Goal: Task Accomplishment & Management: Manage account settings

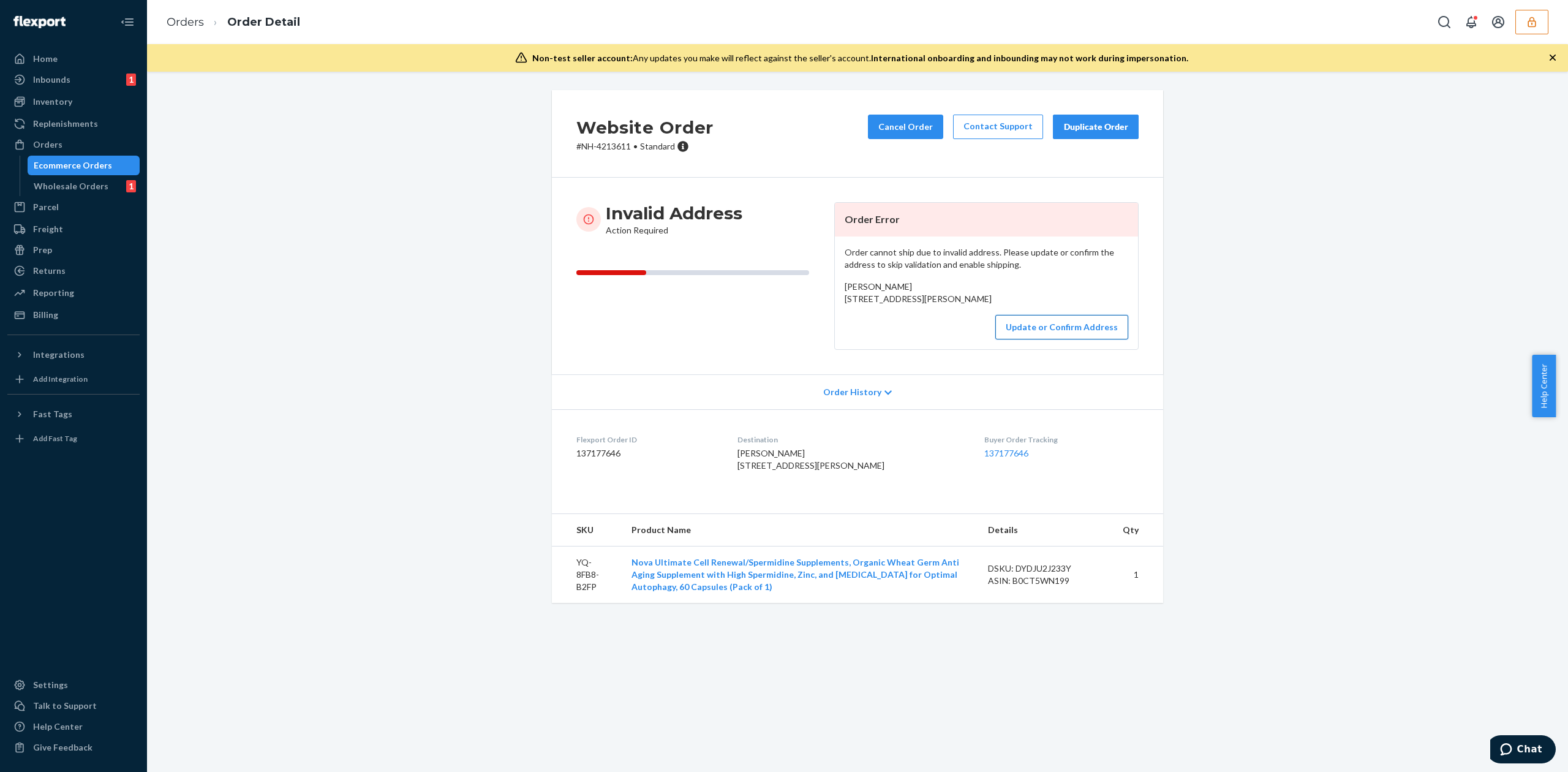
click at [1102, 340] on button "Update or Confirm Address" at bounding box center [1061, 327] width 133 height 24
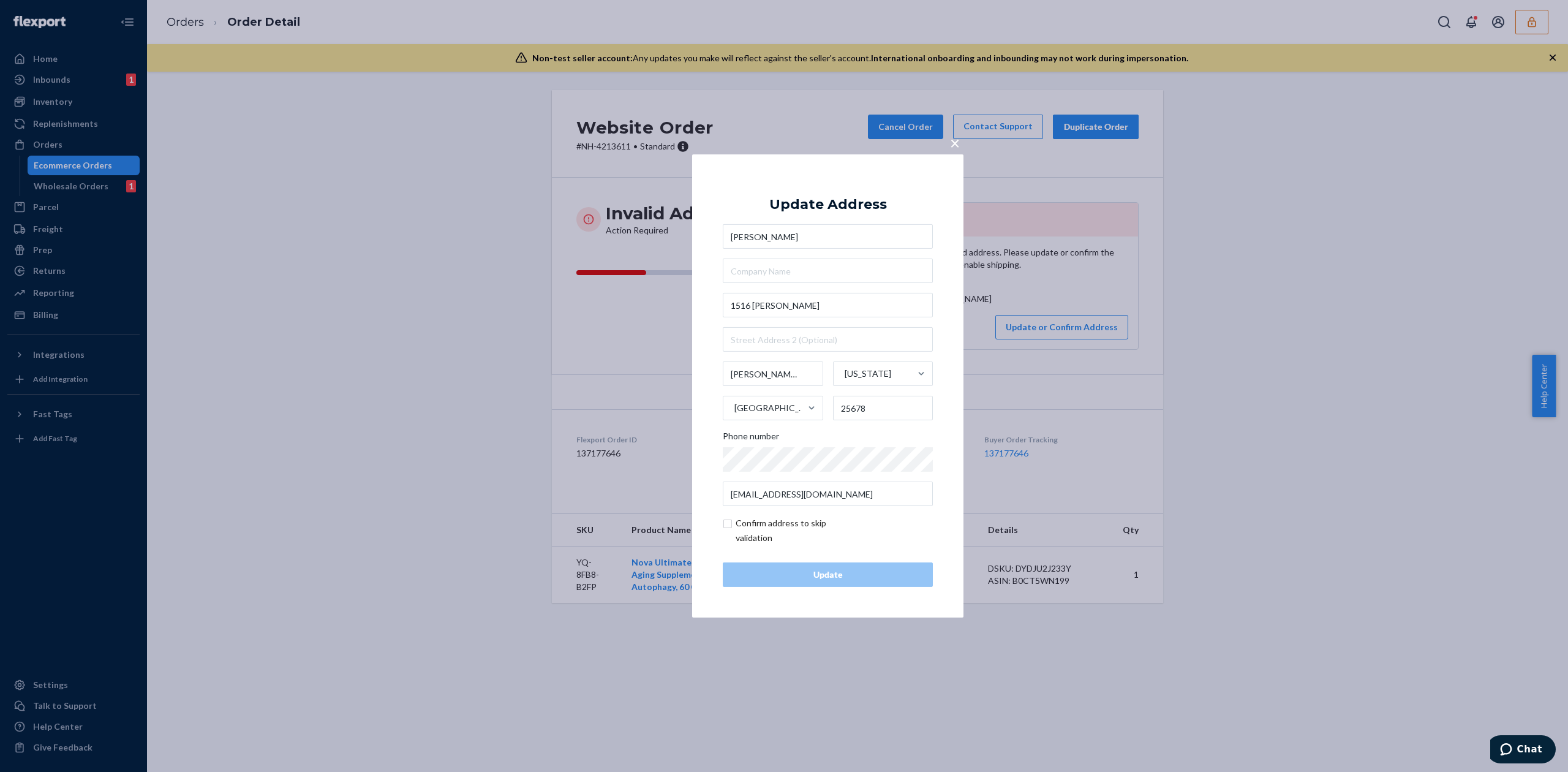
click at [757, 238] on input "Brenda Mayhorn" at bounding box center [827, 236] width 210 height 24
click at [952, 143] on span "×" at bounding box center [955, 143] width 10 height 21
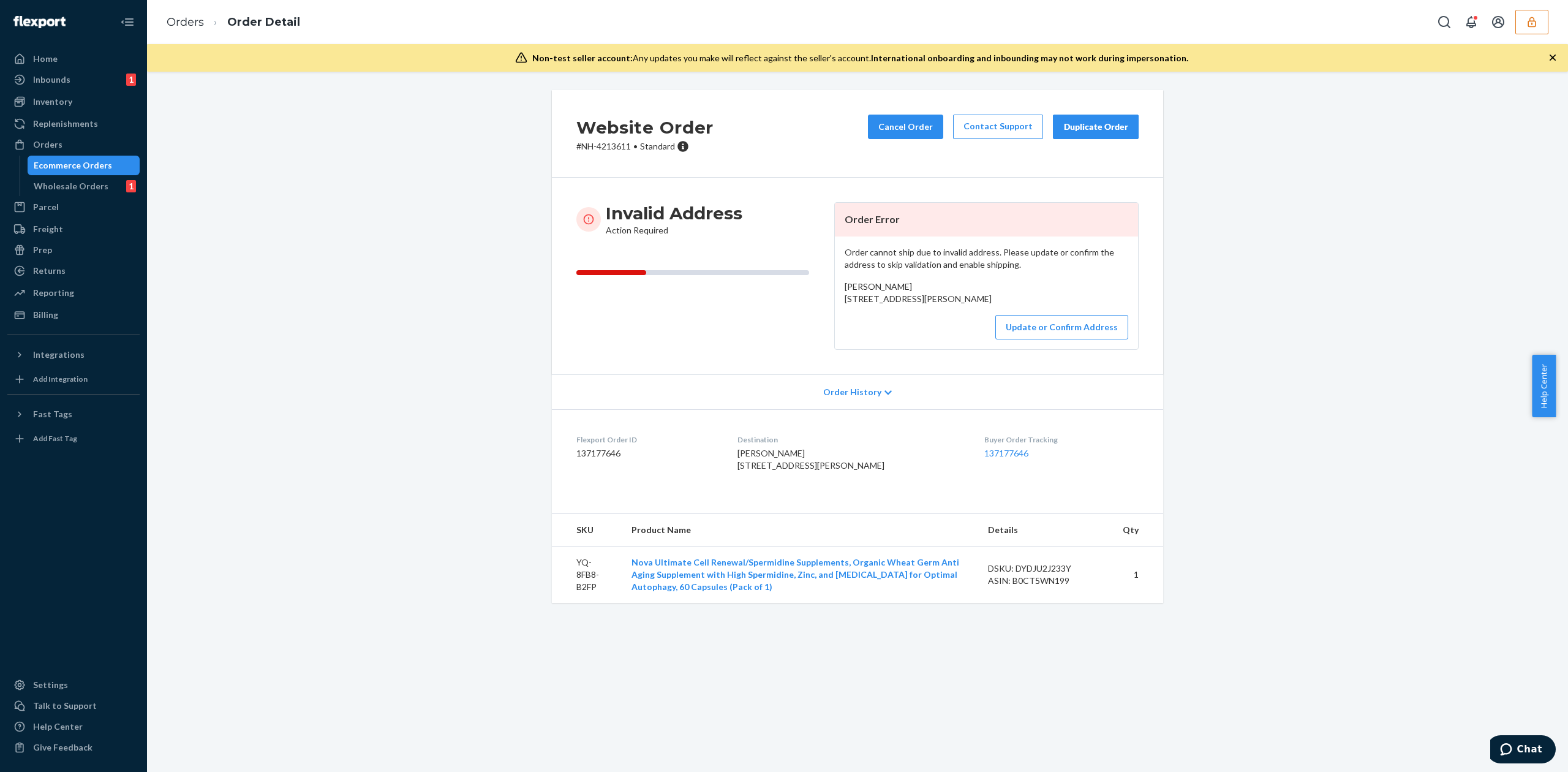
drag, startPoint x: 839, startPoint y: 298, endPoint x: 930, endPoint y: 317, distance: 93.0
click at [930, 305] on div "Brenda Mayhorn 1516 Lynn Bottom Matewan, WV 25678 US" at bounding box center [986, 293] width 284 height 24
copy span "1516 Lynn Bottom Matewan, WV 25678"
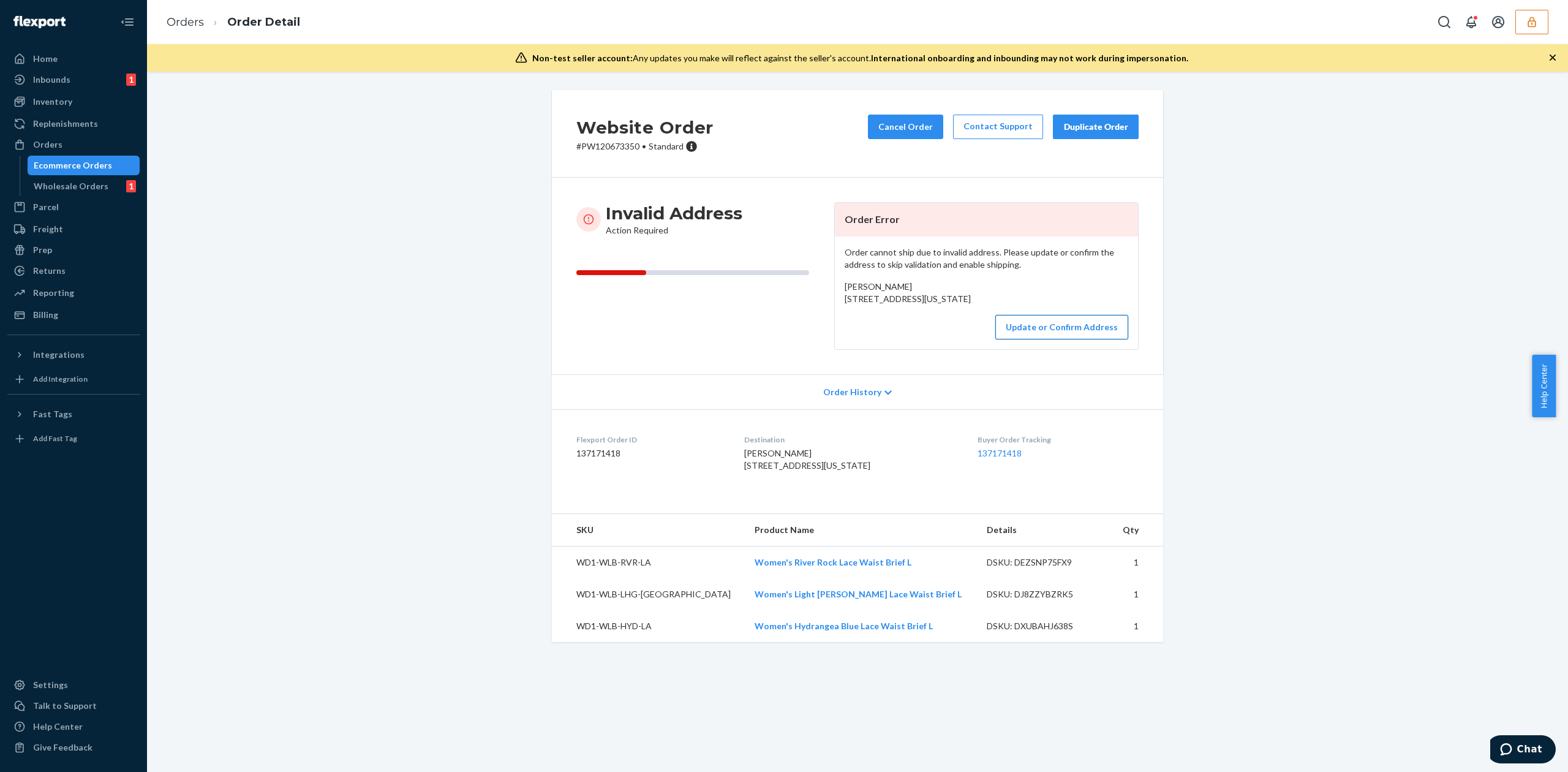
click at [1058, 340] on button "Update or Confirm Address" at bounding box center [1061, 327] width 133 height 24
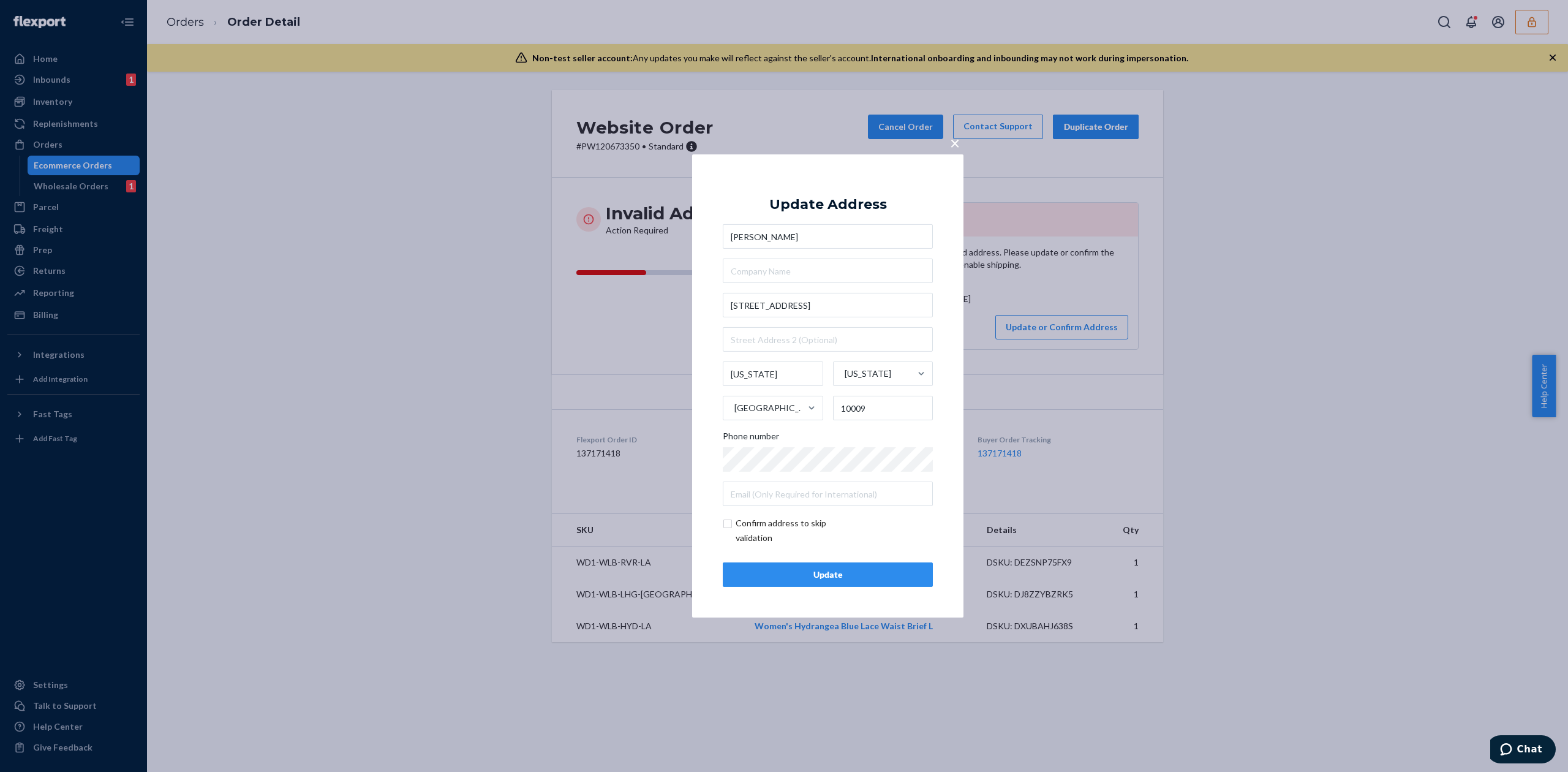
type input "Elena"
drag, startPoint x: 780, startPoint y: 306, endPoint x: 809, endPoint y: 307, distance: 29.0
click at [809, 307] on input "651 E 14th St 10D" at bounding box center [827, 305] width 210 height 24
type input "651 E 14th St"
click at [824, 198] on div "Update Address" at bounding box center [827, 205] width 117 height 15
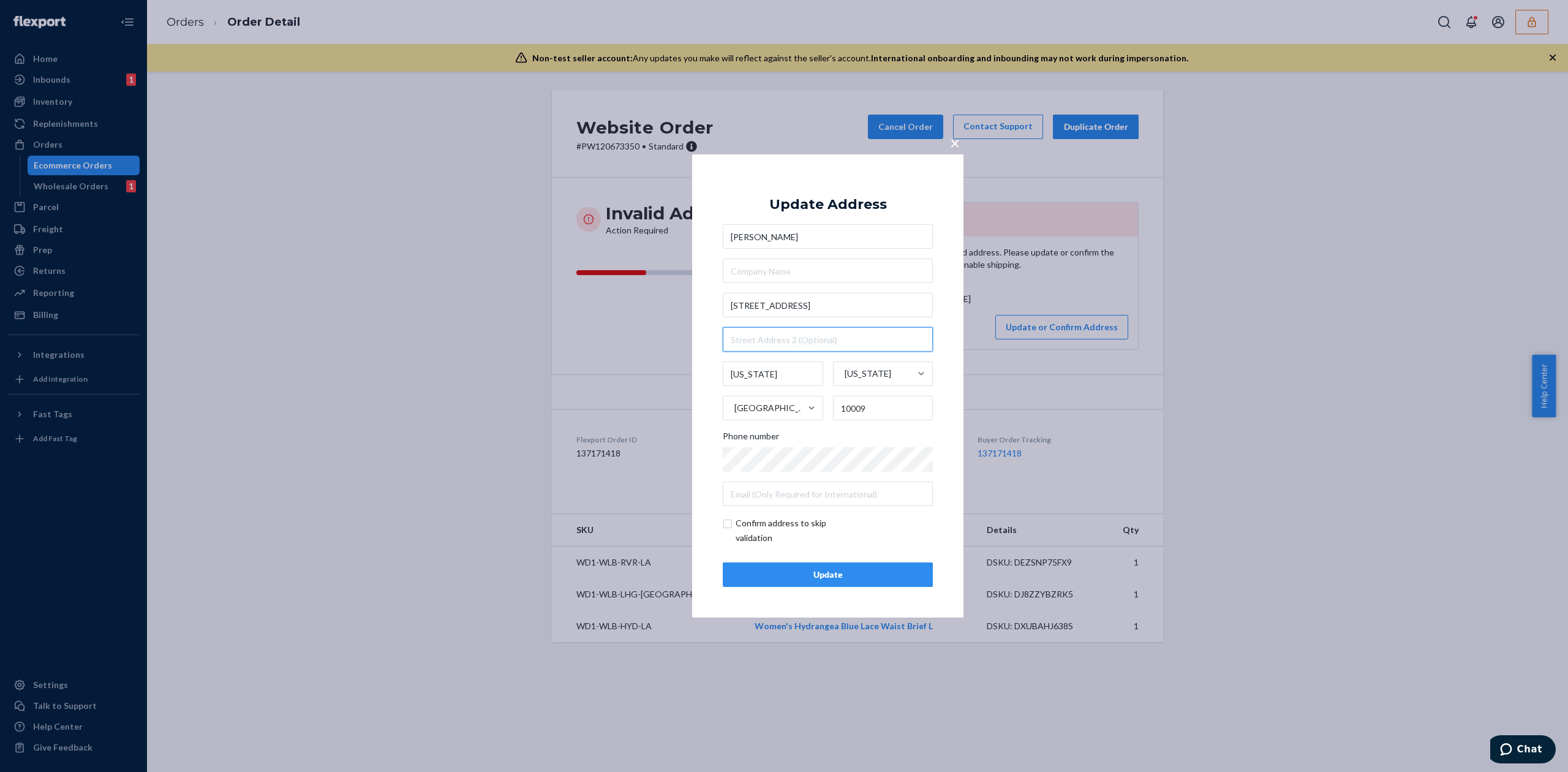
click at [770, 337] on input "text" at bounding box center [827, 339] width 210 height 24
paste input "10D"
type input "10D"
click at [877, 581] on button "Update" at bounding box center [827, 574] width 210 height 24
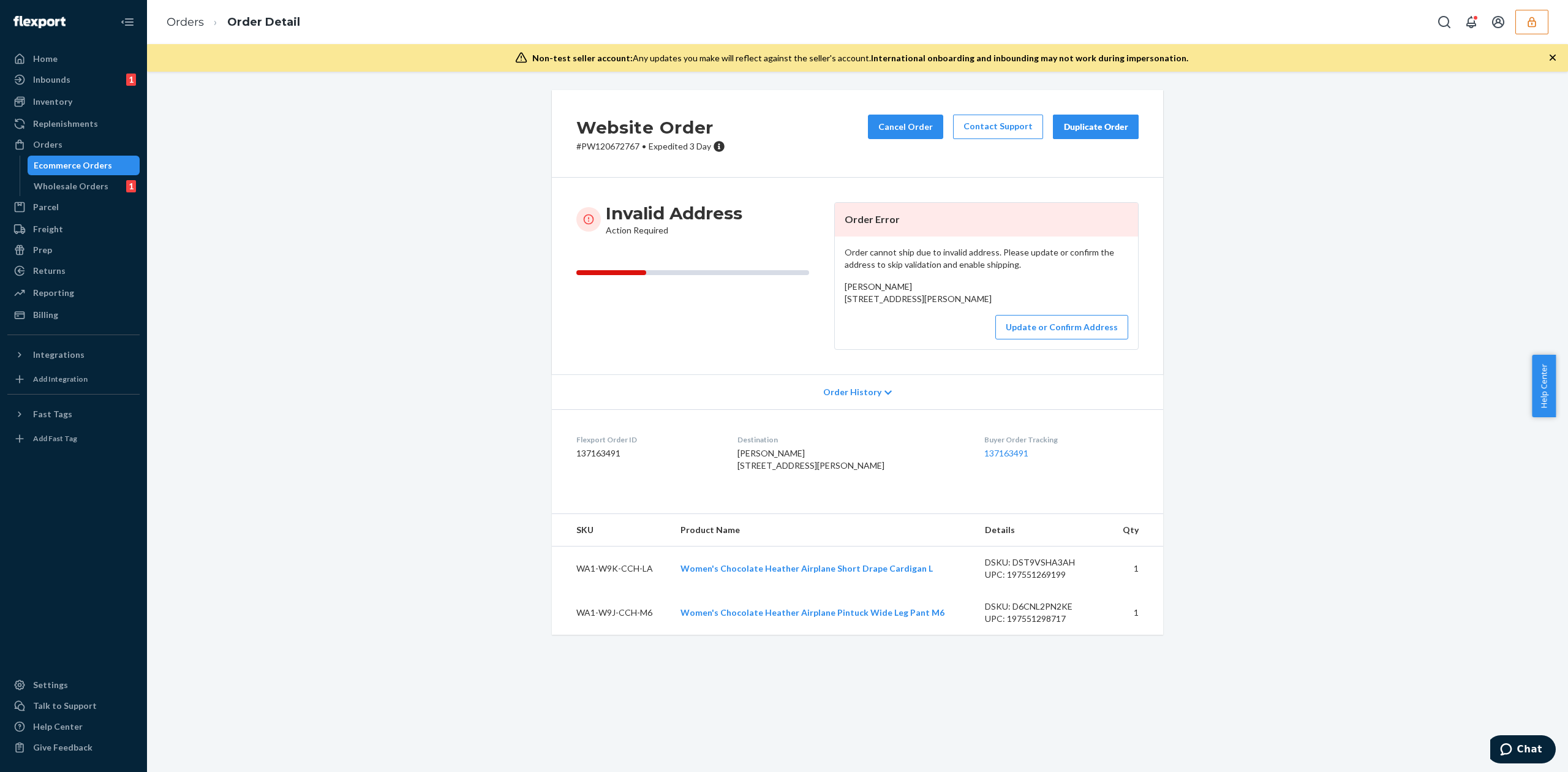
drag, startPoint x: 839, startPoint y: 299, endPoint x: 915, endPoint y: 314, distance: 77.5
click at [915, 305] on div "[PERSON_NAME] [STREET_ADDRESS][PERSON_NAME]" at bounding box center [986, 293] width 284 height 24
copy span "[STREET_ADDRESS][PERSON_NAME]"
click at [1030, 340] on button "Update or Confirm Address" at bounding box center [1061, 327] width 133 height 24
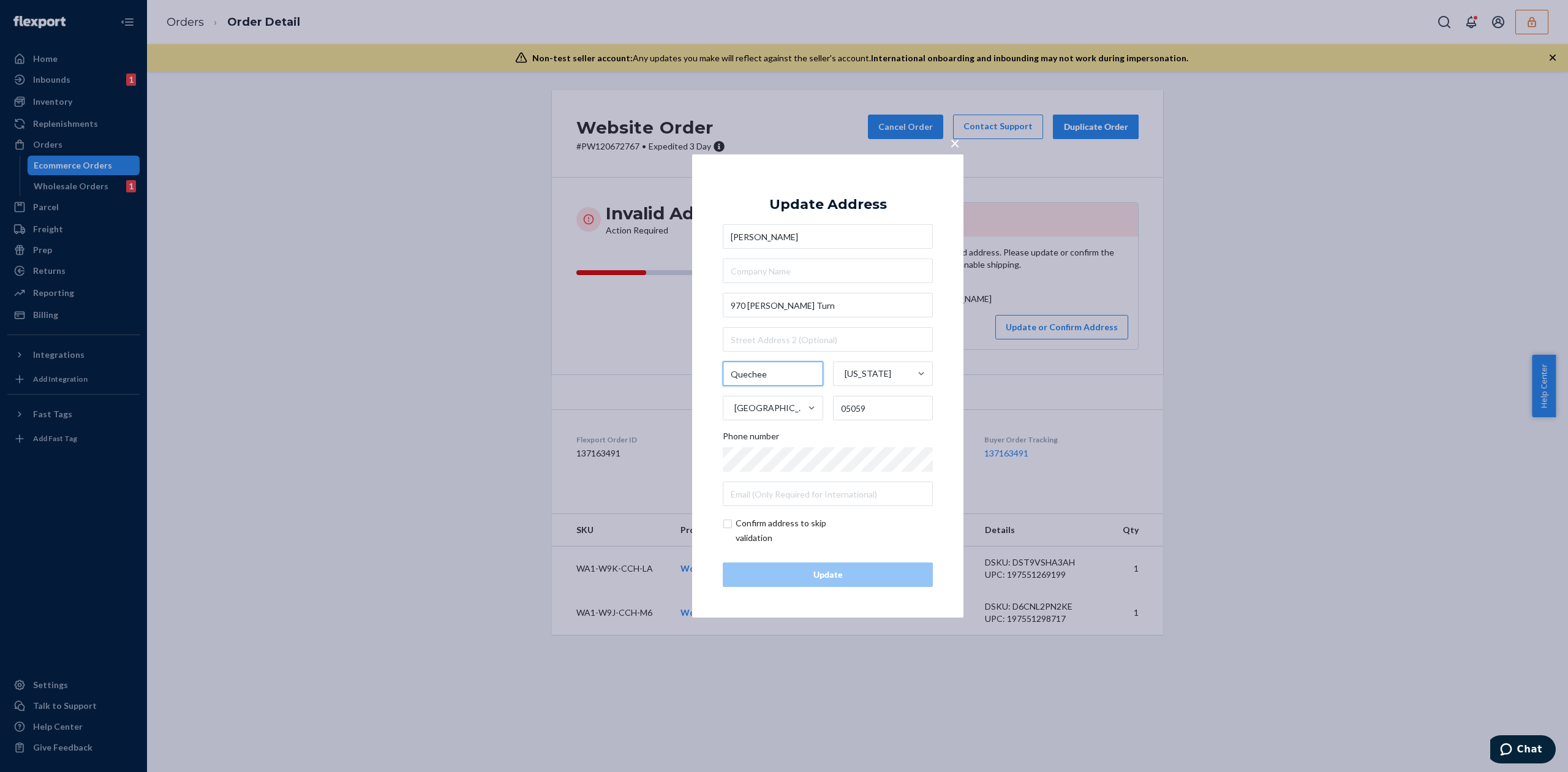
click at [746, 373] on input "Quechee" at bounding box center [773, 373] width 101 height 24
click at [795, 379] on input "White River Junction" at bounding box center [773, 373] width 101 height 24
click at [783, 375] on input "White River Junction" at bounding box center [773, 373] width 101 height 24
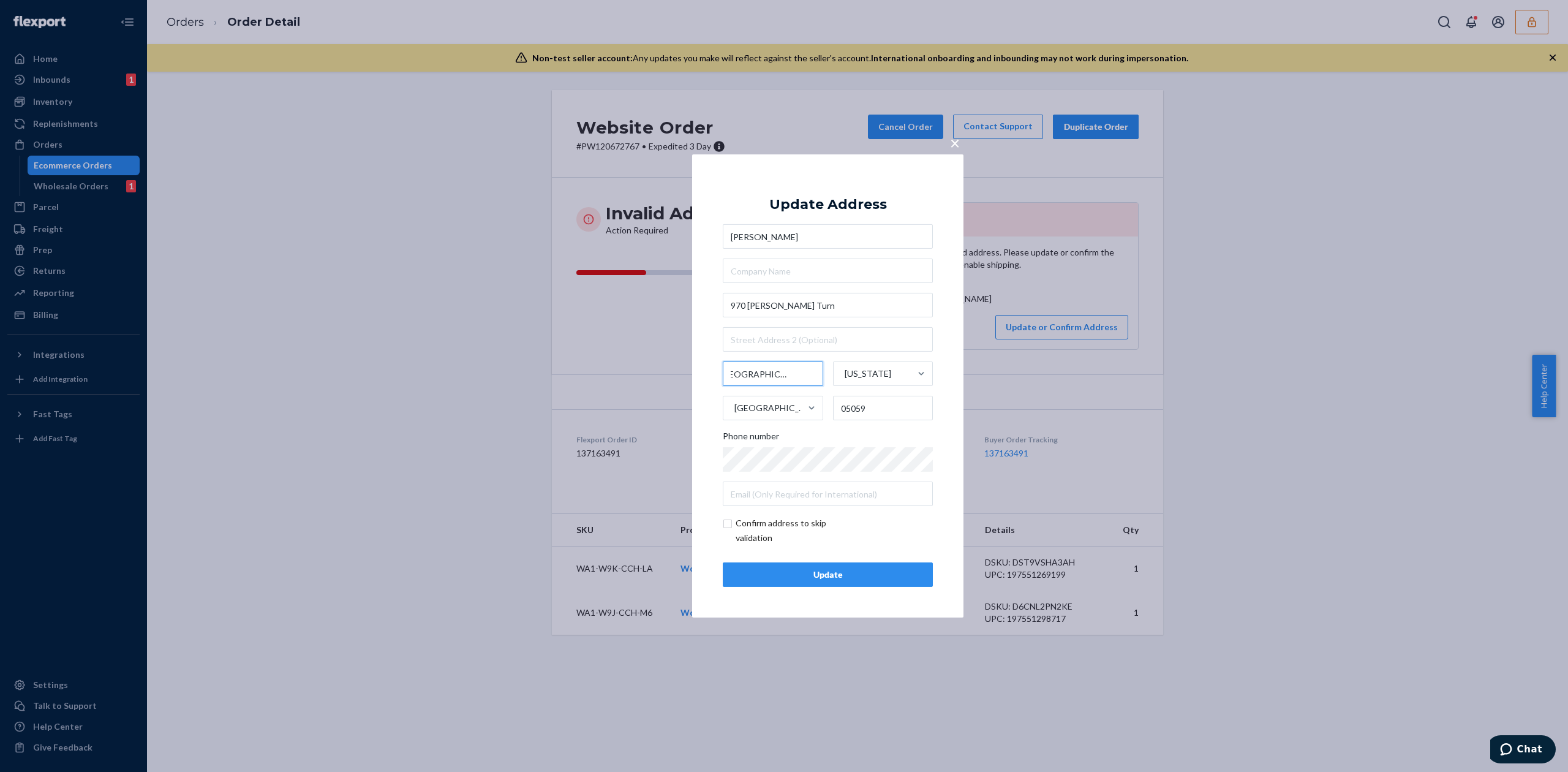
type input "White River Junction"
click at [875, 412] on input "05059" at bounding box center [883, 407] width 101 height 24
type input "05001"
click at [846, 576] on div "Update" at bounding box center [827, 575] width 189 height 12
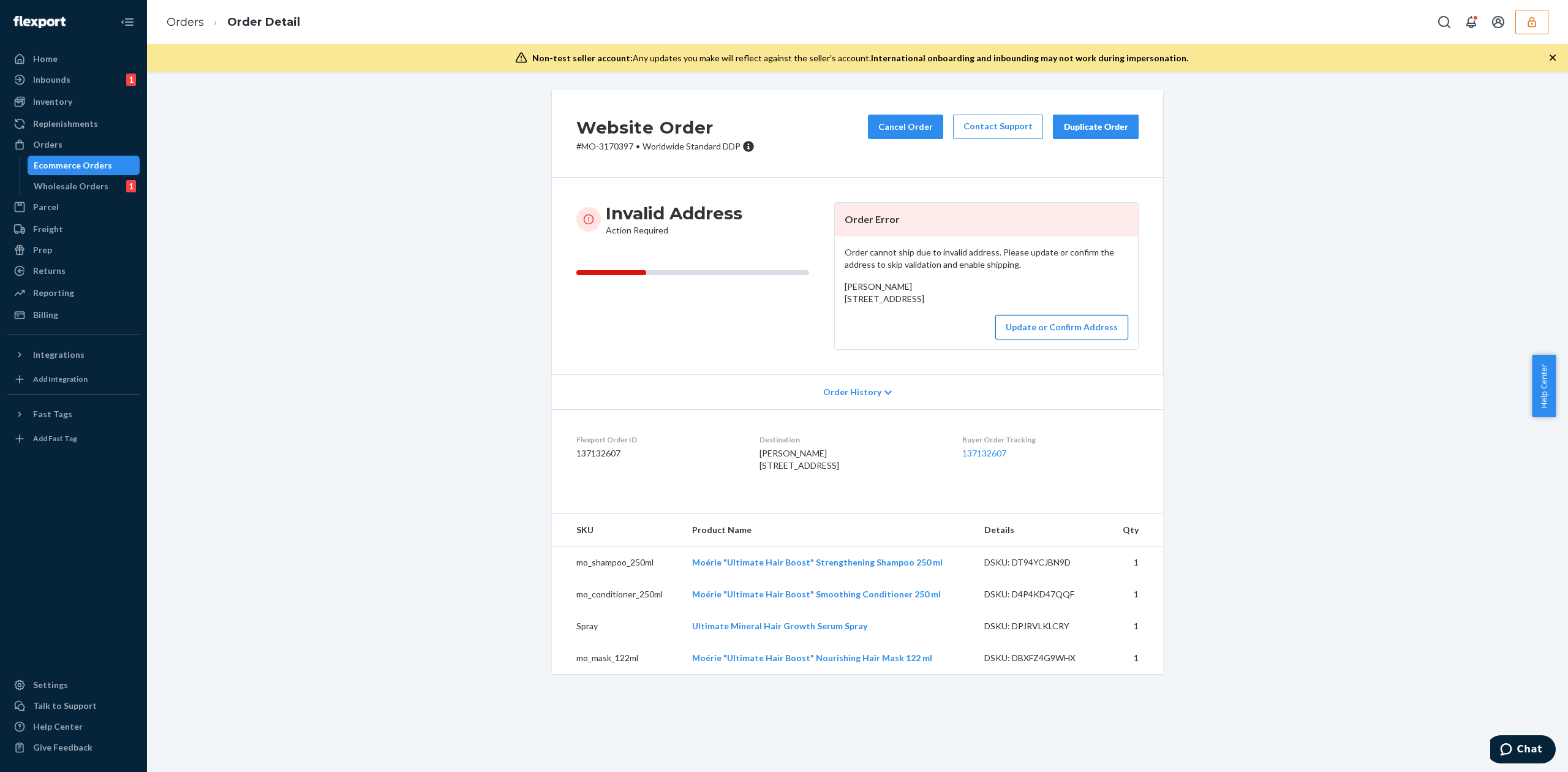
click at [1042, 340] on button "Update or Confirm Address" at bounding box center [1061, 327] width 133 height 24
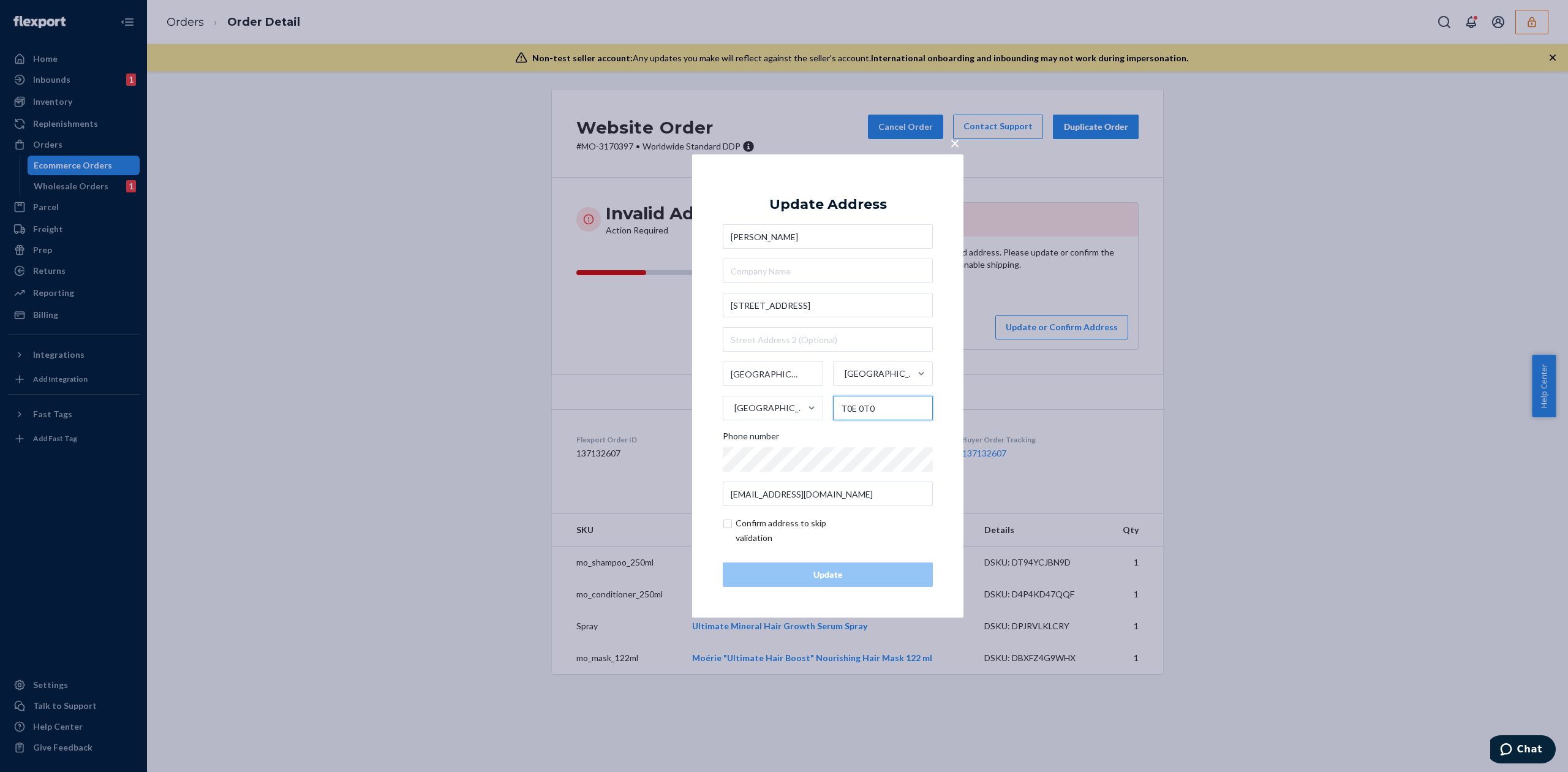
click at [856, 405] on input "T0E 0T0" at bounding box center [883, 407] width 101 height 24
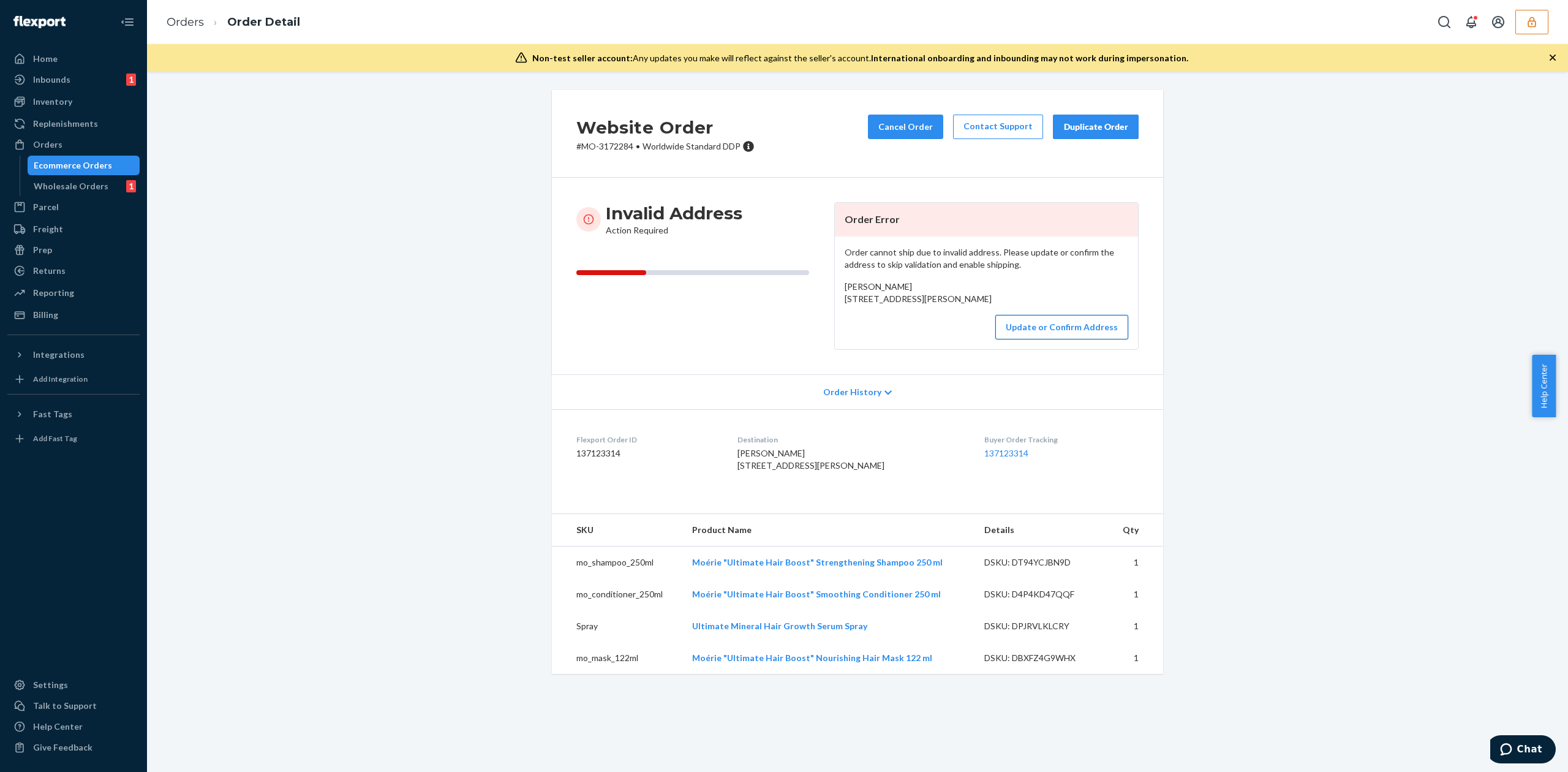
click at [1059, 340] on button "Update or Confirm Address" at bounding box center [1061, 327] width 133 height 24
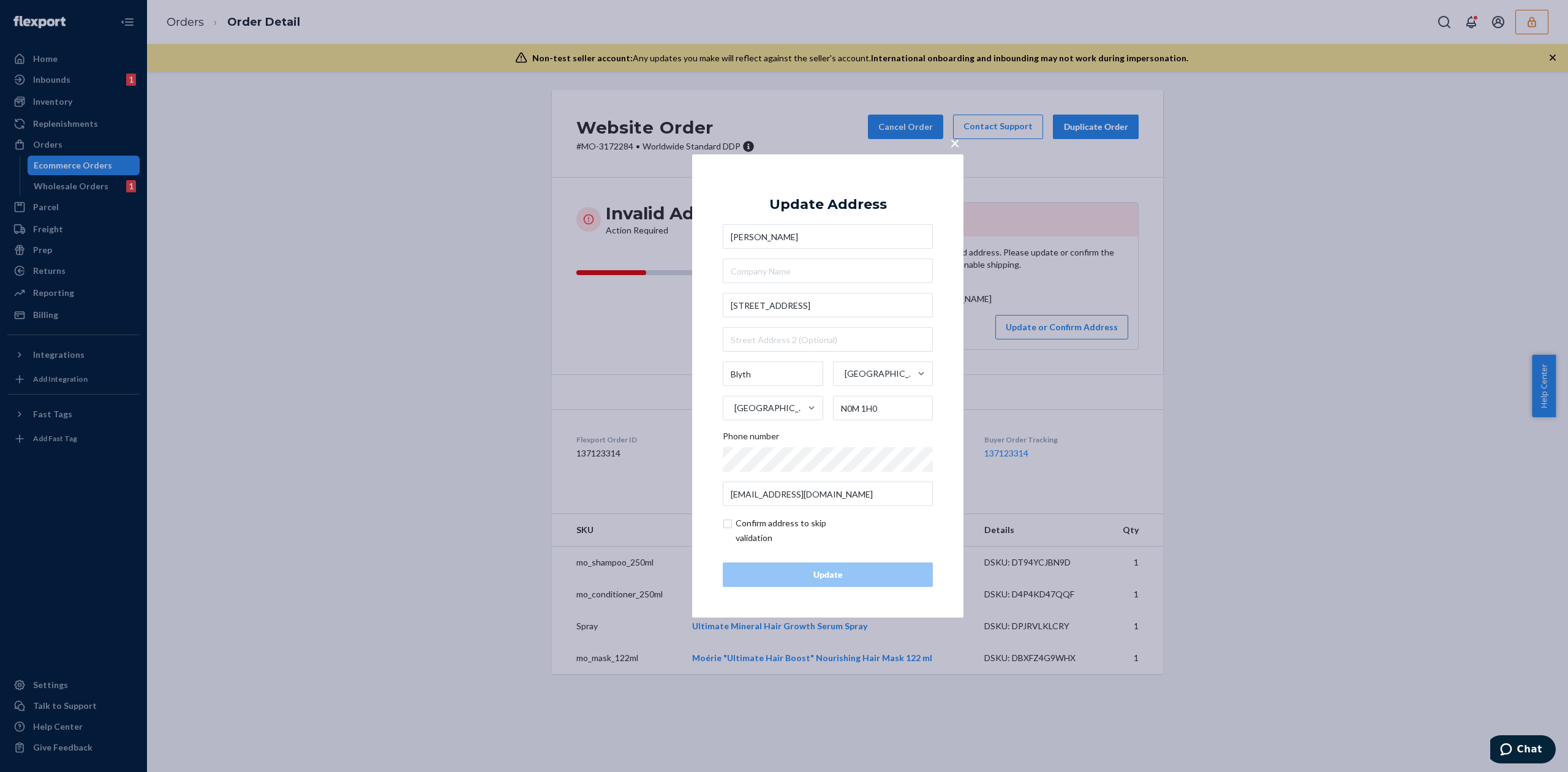
click at [785, 524] on input "checkbox" at bounding box center [793, 530] width 142 height 29
checkbox input "true"
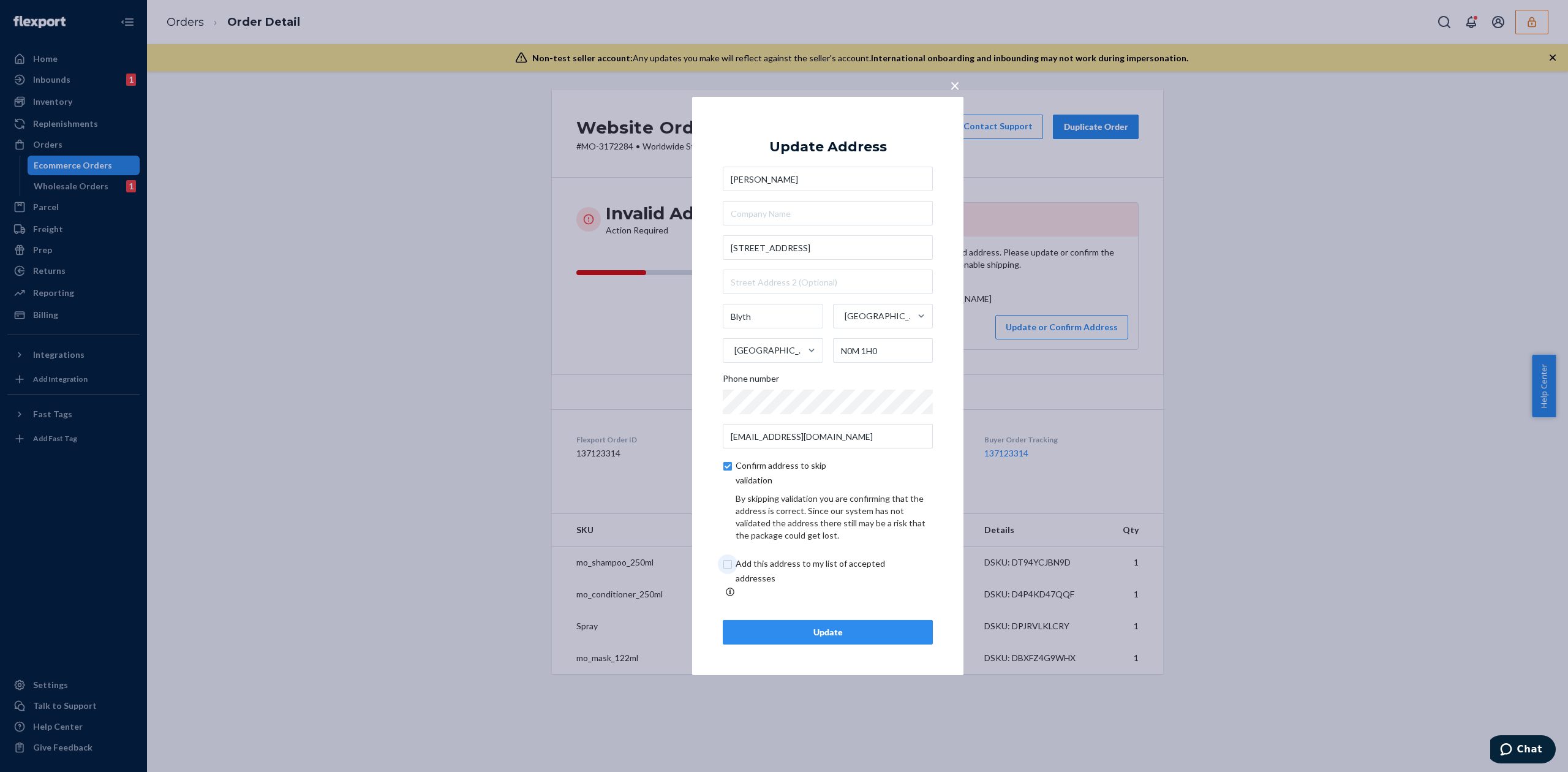
click at [786, 576] on input "checkbox" at bounding box center [824, 571] width 204 height 29
checkbox input "true"
click at [846, 628] on div "Update" at bounding box center [827, 632] width 189 height 12
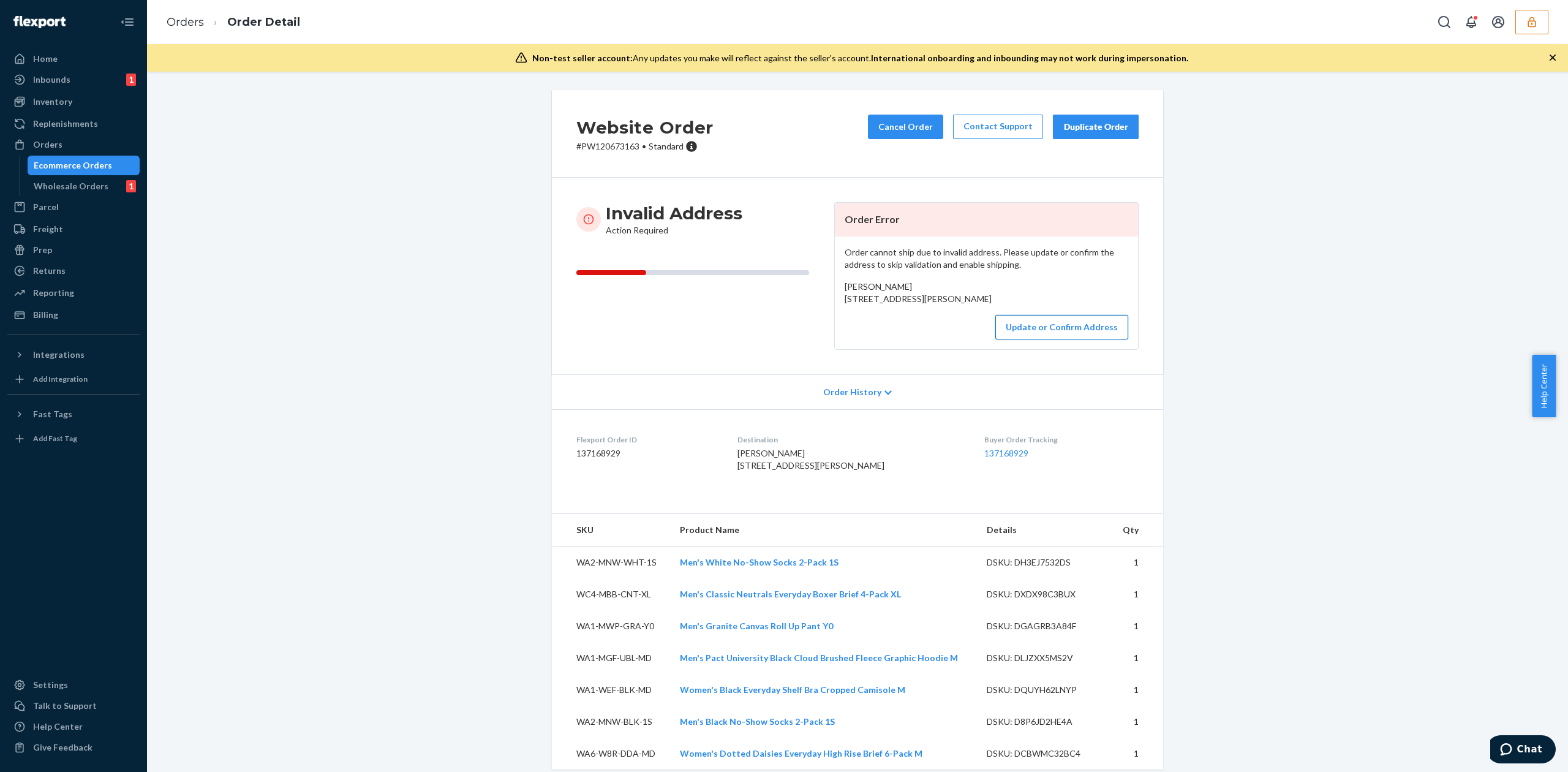
click at [1056, 340] on button "Update or Confirm Address" at bounding box center [1061, 327] width 133 height 24
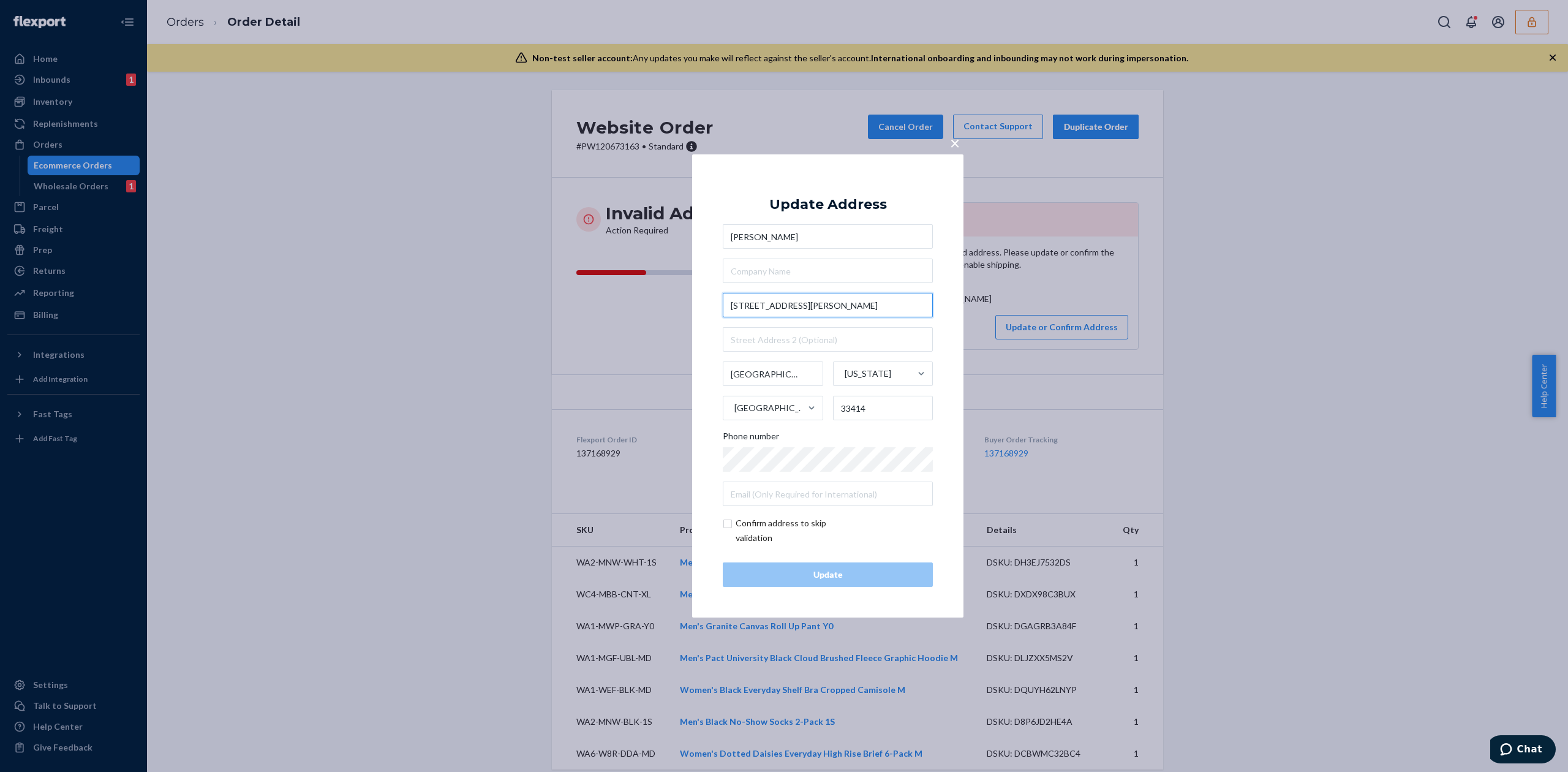
drag, startPoint x: 814, startPoint y: 302, endPoint x: 865, endPoint y: 302, distance: 51.0
click at [865, 302] on input "11320 Channing Lane Apt 202" at bounding box center [827, 305] width 210 height 24
type input "11320 Channing Lane"
click at [857, 190] on div "Update Address Sandra Garin 11320 Channing Lane 11320 Channing Ln, Royal Palm B…" at bounding box center [827, 386] width 210 height 402
click at [802, 329] on input "text" at bounding box center [827, 339] width 210 height 24
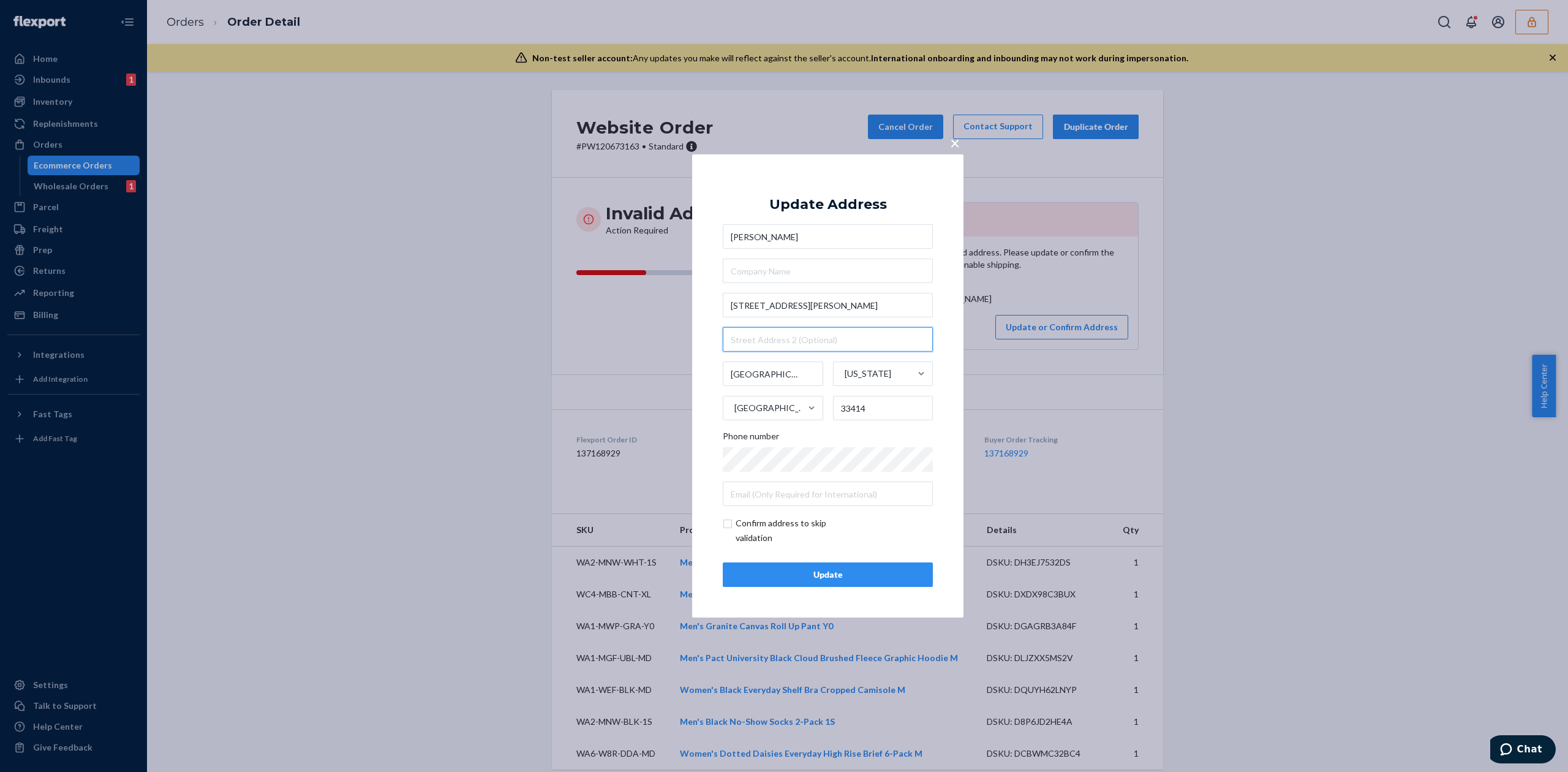
paste input "Apt 202"
type input "Apt 202"
click at [836, 297] on input "11320 Channing Lane" at bounding box center [827, 305] width 210 height 24
type input "11320 Channing Ln"
click at [838, 202] on div "Update Address" at bounding box center [827, 205] width 117 height 15
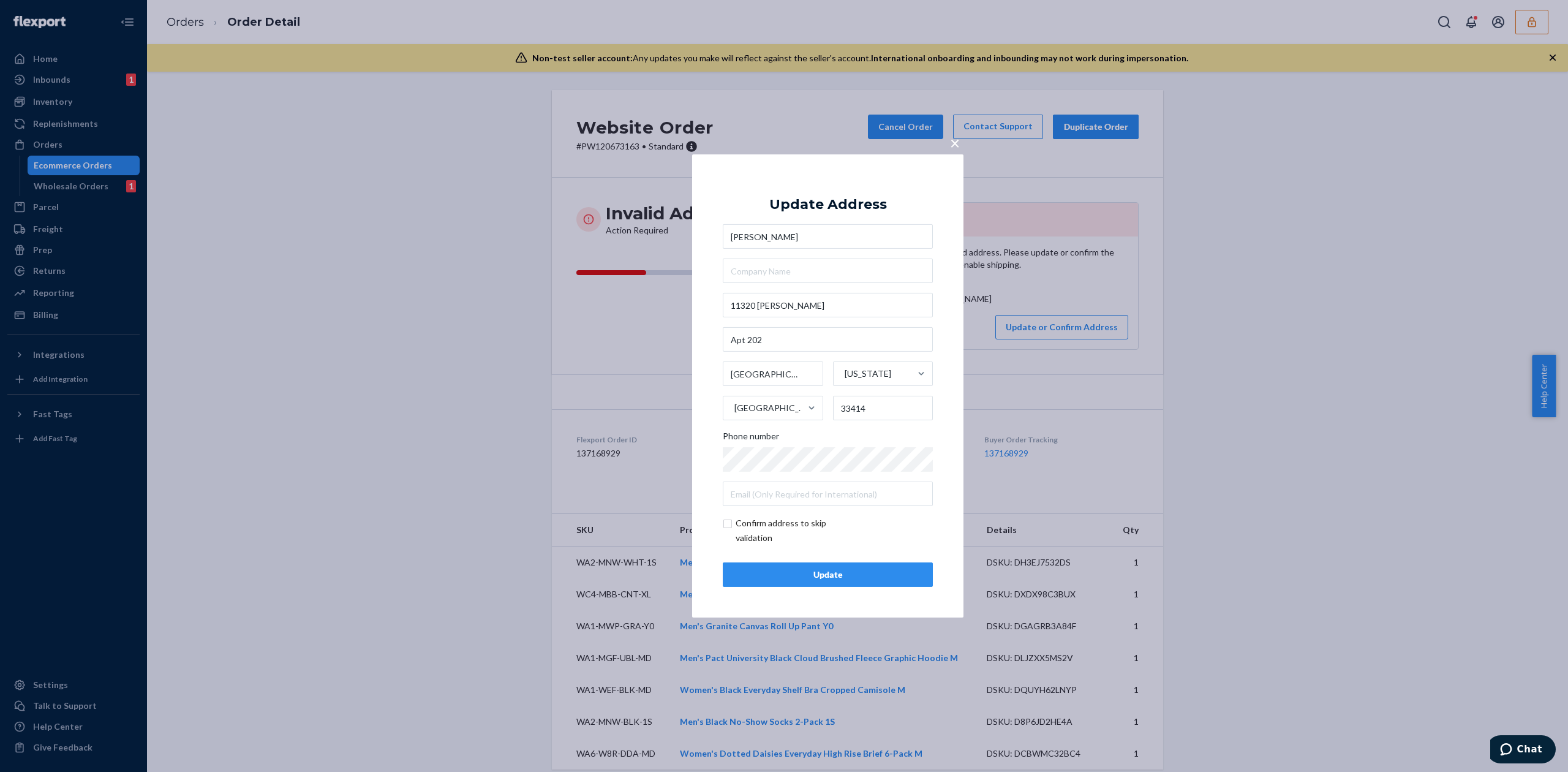
click at [870, 581] on div "Update" at bounding box center [827, 575] width 189 height 12
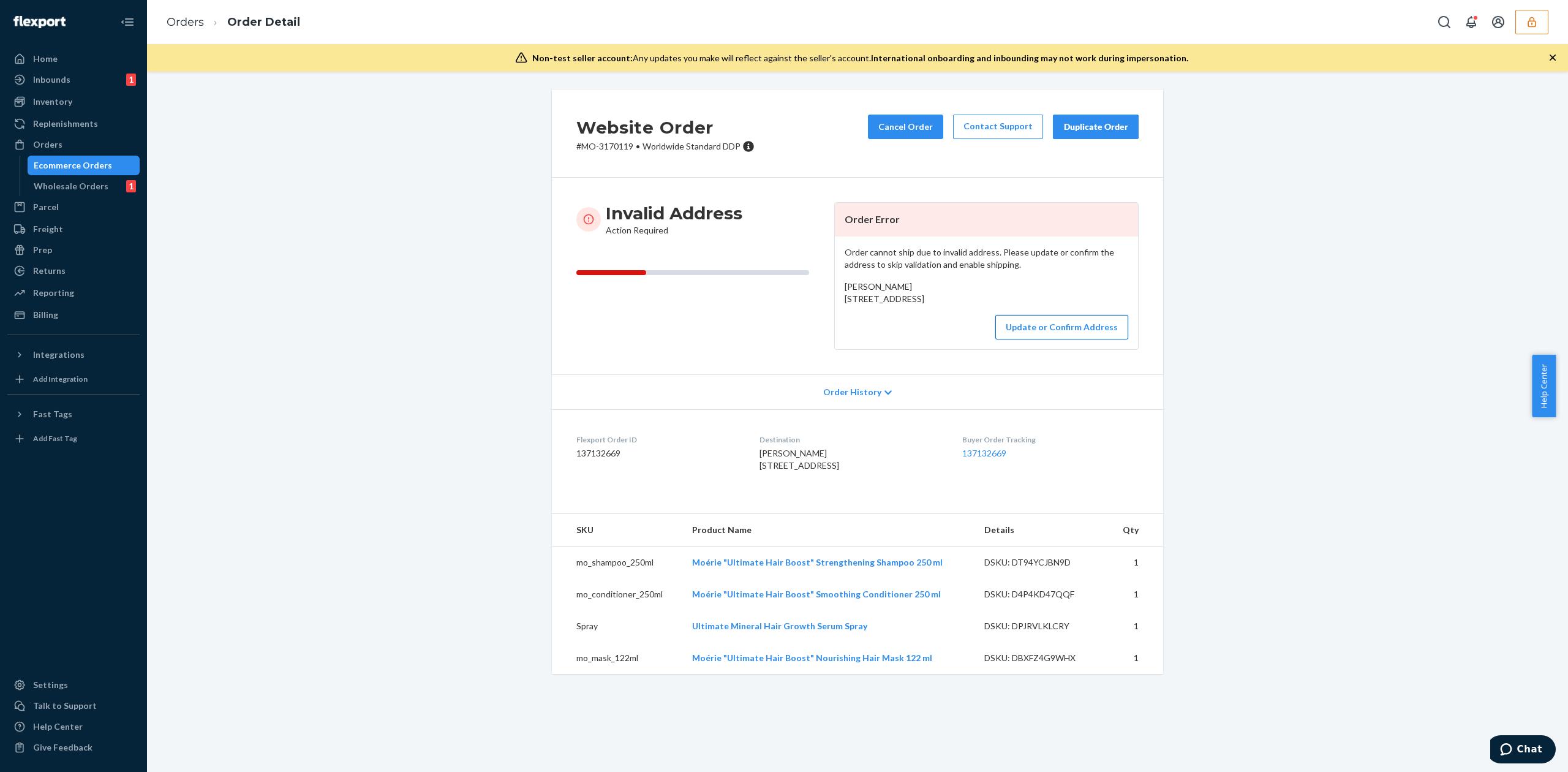
click at [1027, 340] on button "Update or Confirm Address" at bounding box center [1061, 327] width 133 height 24
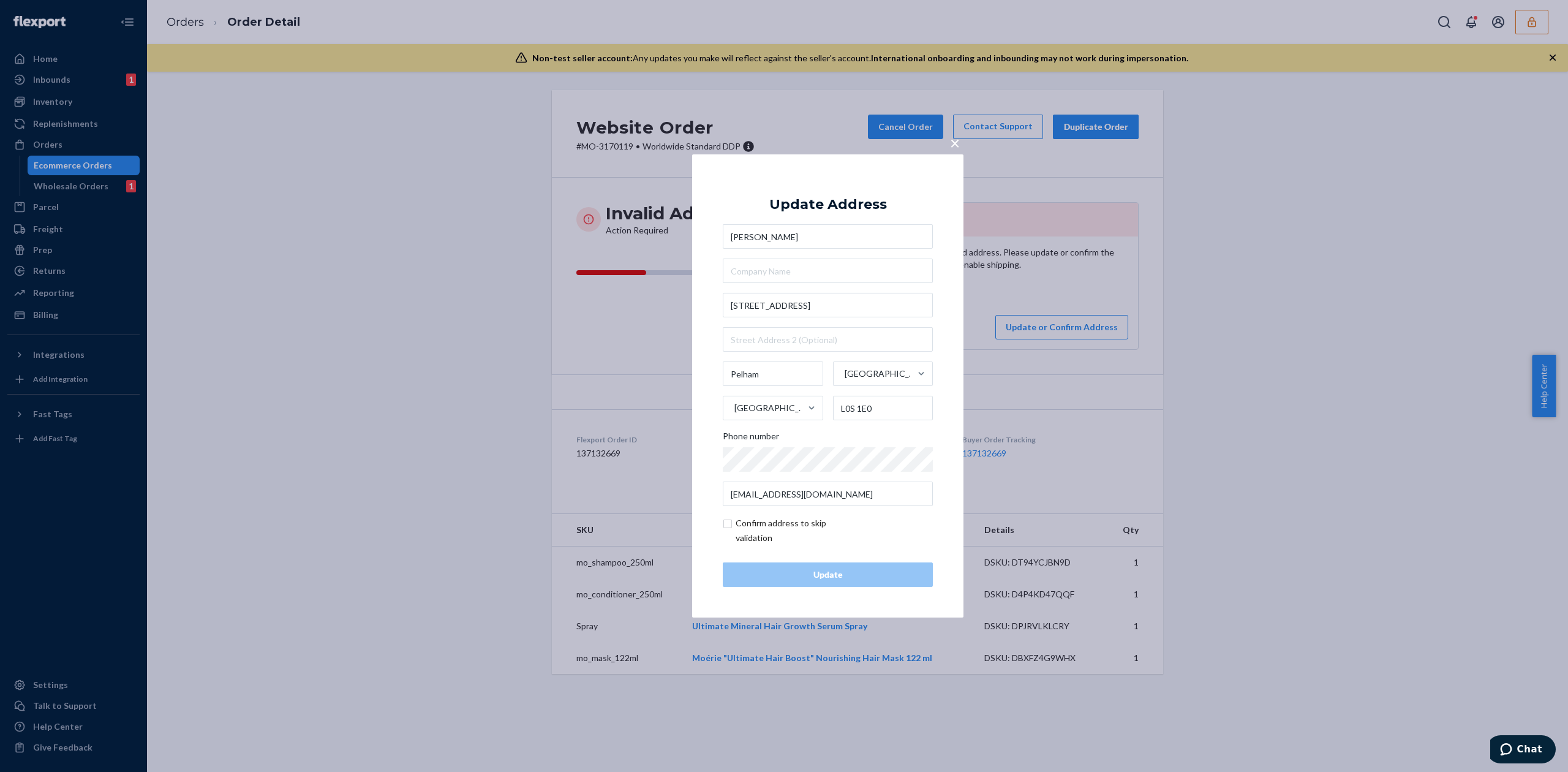
click at [954, 146] on span "×" at bounding box center [955, 143] width 10 height 21
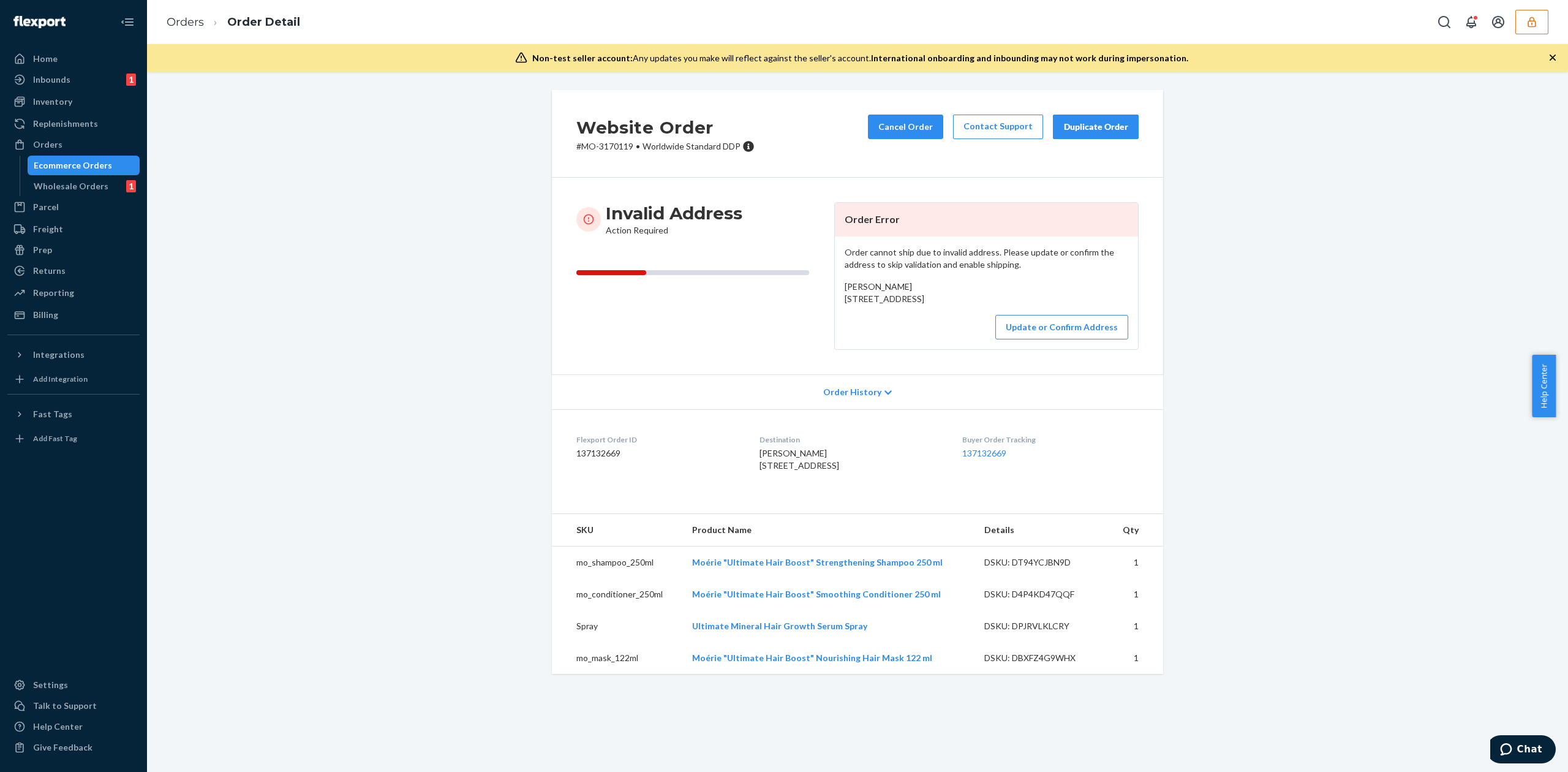
drag, startPoint x: 755, startPoint y: 493, endPoint x: 848, endPoint y: 504, distance: 93.6
click at [848, 472] on div "[PERSON_NAME] [STREET_ADDRESS]" at bounding box center [850, 459] width 182 height 24
copy span "[STREET_ADDRESS]"
click at [1010, 340] on button "Update or Confirm Address" at bounding box center [1061, 327] width 133 height 24
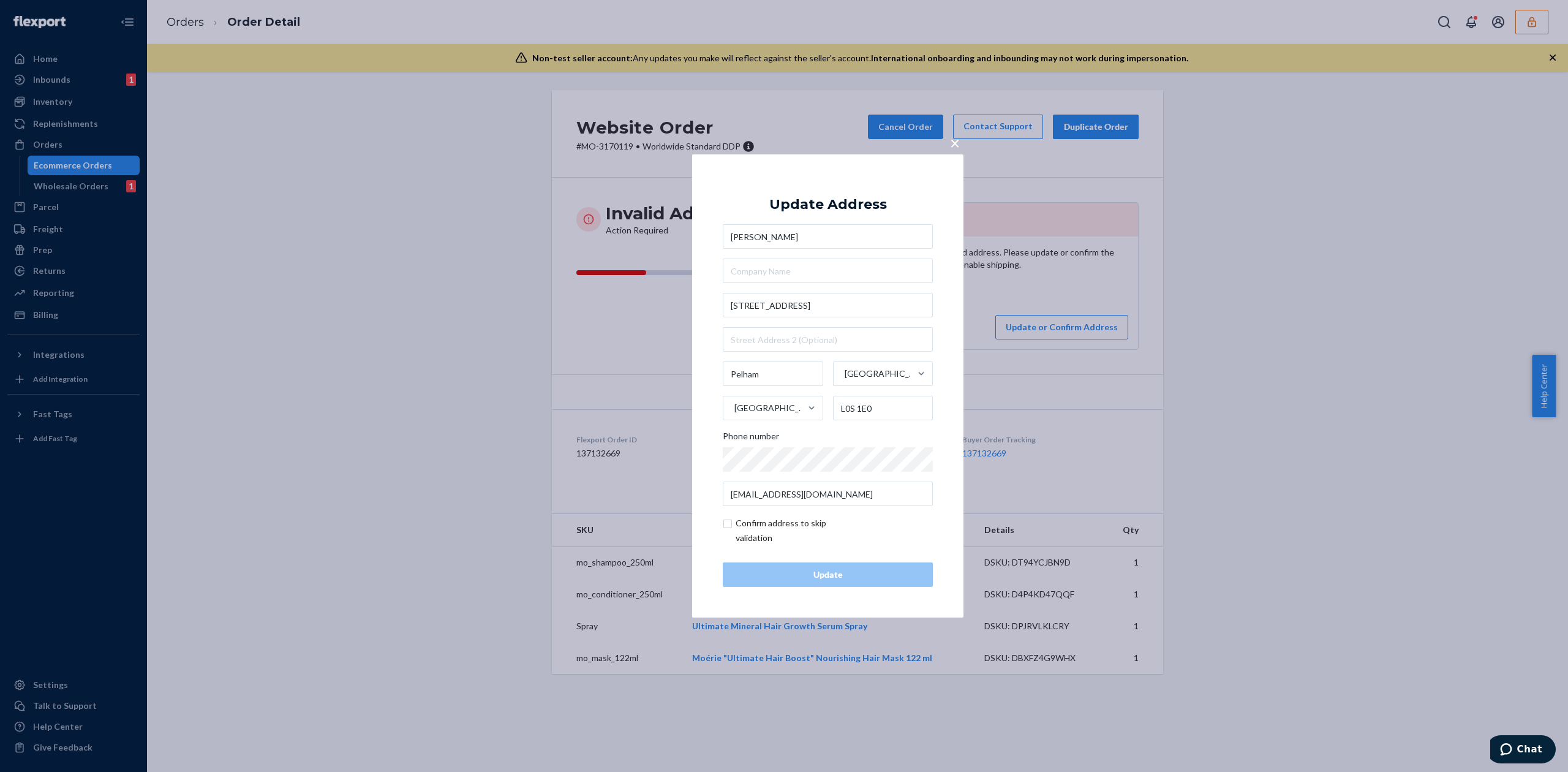
click at [741, 523] on input "checkbox" at bounding box center [793, 530] width 142 height 29
checkbox input "true"
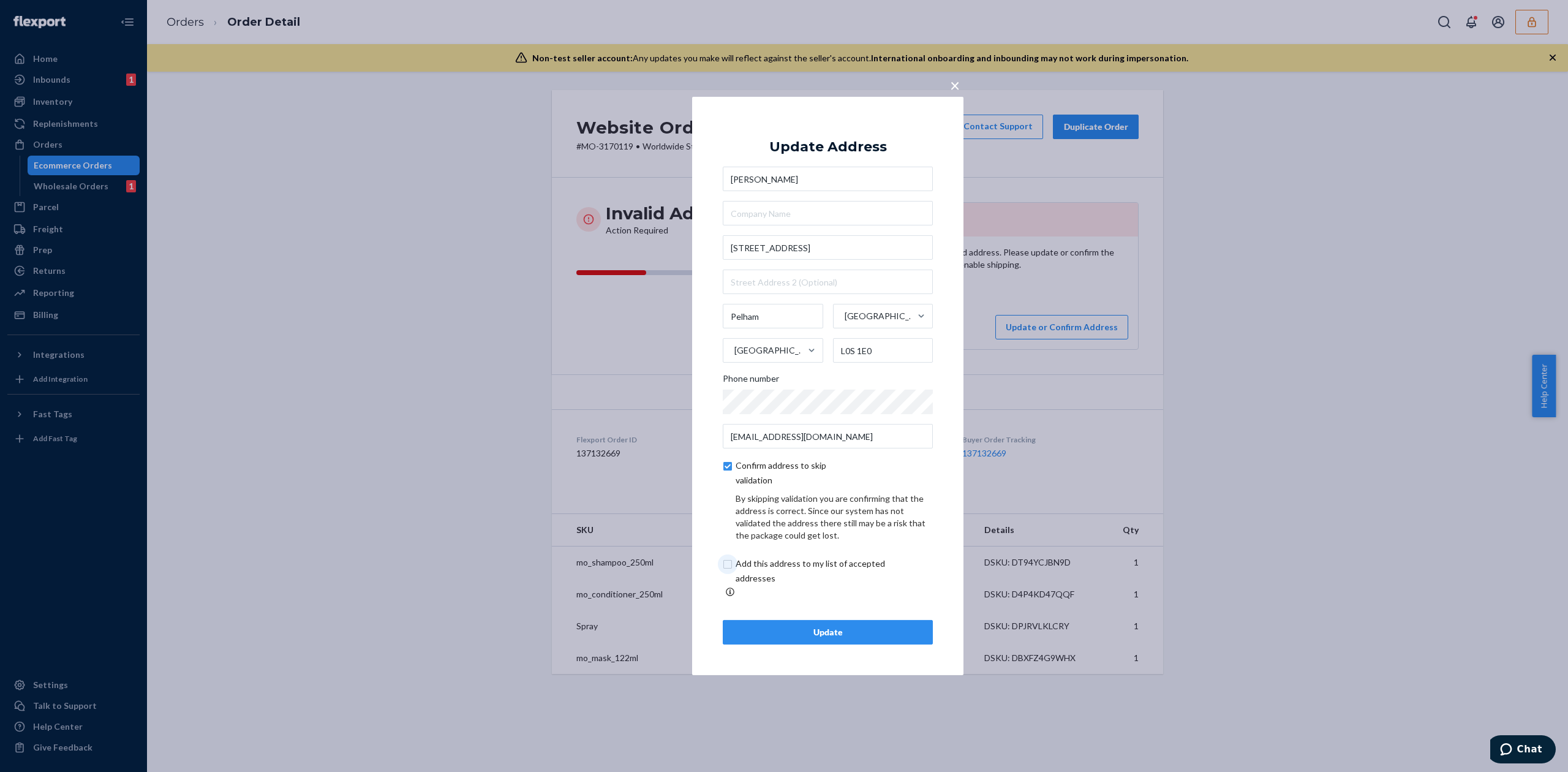
click at [793, 578] on input "checkbox" at bounding box center [824, 571] width 204 height 29
checkbox input "true"
click at [870, 627] on div "Update" at bounding box center [827, 632] width 189 height 12
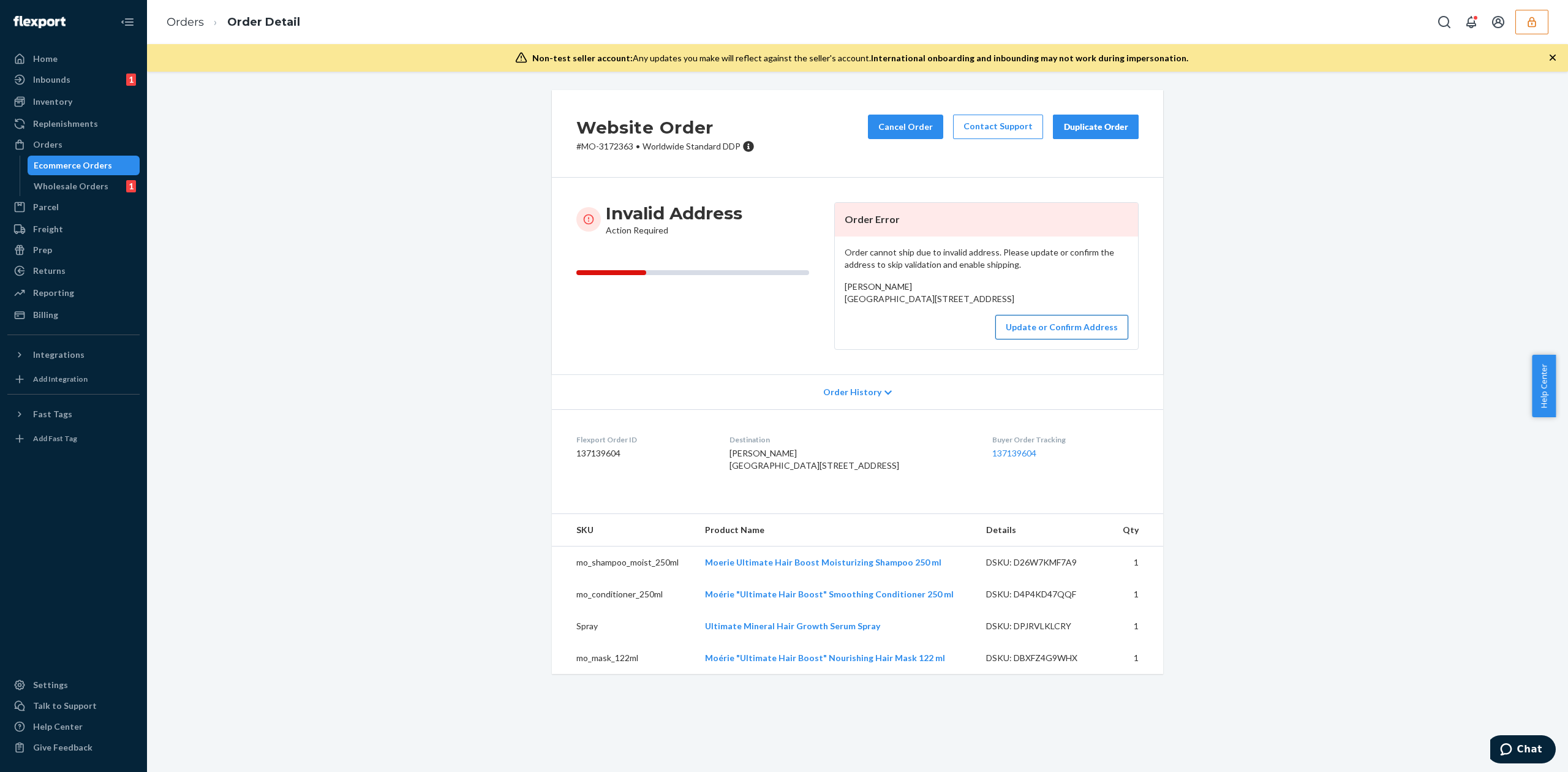
click at [1071, 340] on button "Update or Confirm Address" at bounding box center [1061, 327] width 133 height 24
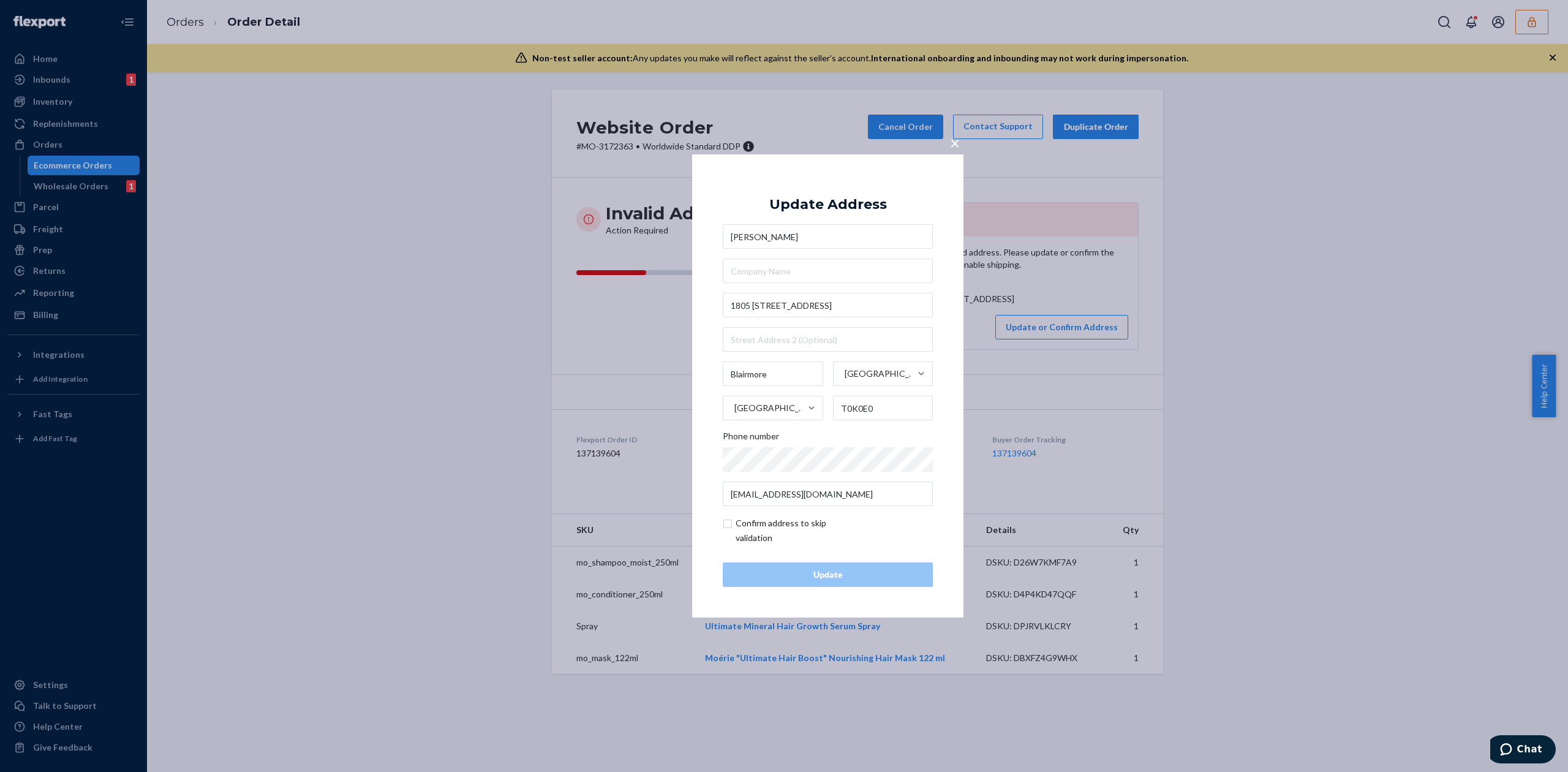
click at [963, 143] on div "× Update Address Ashley Pow 1805 129 Street Blairmore Alberta Canada T0K0E0 Pho…" at bounding box center [784, 386] width 1568 height 772
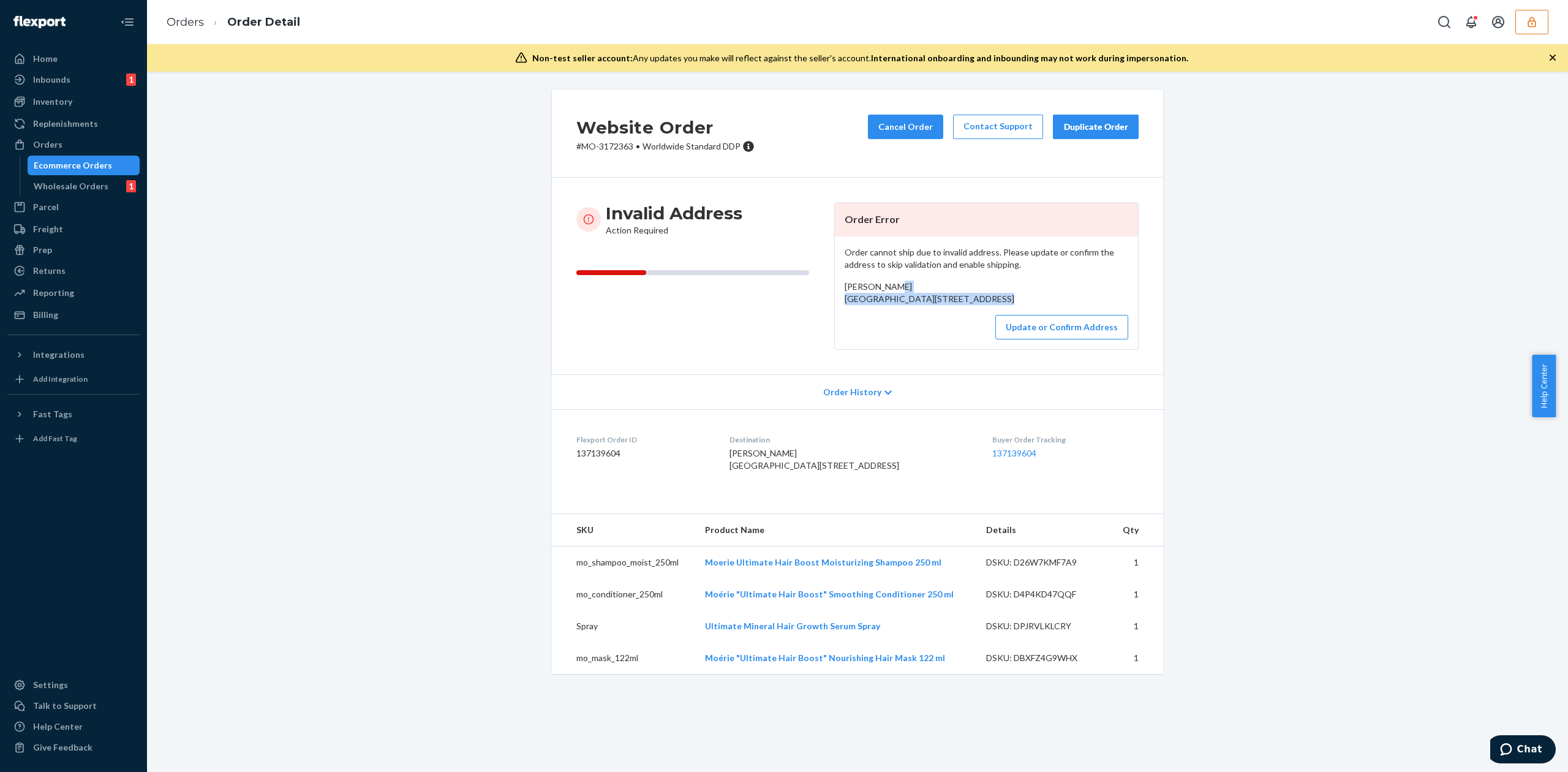
drag, startPoint x: 839, startPoint y: 297, endPoint x: 929, endPoint y: 314, distance: 91.6
click at [929, 305] on div "Ashley Pow 1805 129 Street Blairmore, AB T0K0E0 CA" at bounding box center [986, 293] width 284 height 24
copy span "1805 129 Street Blairmore, AB T0K0E0"
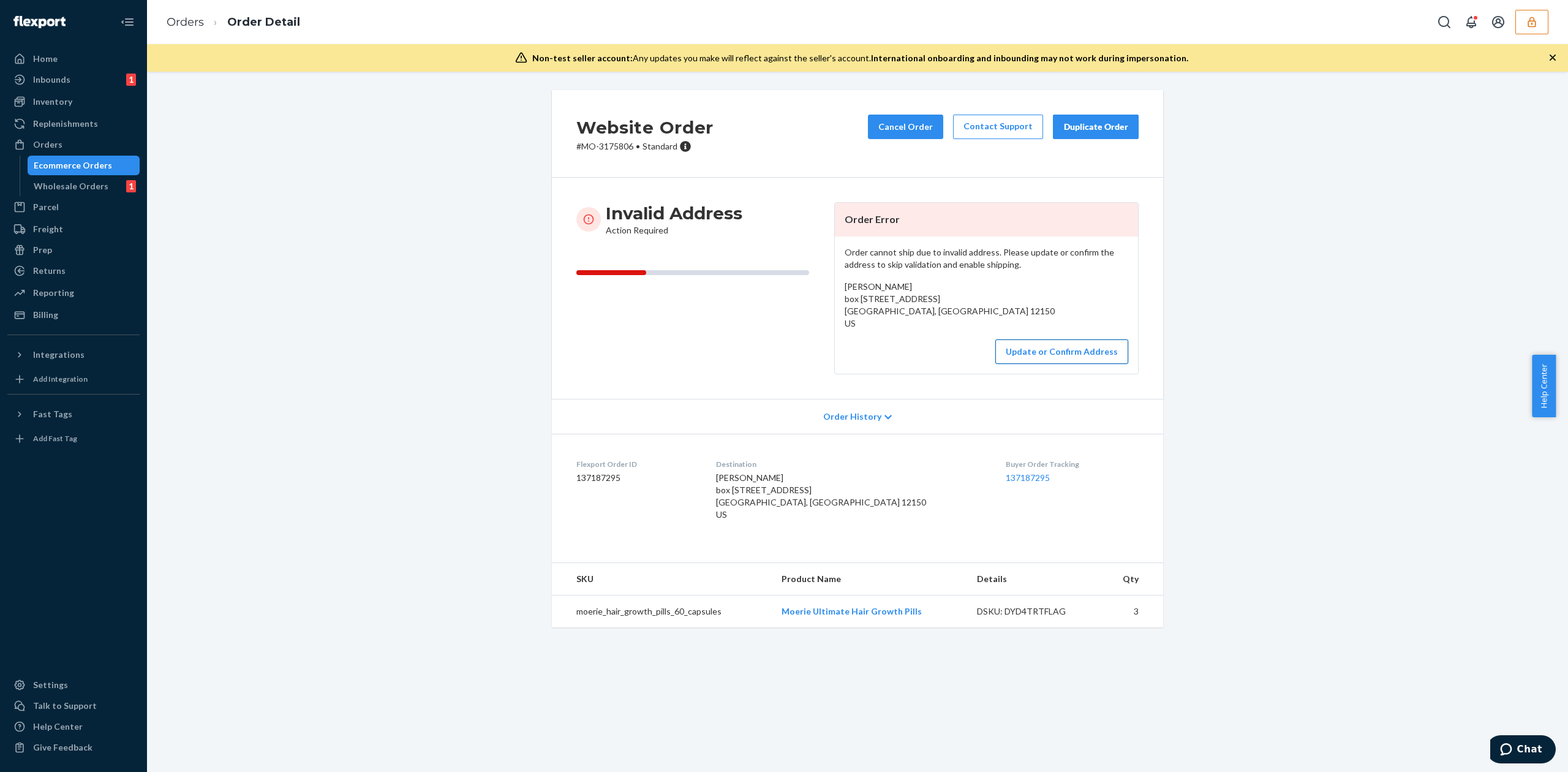
click at [1040, 350] on button "Update or Confirm Address" at bounding box center [1061, 352] width 133 height 24
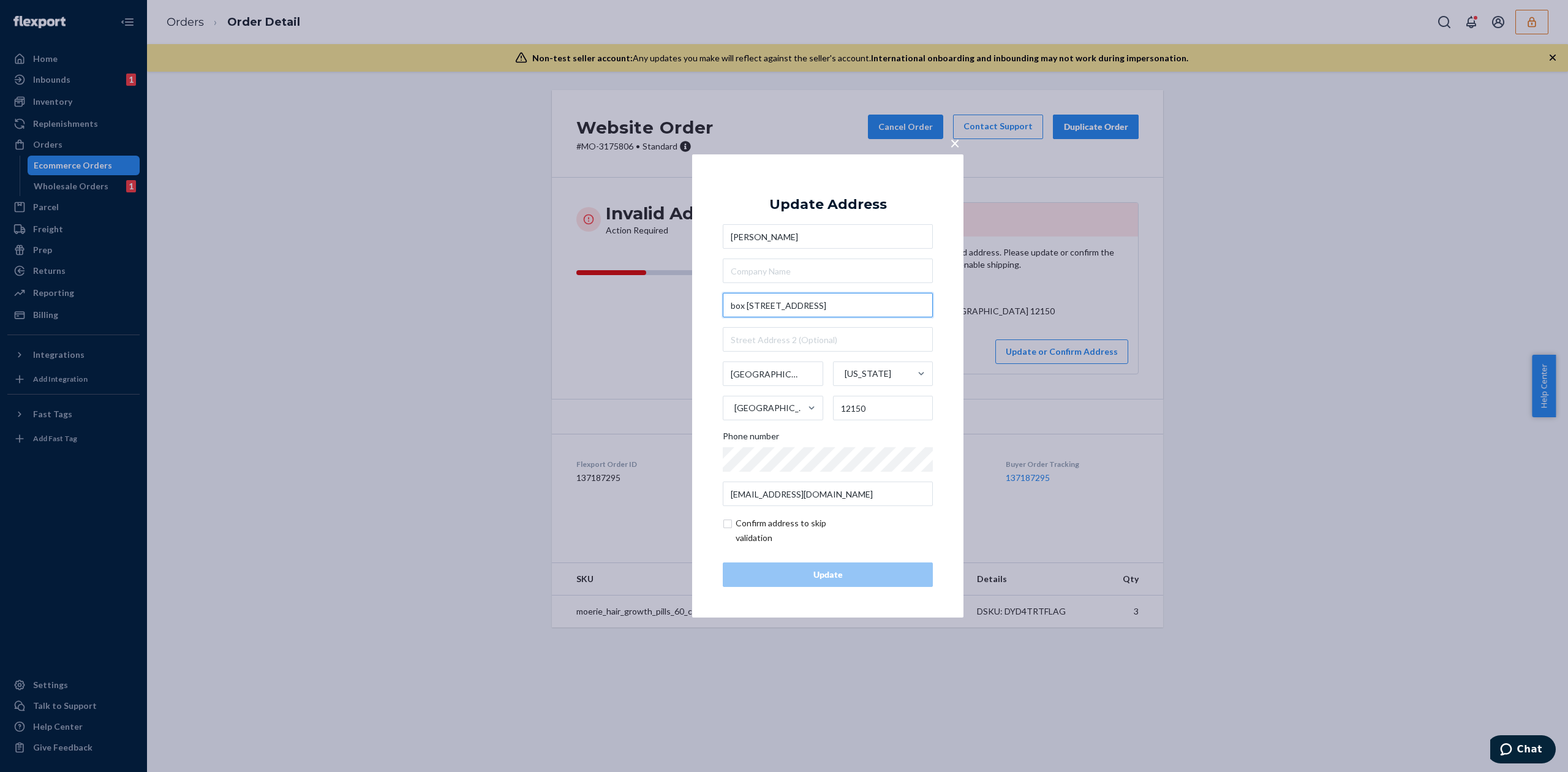
drag, startPoint x: 762, startPoint y: 304, endPoint x: 696, endPoint y: 304, distance: 66.0
click at [696, 304] on div "× Update Address [PERSON_NAME] box [STREET_ADDRESS] [GEOGRAPHIC_DATA] [US_STATE…" at bounding box center [827, 386] width 271 height 463
type input "[STREET_ADDRESS]"
click at [855, 193] on div "Update Address [PERSON_NAME] [STREET_ADDRESS] [GEOGRAPHIC_DATA] [US_STATE][GEOG…" at bounding box center [827, 386] width 210 height 402
click at [779, 335] on input "text" at bounding box center [827, 339] width 210 height 24
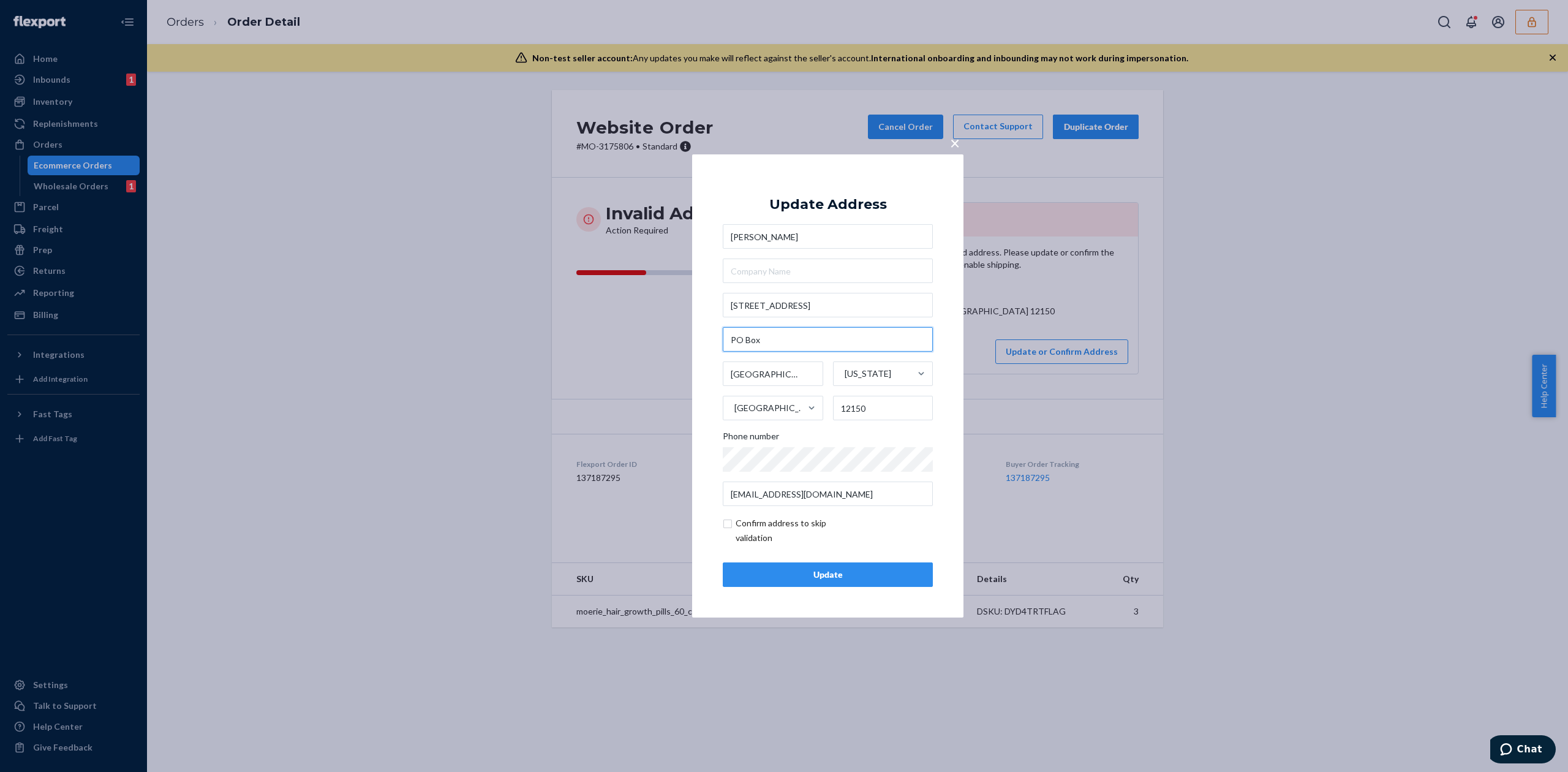
paste input "box 291"
click at [770, 342] on input "PO Box box 291" at bounding box center [827, 339] width 210 height 24
type input "PO Box 291"
click at [811, 309] on input "[STREET_ADDRESS]" at bounding box center [827, 305] width 210 height 24
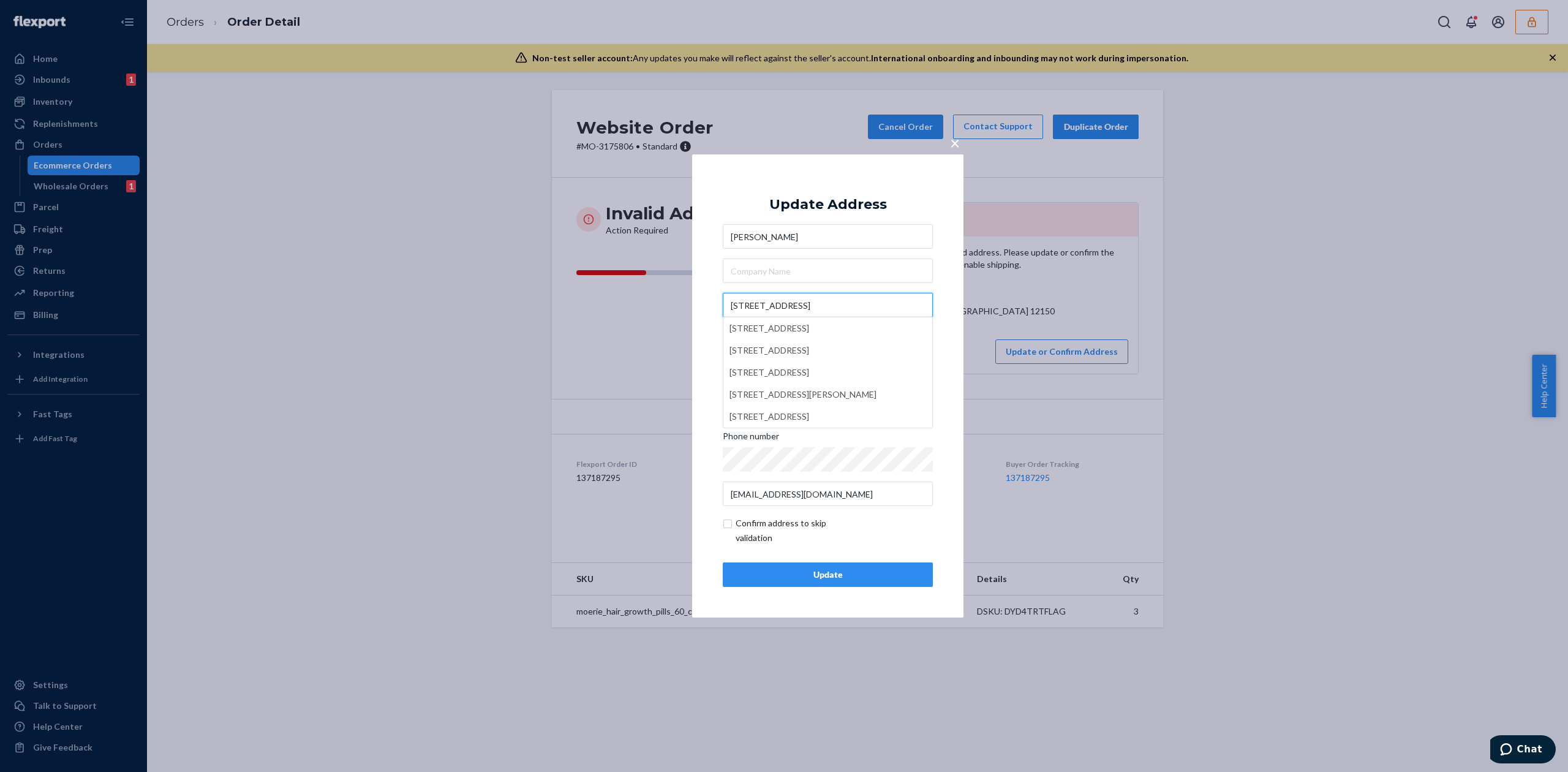
click at [741, 304] on input "[STREET_ADDRESS]" at bounding box center [827, 305] width 210 height 24
click at [833, 199] on div "Update Address" at bounding box center [827, 205] width 117 height 15
click at [801, 306] on input "[STREET_ADDRESS]" at bounding box center [827, 305] width 210 height 24
type input "[STREET_ADDRESS]"
click at [819, 238] on input "[PERSON_NAME]" at bounding box center [827, 236] width 210 height 24
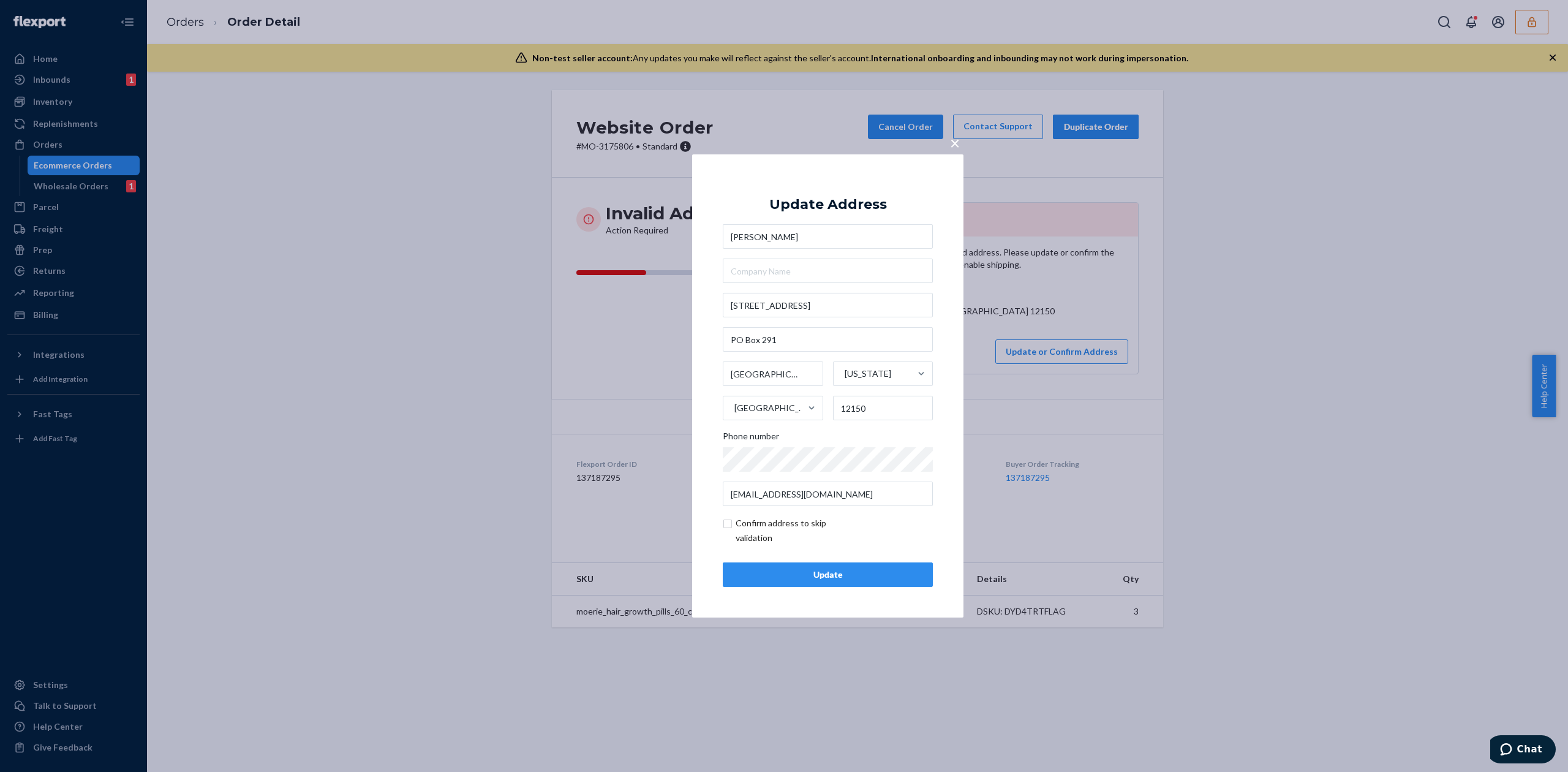
click at [779, 518] on input "checkbox" at bounding box center [793, 530] width 142 height 29
checkbox input "true"
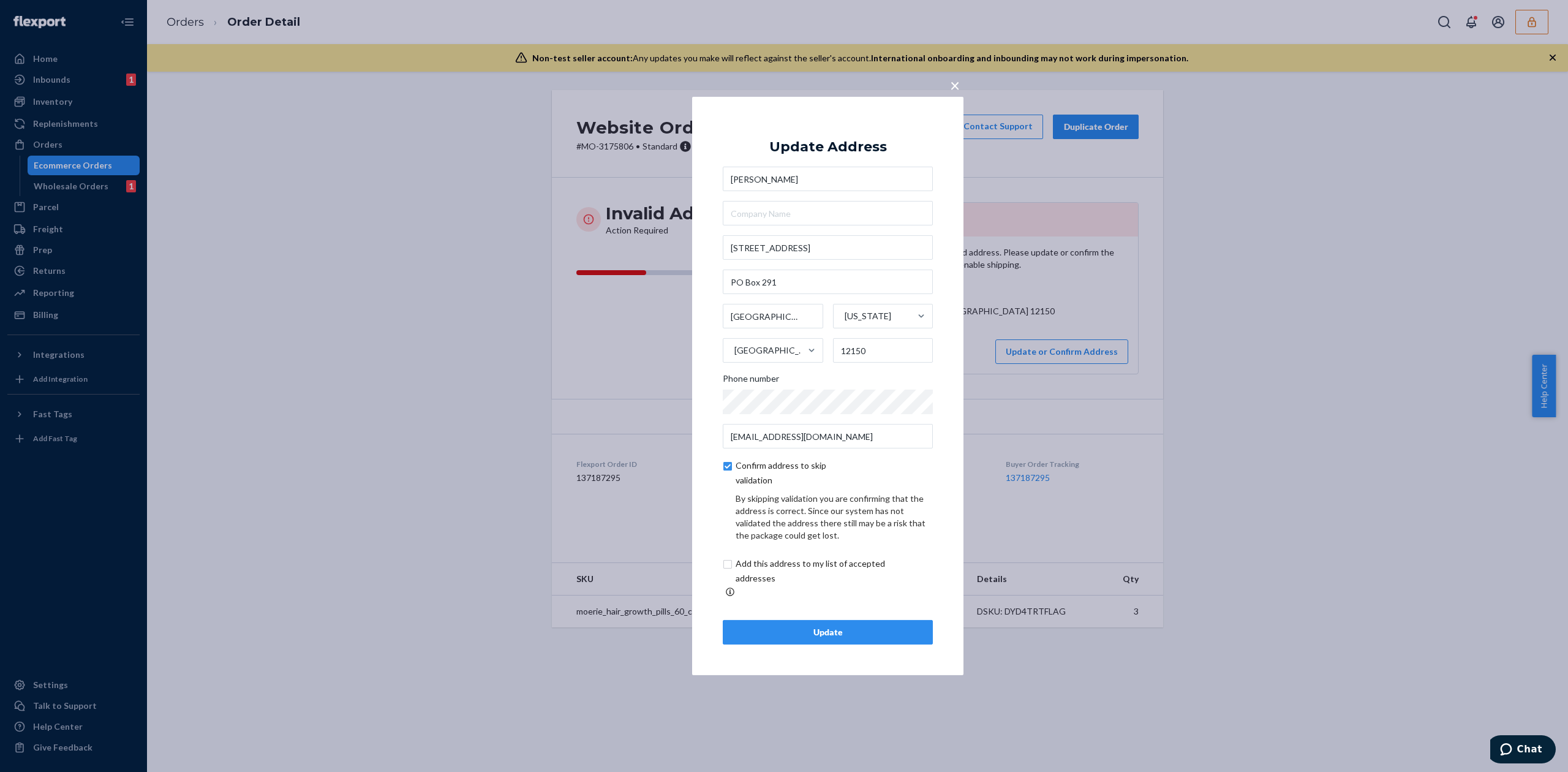
click at [799, 571] on input "checkbox" at bounding box center [824, 571] width 204 height 29
checkbox input "true"
click at [896, 630] on div "Update" at bounding box center [827, 632] width 189 height 12
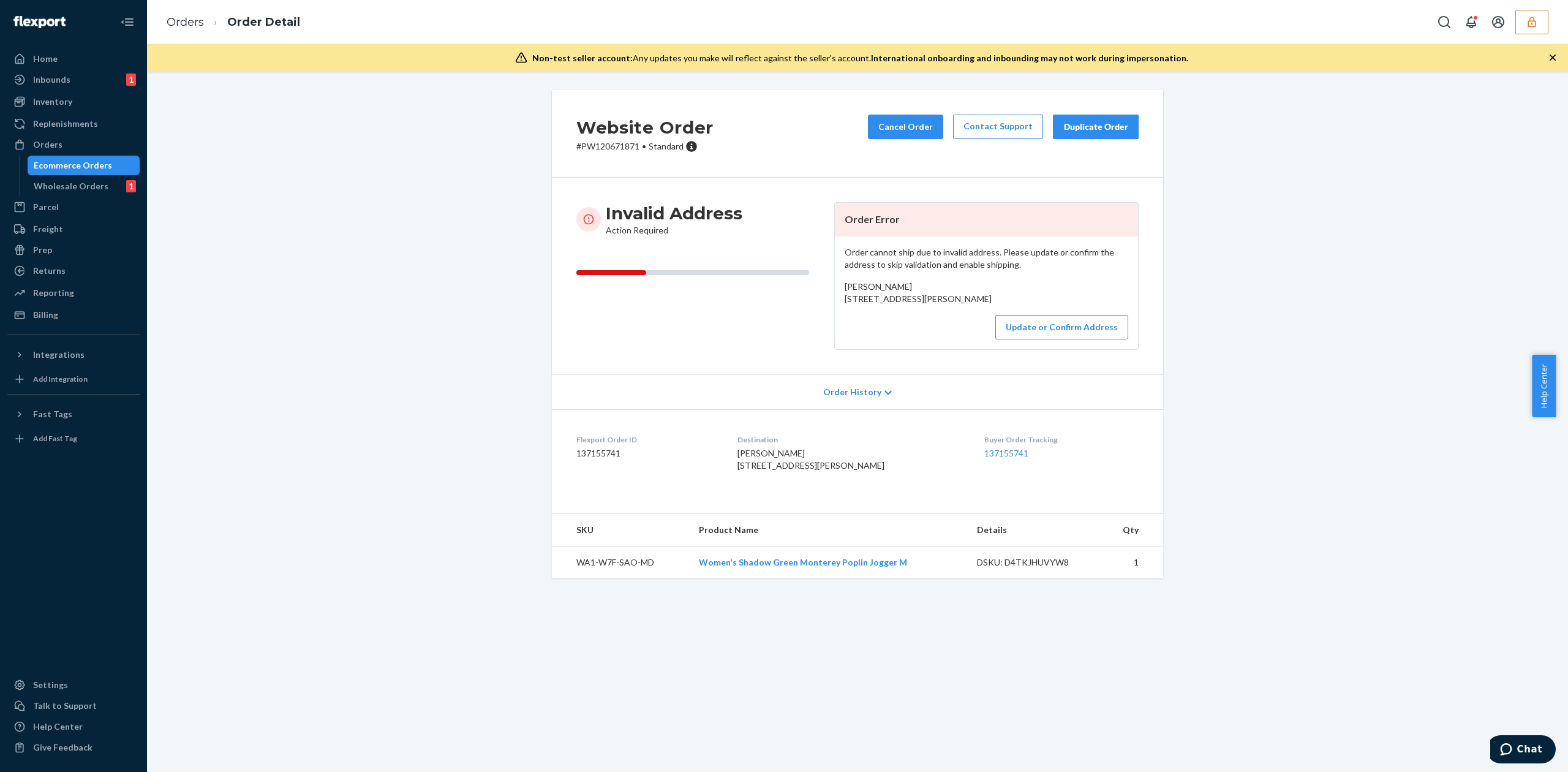
drag, startPoint x: 839, startPoint y: 301, endPoint x: 902, endPoint y: 315, distance: 64.5
click at [902, 304] on span "[PERSON_NAME] [STREET_ADDRESS][PERSON_NAME]" at bounding box center [918, 293] width 147 height 23
copy span "[STREET_ADDRESS]"
click at [875, 280] on div "Order cannot ship due to invalid address. Please update or confirm the address …" at bounding box center [986, 293] width 303 height 113
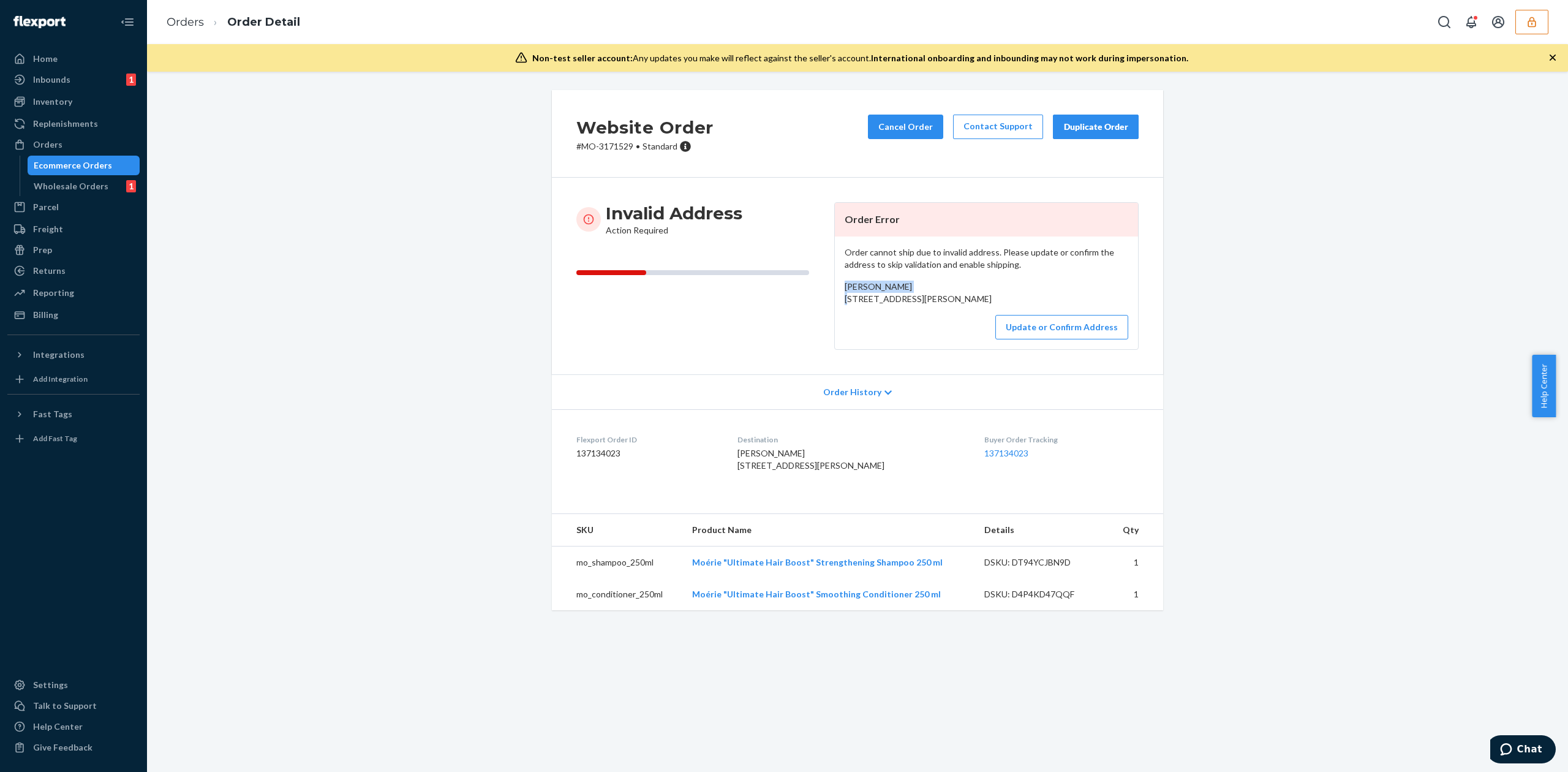
click at [875, 280] on div "Order cannot ship due to invalid address. Please update or confirm the address …" at bounding box center [986, 293] width 303 height 113
copy span "Joyce Mckibben"
click at [1015, 279] on div "Order cannot ship due to invalid address. Please update or confirm the address …" at bounding box center [986, 293] width 303 height 113
drag, startPoint x: 839, startPoint y: 301, endPoint x: 962, endPoint y: 310, distance: 123.3
click at [962, 305] on div "Joyce Mckibben 12 Scott Brown Street Barnesville, US Georgia30204 US" at bounding box center [986, 293] width 284 height 24
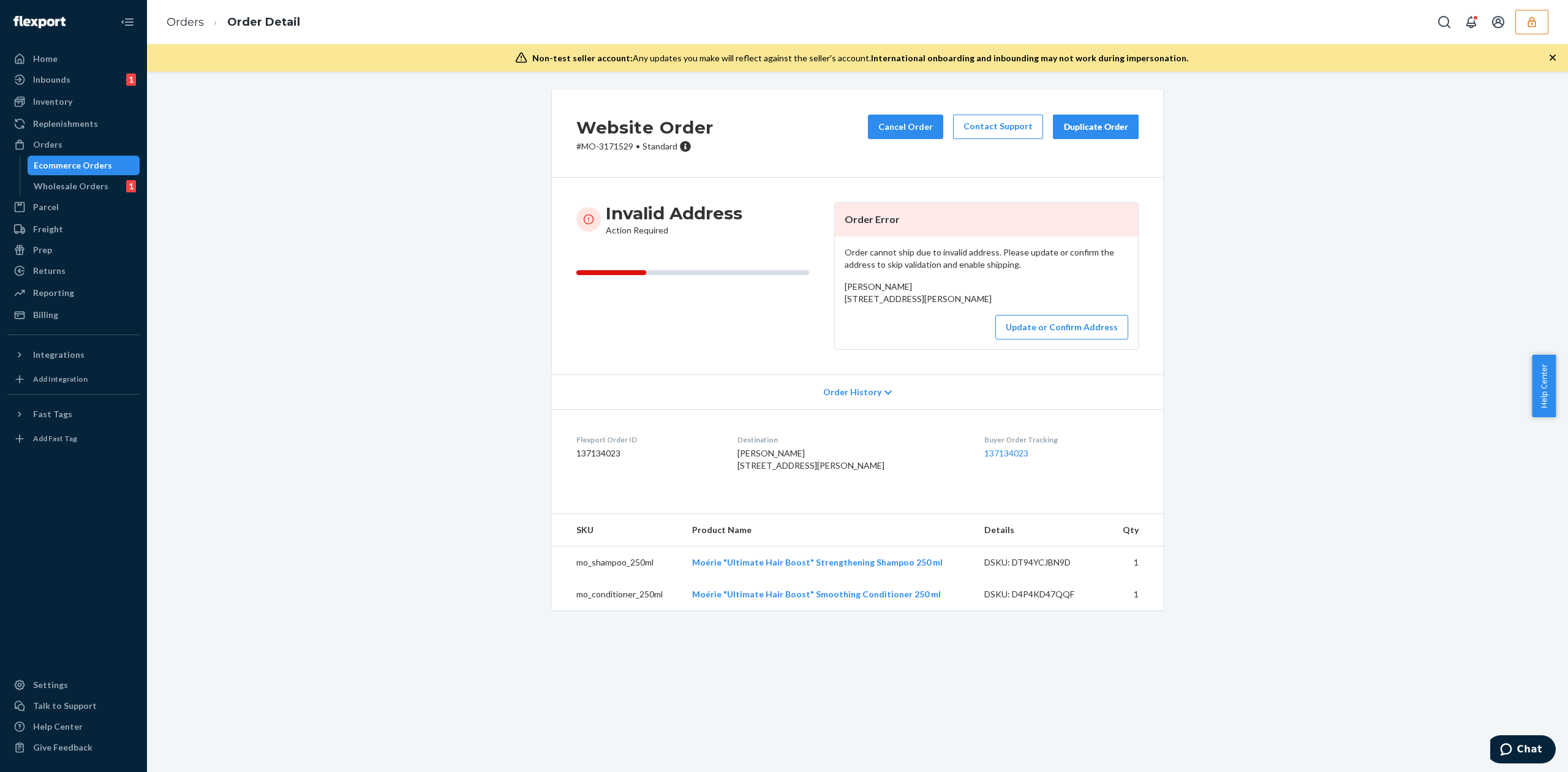
copy span "12 Scott Brown Street Barnesville, US Georgia30204"
click at [1099, 340] on button "Update or Confirm Address" at bounding box center [1061, 327] width 133 height 24
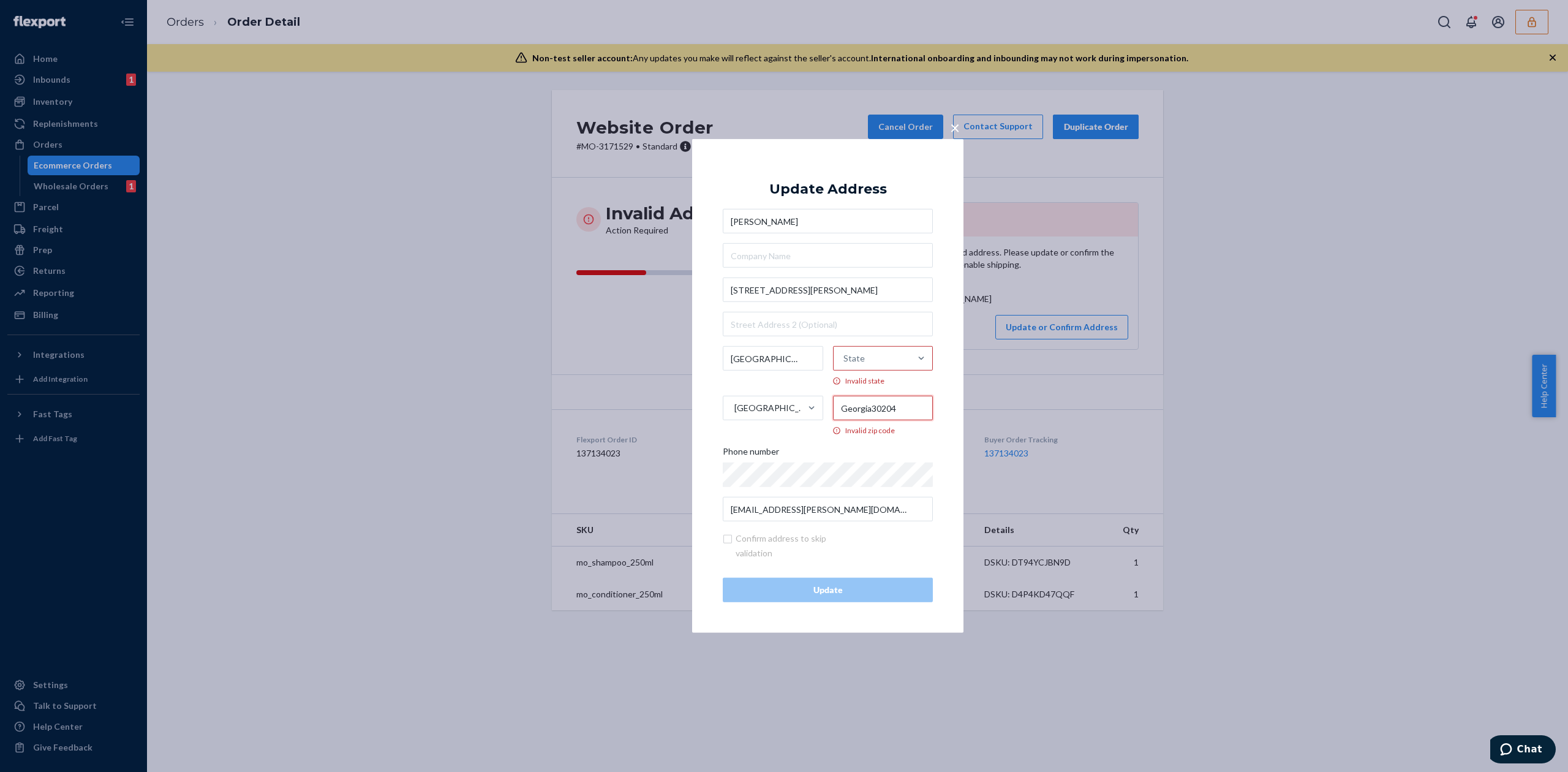
click at [870, 410] on input "Georgia30204" at bounding box center [883, 407] width 101 height 24
click at [873, 410] on input "Georgia30204" at bounding box center [883, 407] width 101 height 24
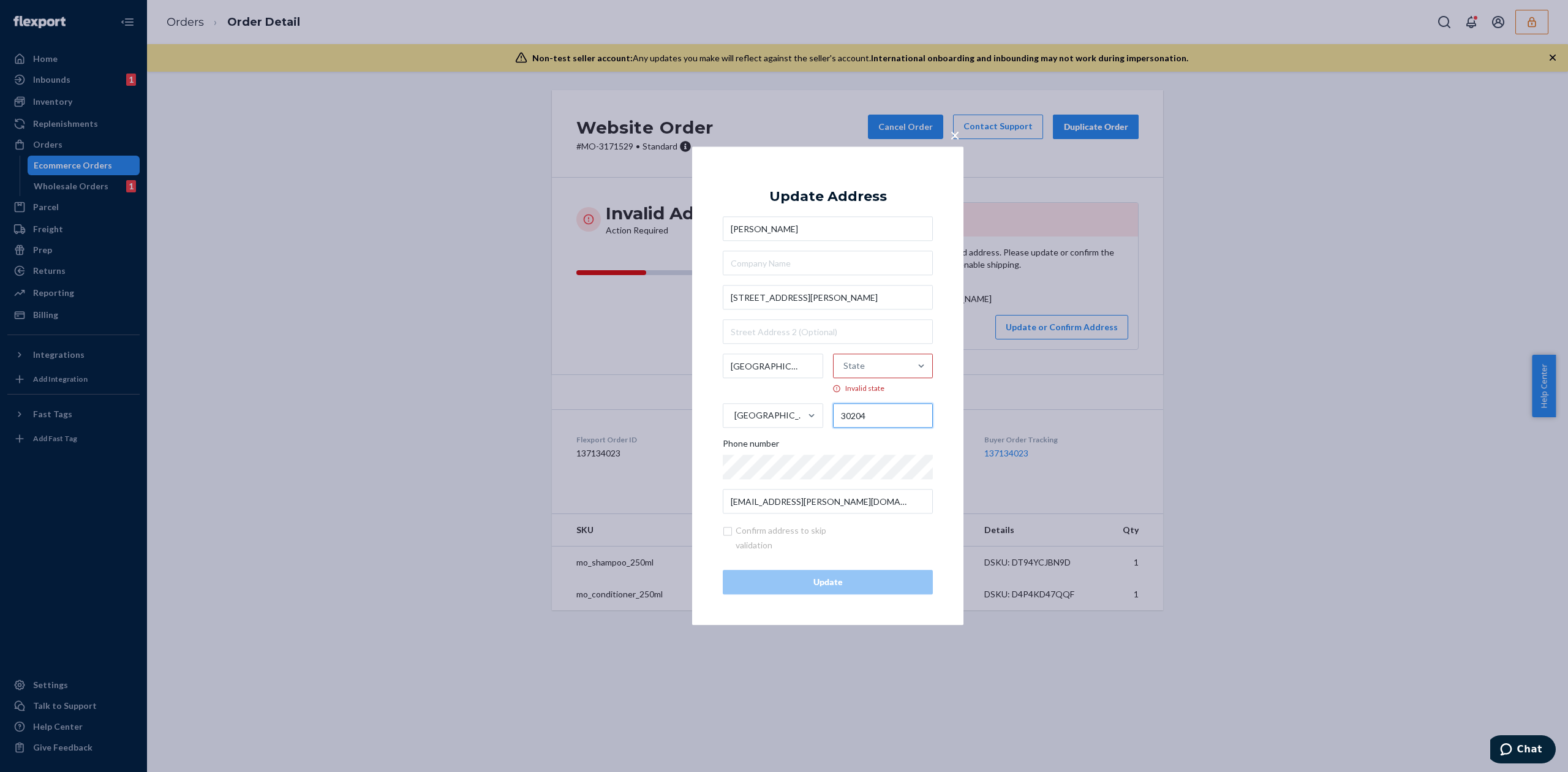
type input "30204"
click at [882, 366] on div "State" at bounding box center [872, 366] width 77 height 37
click at [845, 366] on input "option Alabama focused, 1 of 59. 59 results available. Use Up and Down to choos…" at bounding box center [844, 366] width 1 height 24
type input "ge"
click at [870, 385] on div "Georgia" at bounding box center [880, 396] width 100 height 24
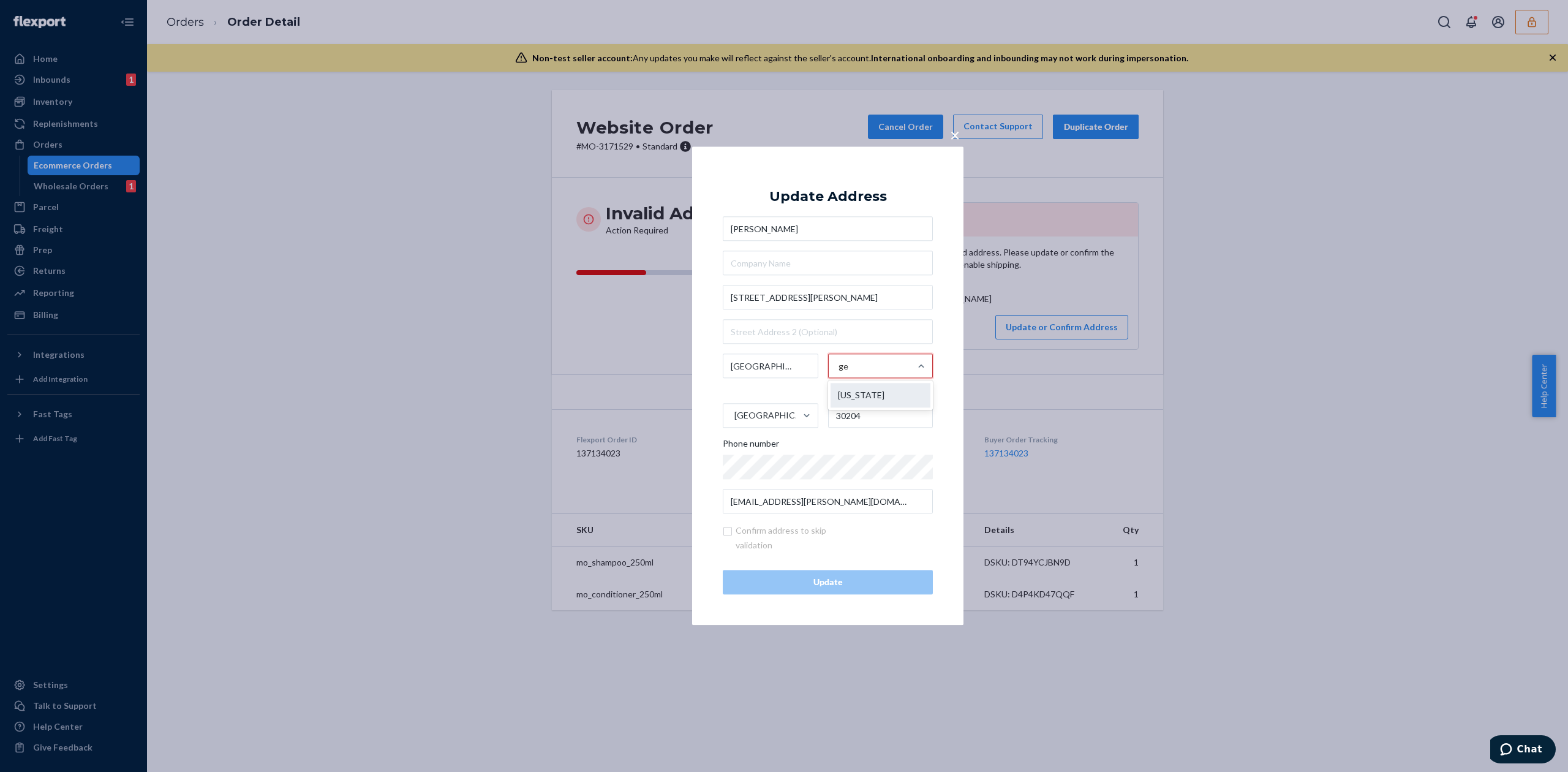
click at [849, 379] on input "ge" at bounding box center [844, 366] width 11 height 24
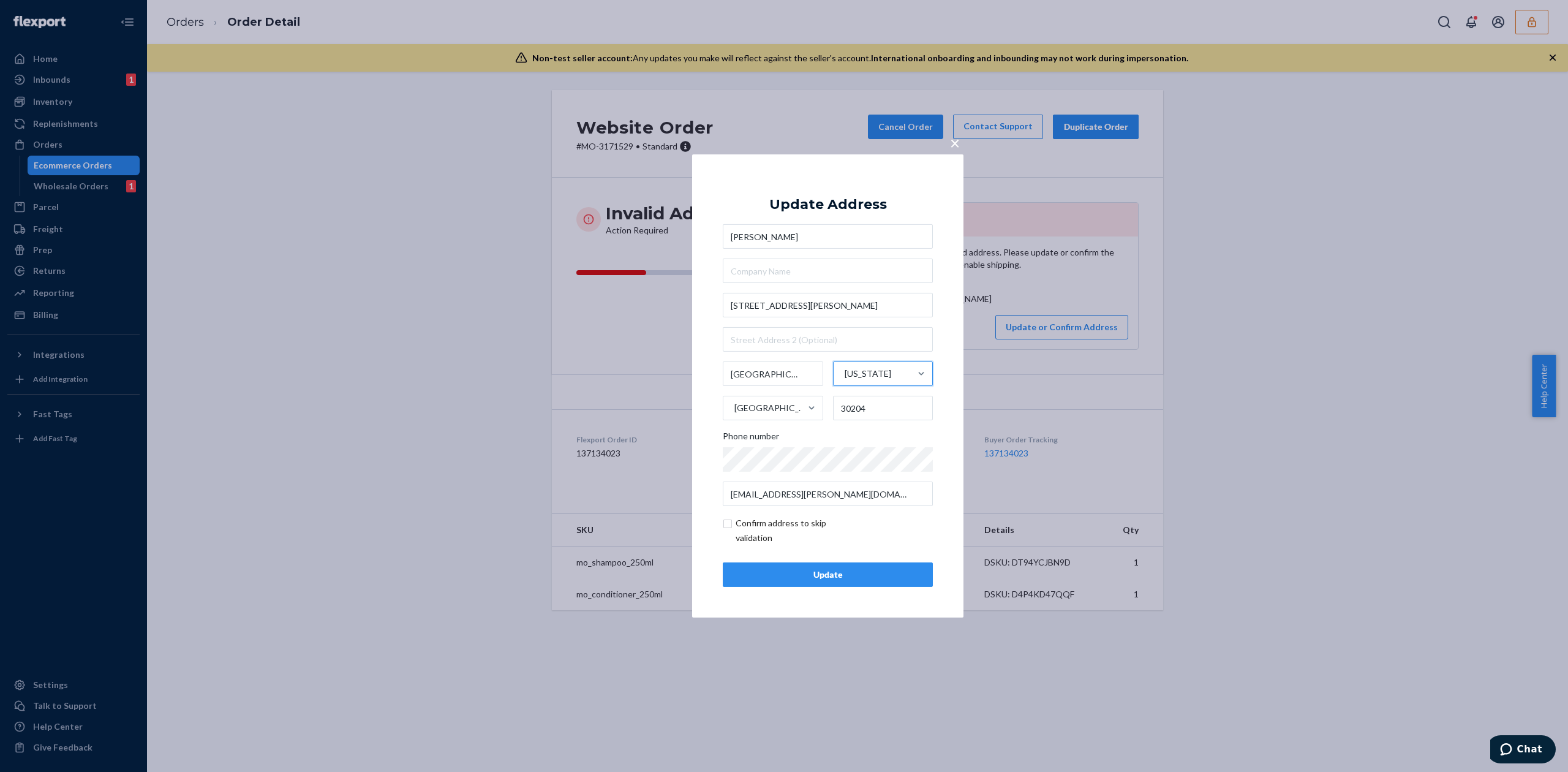
click at [855, 574] on div "Update" at bounding box center [827, 575] width 189 height 12
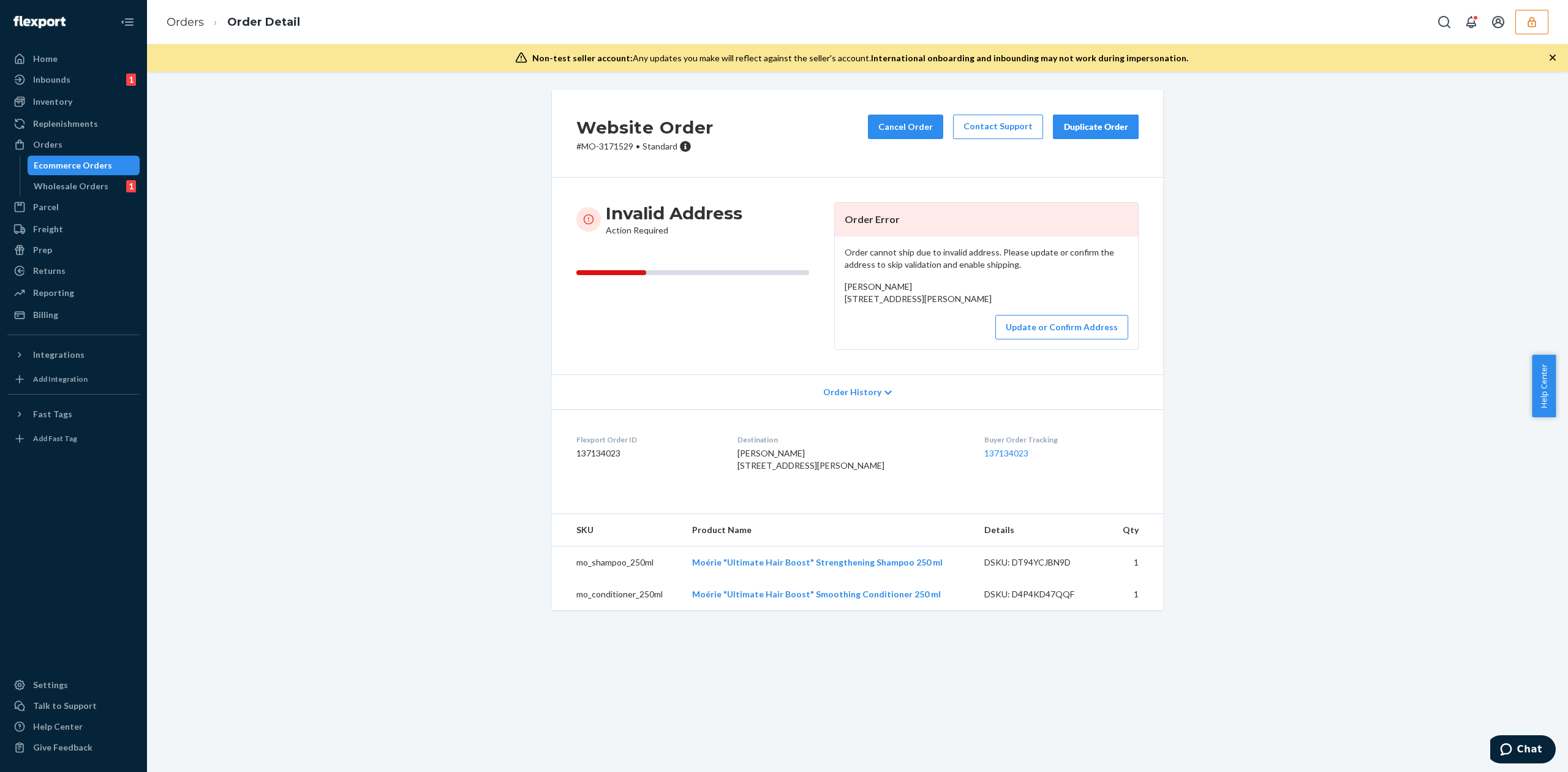
click at [871, 287] on span "Joyce Mckibben 12 Scott Brown Street Barnesville, US Georgia30204 US" at bounding box center [918, 293] width 147 height 23
copy span "Joyce Mckibben"
click at [1042, 340] on button "Update or Confirm Address" at bounding box center [1061, 327] width 133 height 24
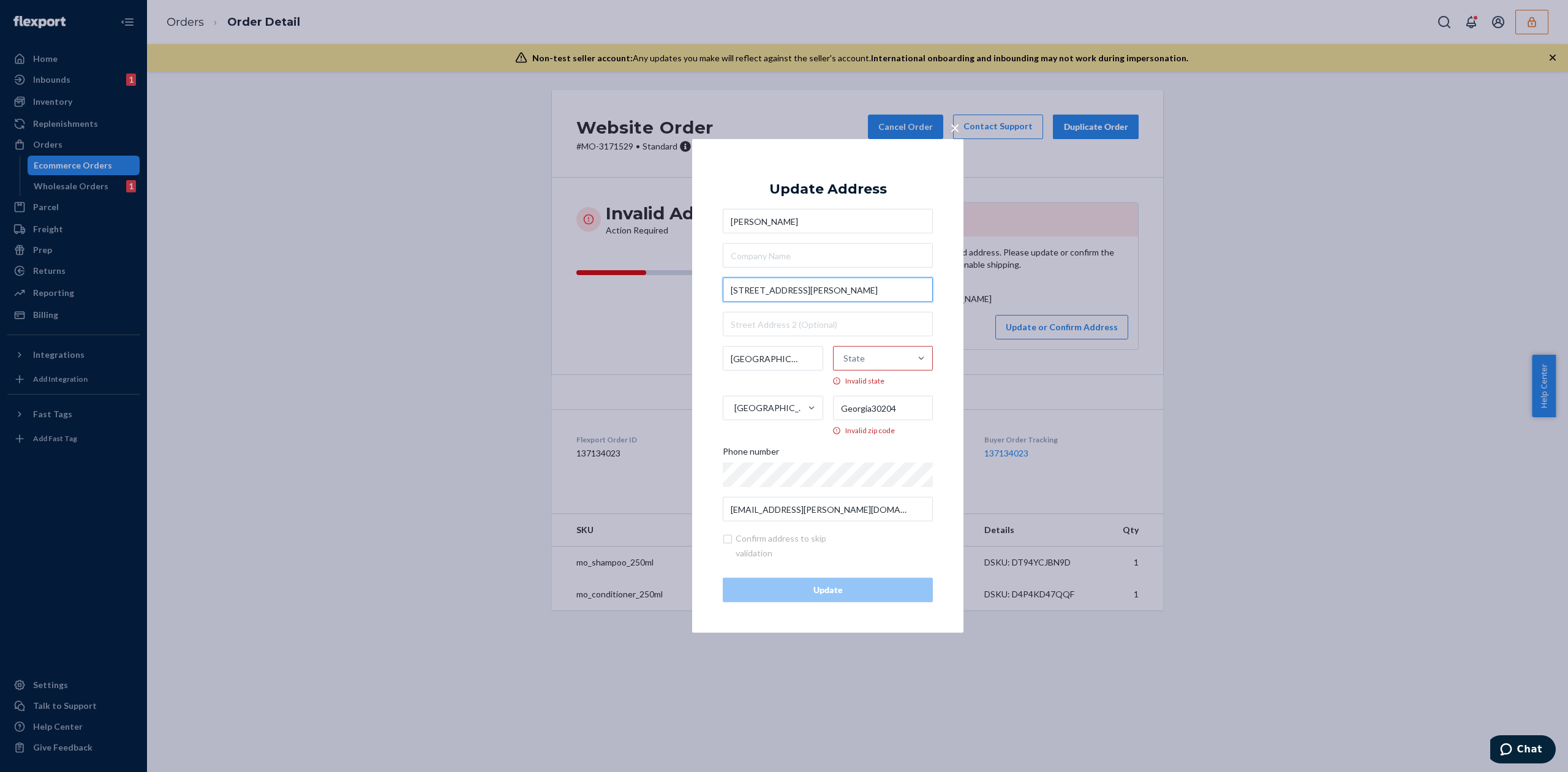
click at [755, 289] on input "12 Scott Brown Street" at bounding box center [827, 289] width 210 height 24
click at [819, 292] on input "12 Brown Street" at bounding box center [827, 289] width 210 height 24
type input "12 Brown St"
click at [870, 194] on div "Update Address" at bounding box center [827, 189] width 117 height 15
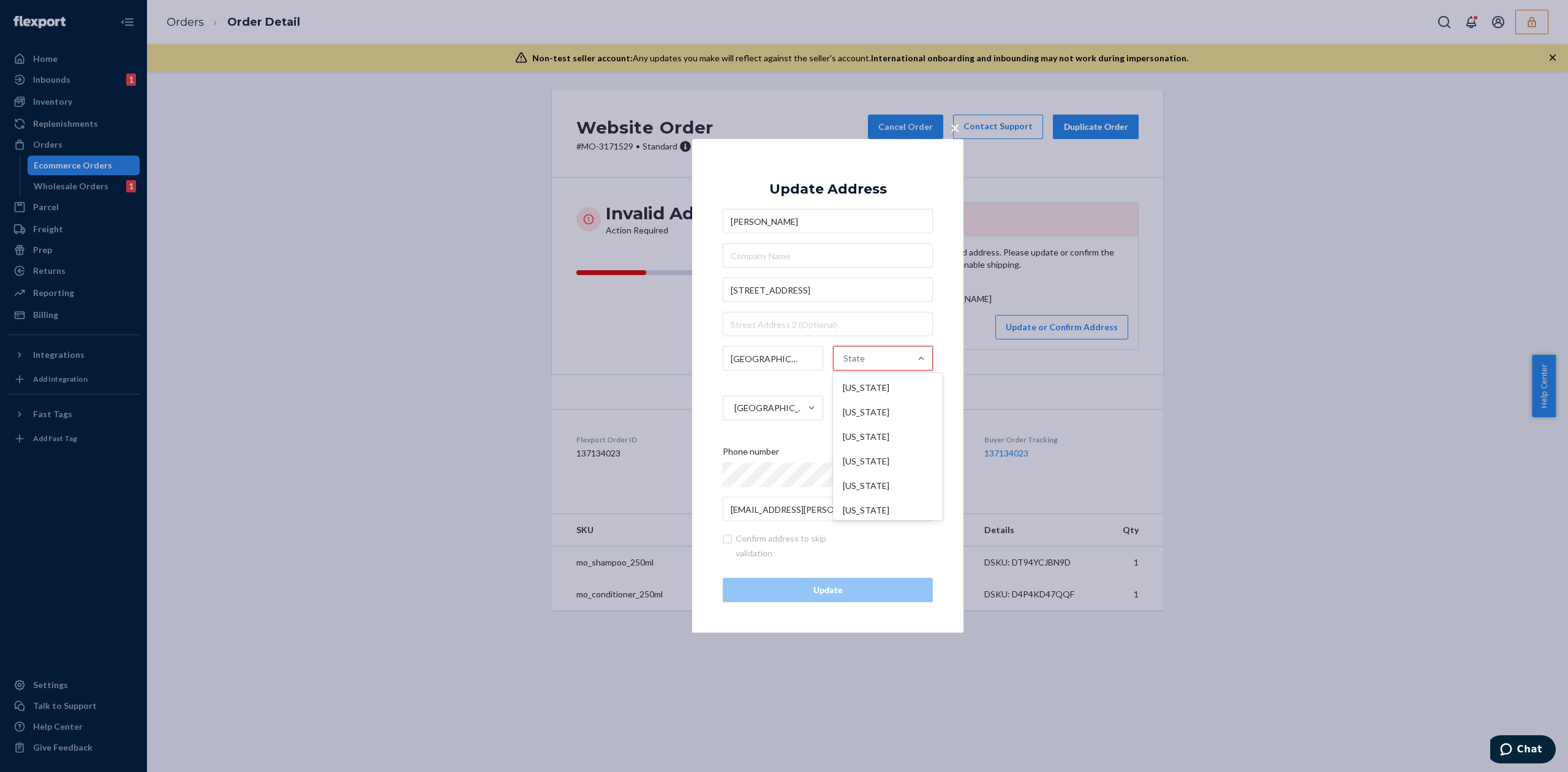
click at [866, 363] on div "State" at bounding box center [872, 358] width 77 height 37
click at [845, 363] on input "option Alabama focused, 1 of 59. 59 results available. Use Up and Down to choos…" at bounding box center [844, 358] width 1 height 24
type input "ge"
click at [860, 381] on div "Georgia" at bounding box center [880, 388] width 100 height 24
click at [849, 371] on input "ge" at bounding box center [844, 358] width 11 height 24
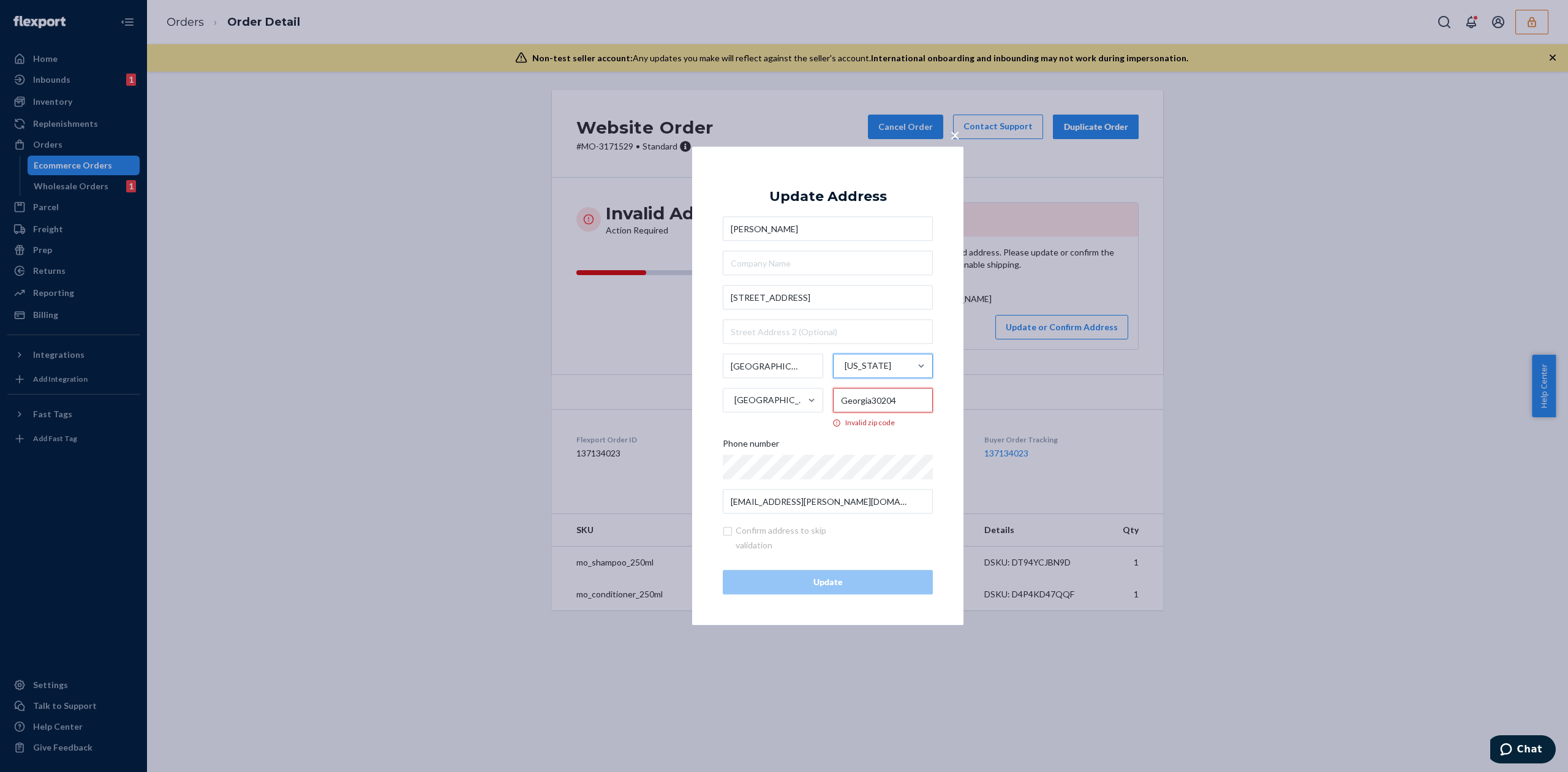
click at [870, 407] on input "Georgia30204" at bounding box center [883, 401] width 101 height 24
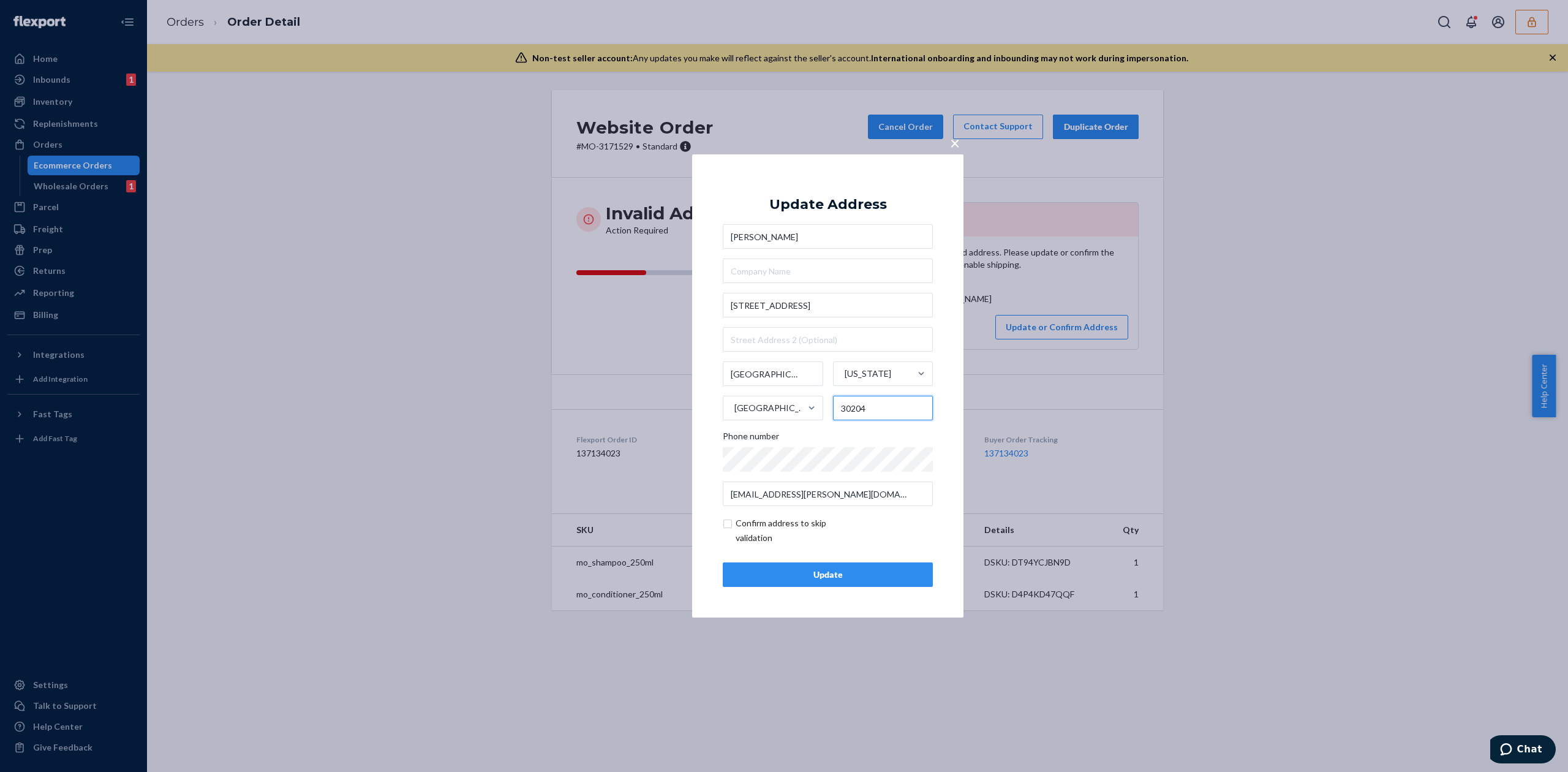
type input "30204"
click at [829, 582] on button "Update" at bounding box center [827, 574] width 210 height 24
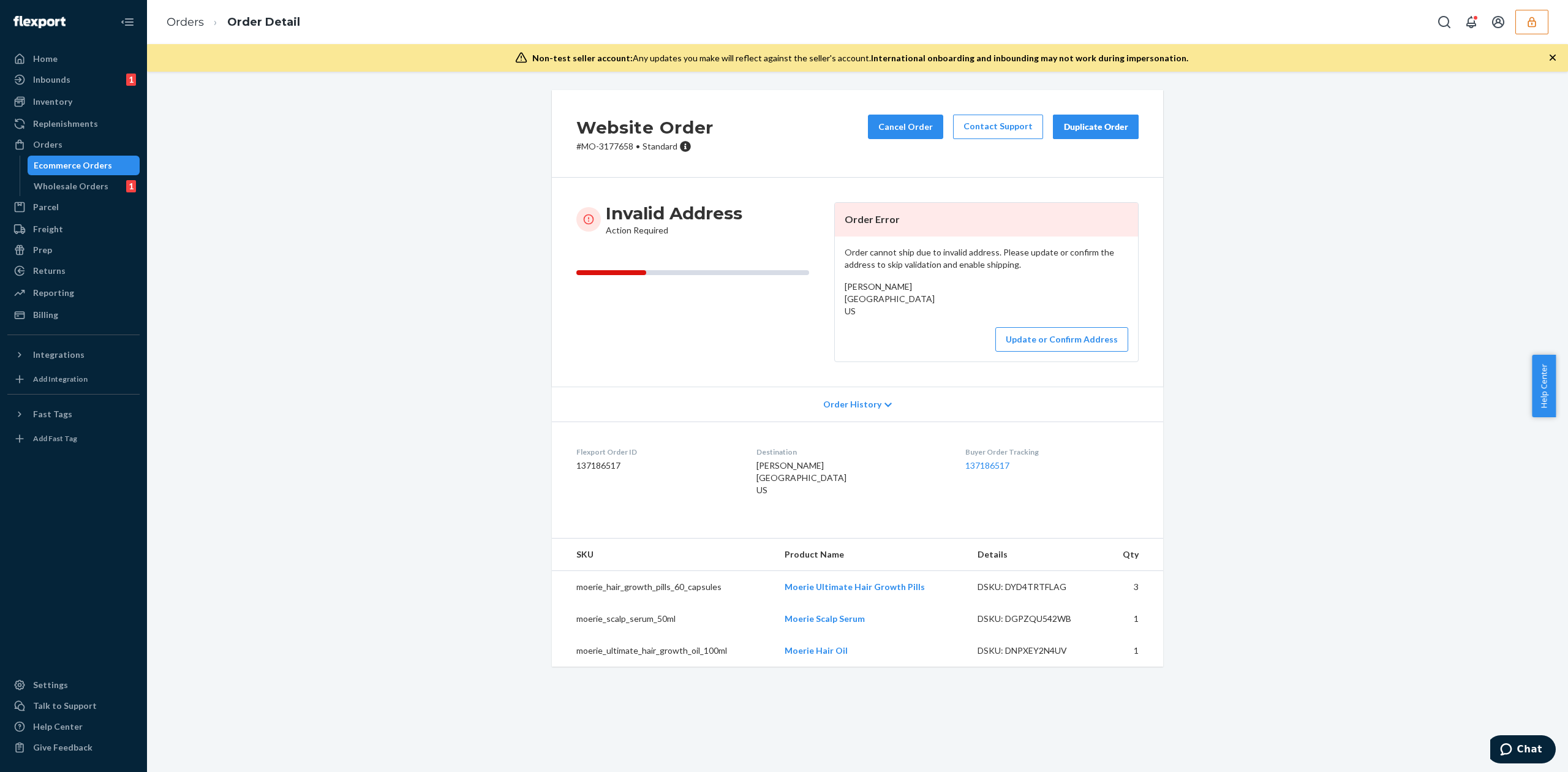
click at [890, 283] on span "[PERSON_NAME] [GEOGRAPHIC_DATA] US" at bounding box center [890, 299] width 90 height 35
click at [890, 283] on span "Tammara A Schweitzer Tuolumne Road North Tuolumne, CA 95379 US" at bounding box center [890, 299] width 90 height 35
copy span "Tammara A Schweitzer"
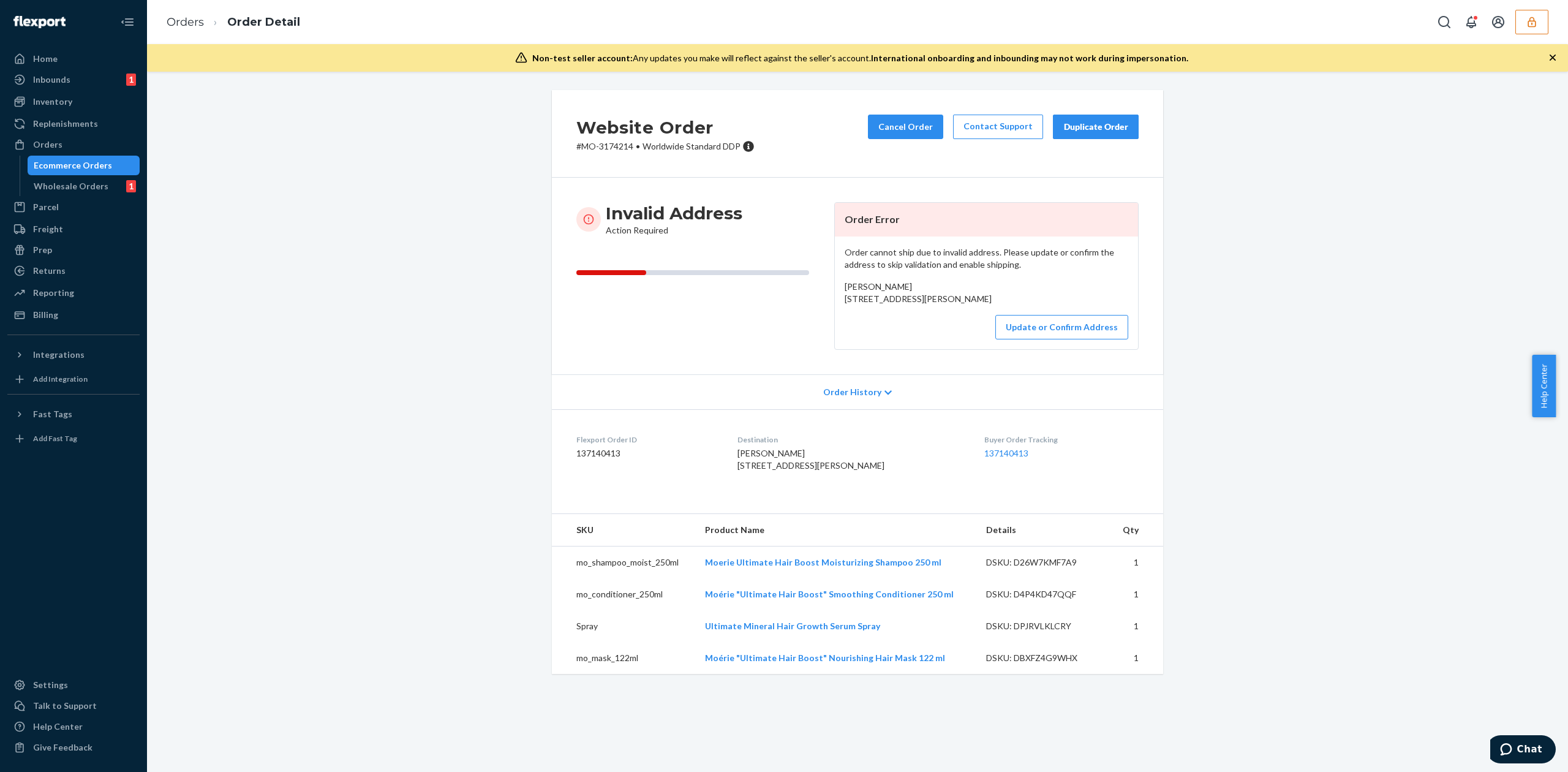
drag, startPoint x: 836, startPoint y: 302, endPoint x: 946, endPoint y: 314, distance: 110.7
click at [946, 314] on div "Order cannot ship due to invalid address. Please update or confirm the address …" at bounding box center [986, 293] width 303 height 113
copy span "[STREET_ADDRESS][PERSON_NAME]"
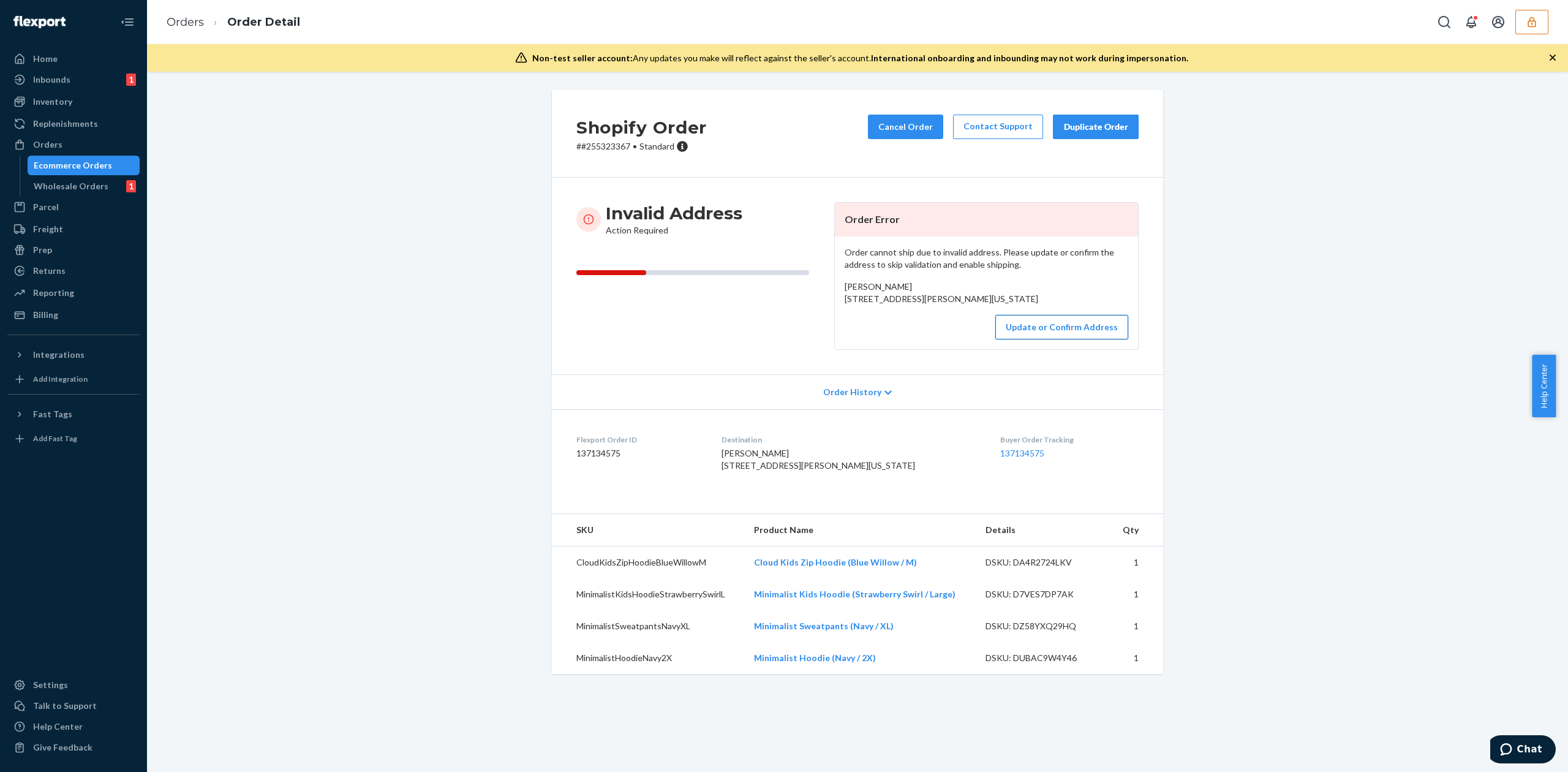
click at [1034, 340] on button "Update or Confirm Address" at bounding box center [1061, 327] width 133 height 24
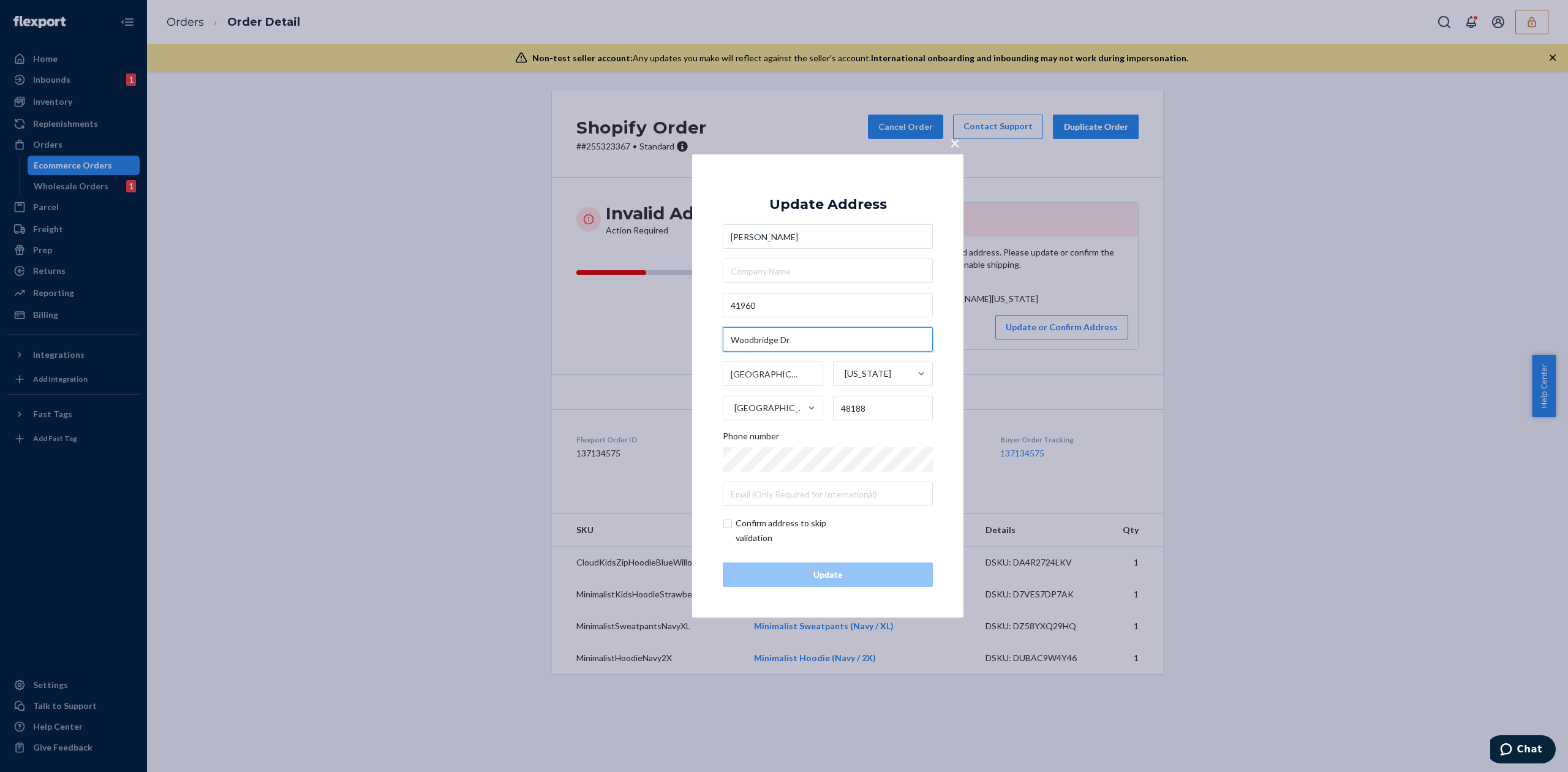
click at [767, 346] on input "Woodbridge Dr" at bounding box center [827, 339] width 210 height 24
click at [780, 314] on input "41960" at bounding box center [827, 305] width 210 height 24
paste input "Woodbridge Dr"
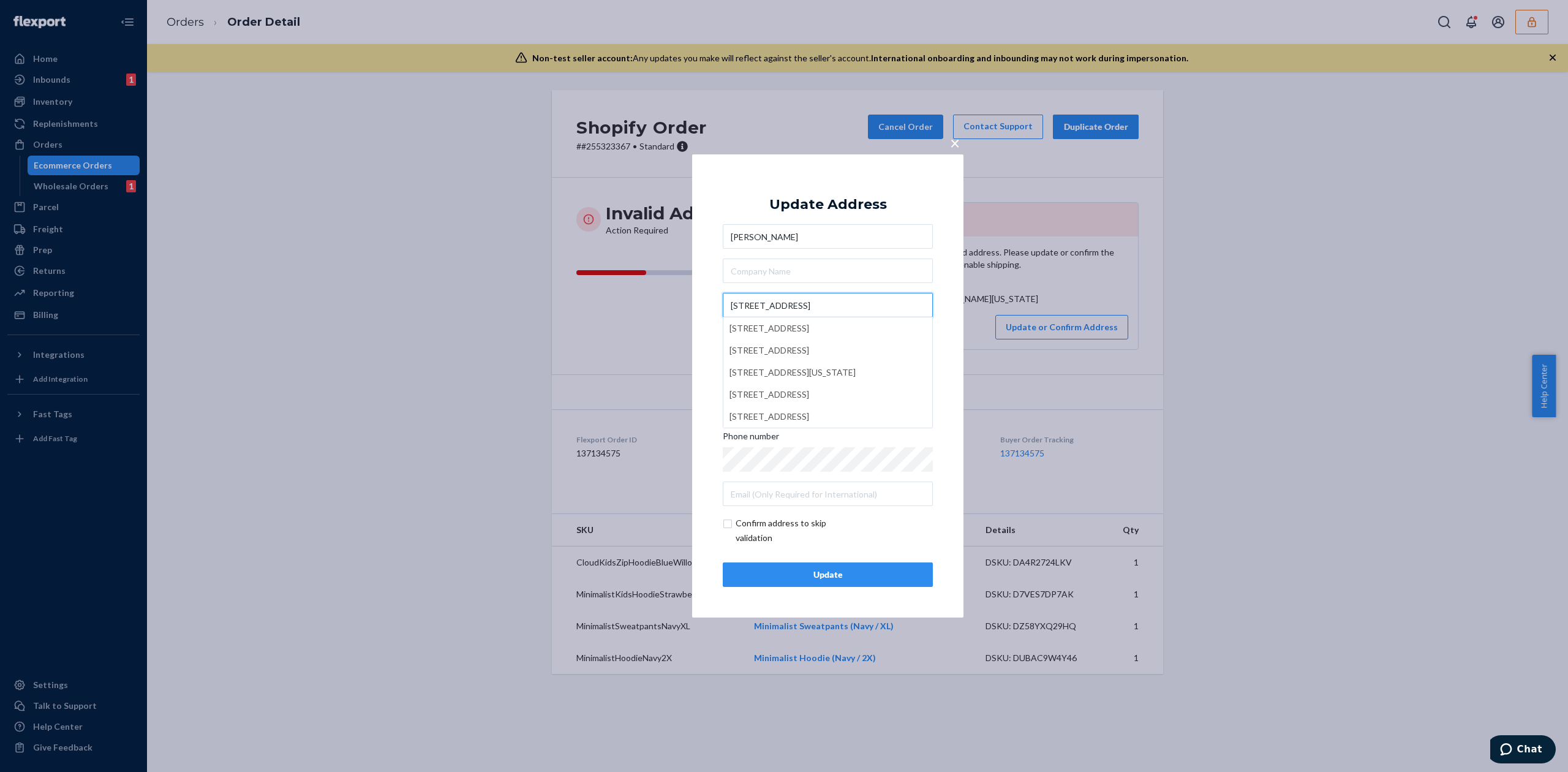
type input "[STREET_ADDRESS]"
click at [850, 194] on div "Update Address [PERSON_NAME][GEOGRAPHIC_DATA][STREET_ADDRESS][STREET_ADDRESS][U…" at bounding box center [827, 386] width 210 height 402
click at [829, 565] on button "Update" at bounding box center [827, 574] width 210 height 24
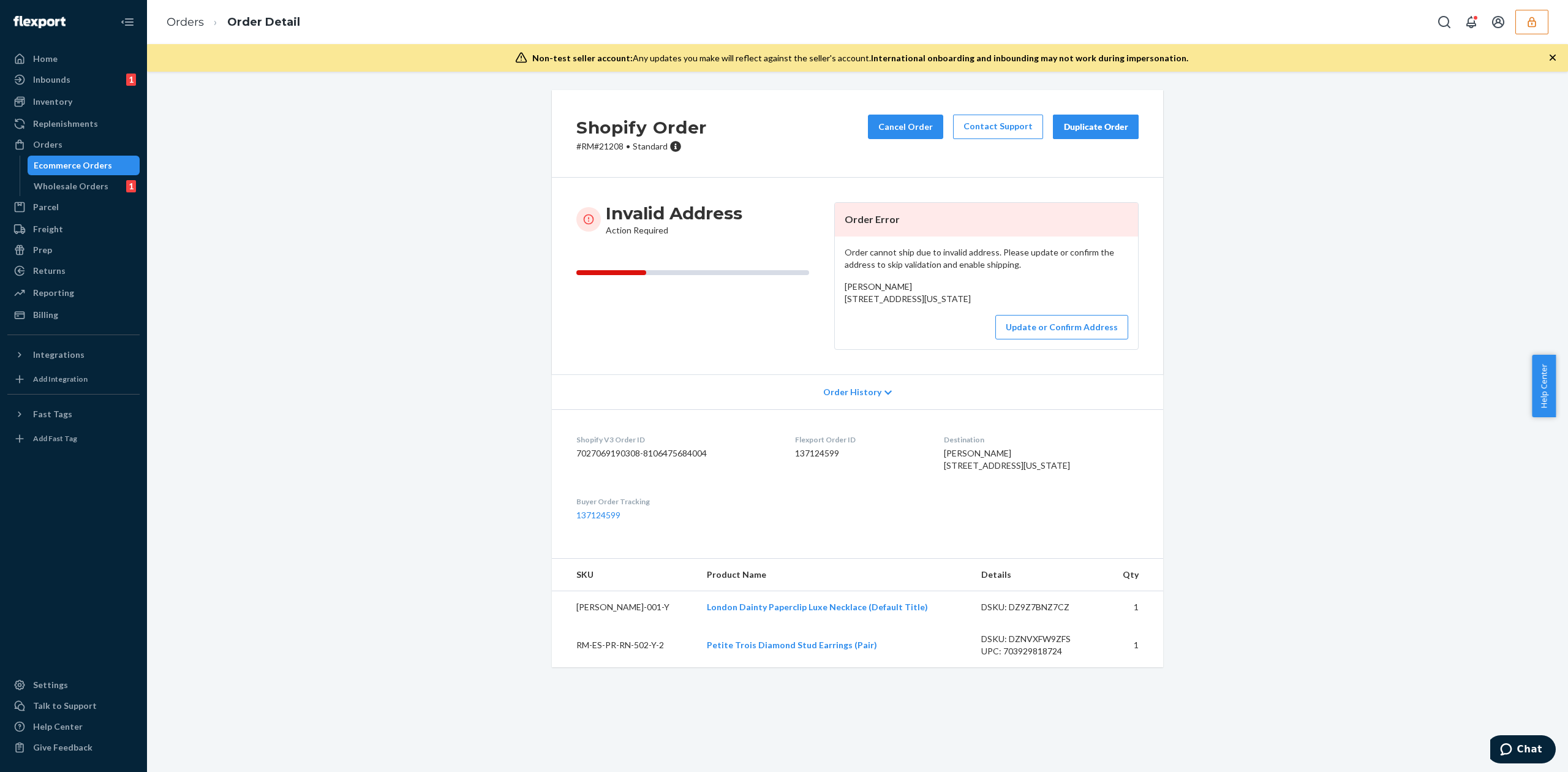
drag, startPoint x: 837, startPoint y: 299, endPoint x: 963, endPoint y: 314, distance: 126.9
click at [963, 314] on div "Order cannot ship due to invalid address. Please update or confirm the address …" at bounding box center [986, 293] width 303 height 113
copy span "[STREET_ADDRESS][US_STATE]"
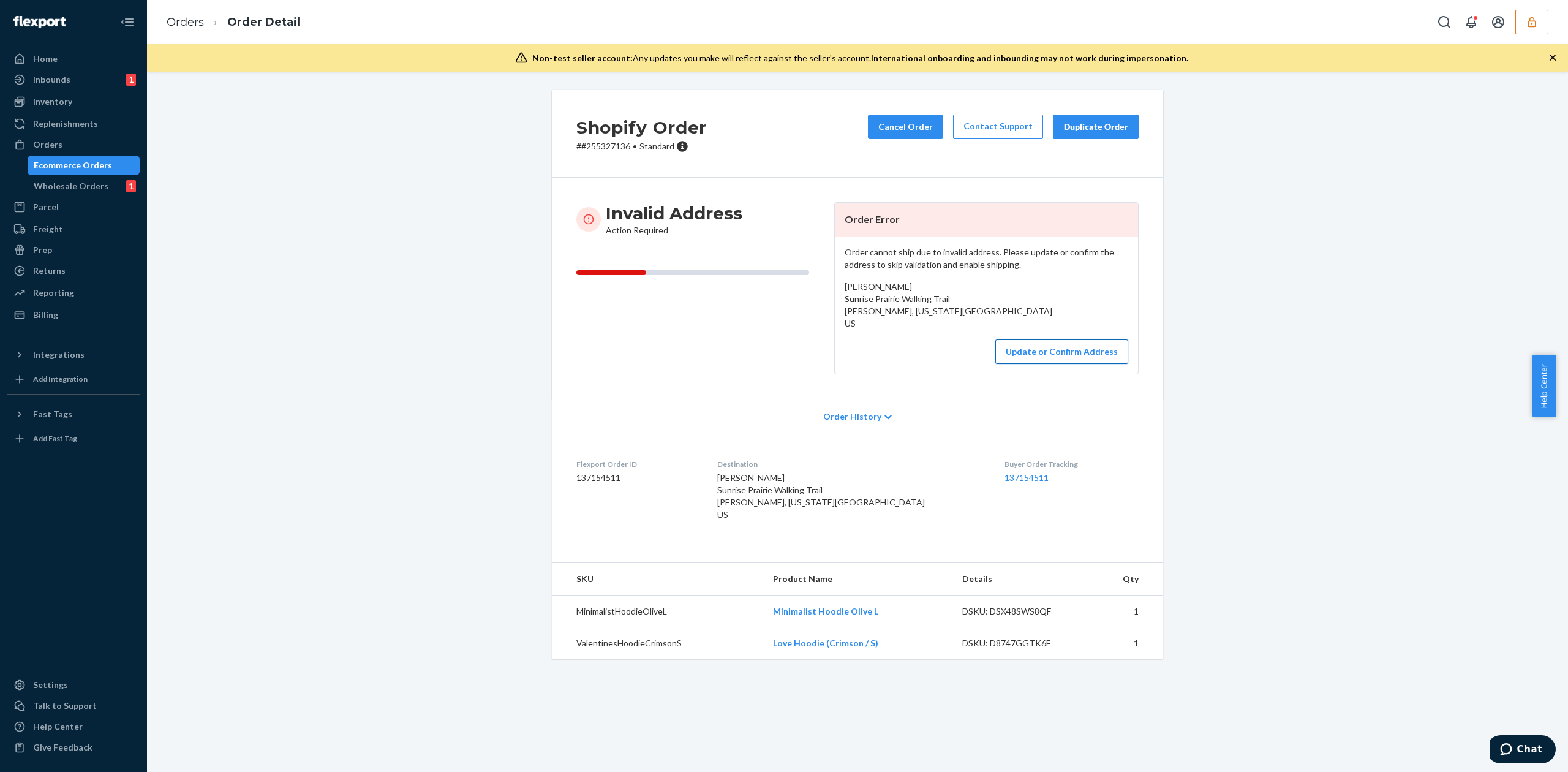
click at [1093, 353] on button "Update or Confirm Address" at bounding box center [1061, 352] width 133 height 24
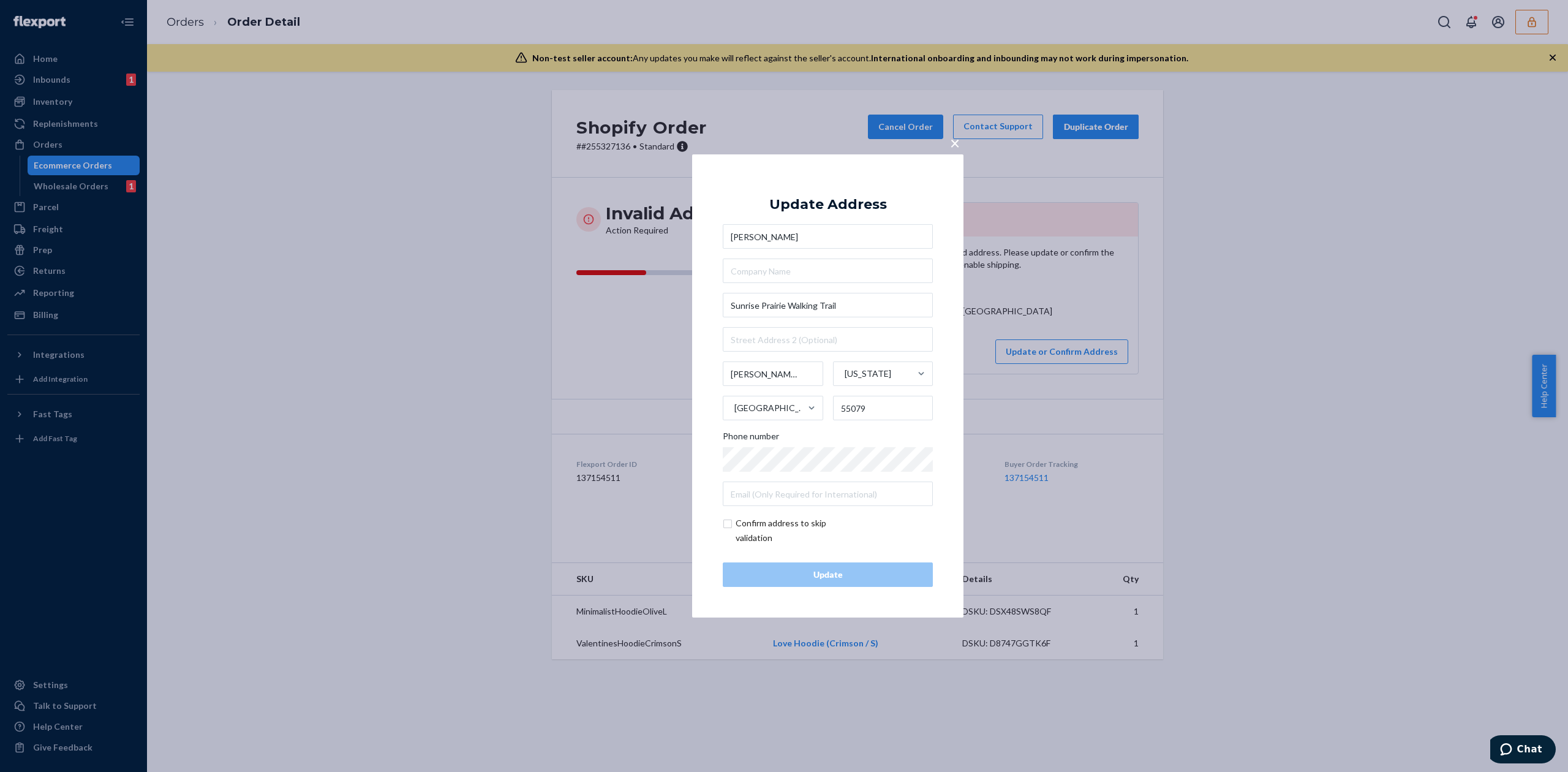
click at [755, 236] on input "Hannah Oehrlein" at bounding box center [827, 236] width 210 height 24
click at [755, 235] on input "Hannah Oehrlein" at bounding box center [827, 236] width 210 height 24
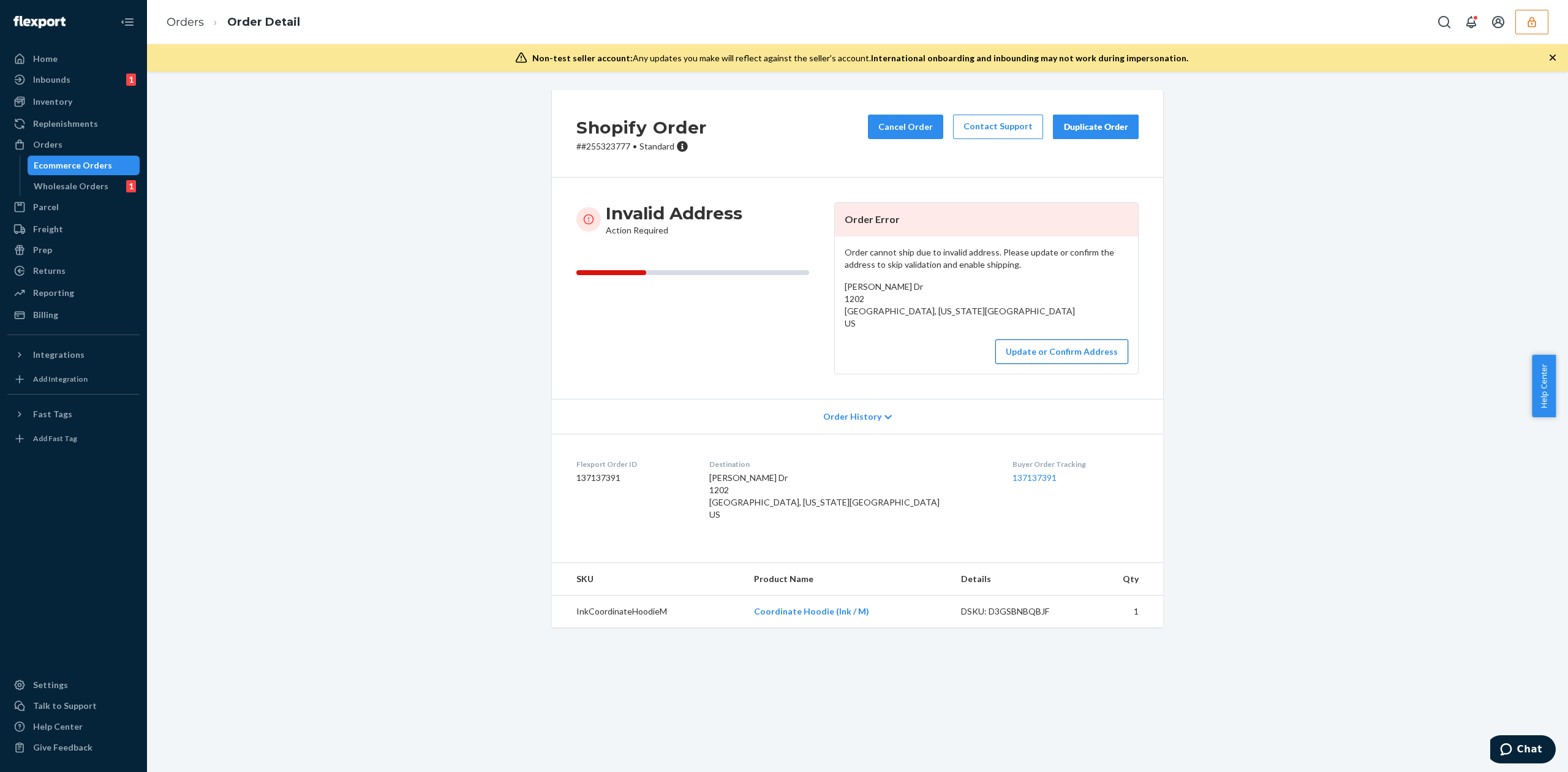
click at [1025, 364] on button "Update or Confirm Address" at bounding box center [1061, 352] width 133 height 24
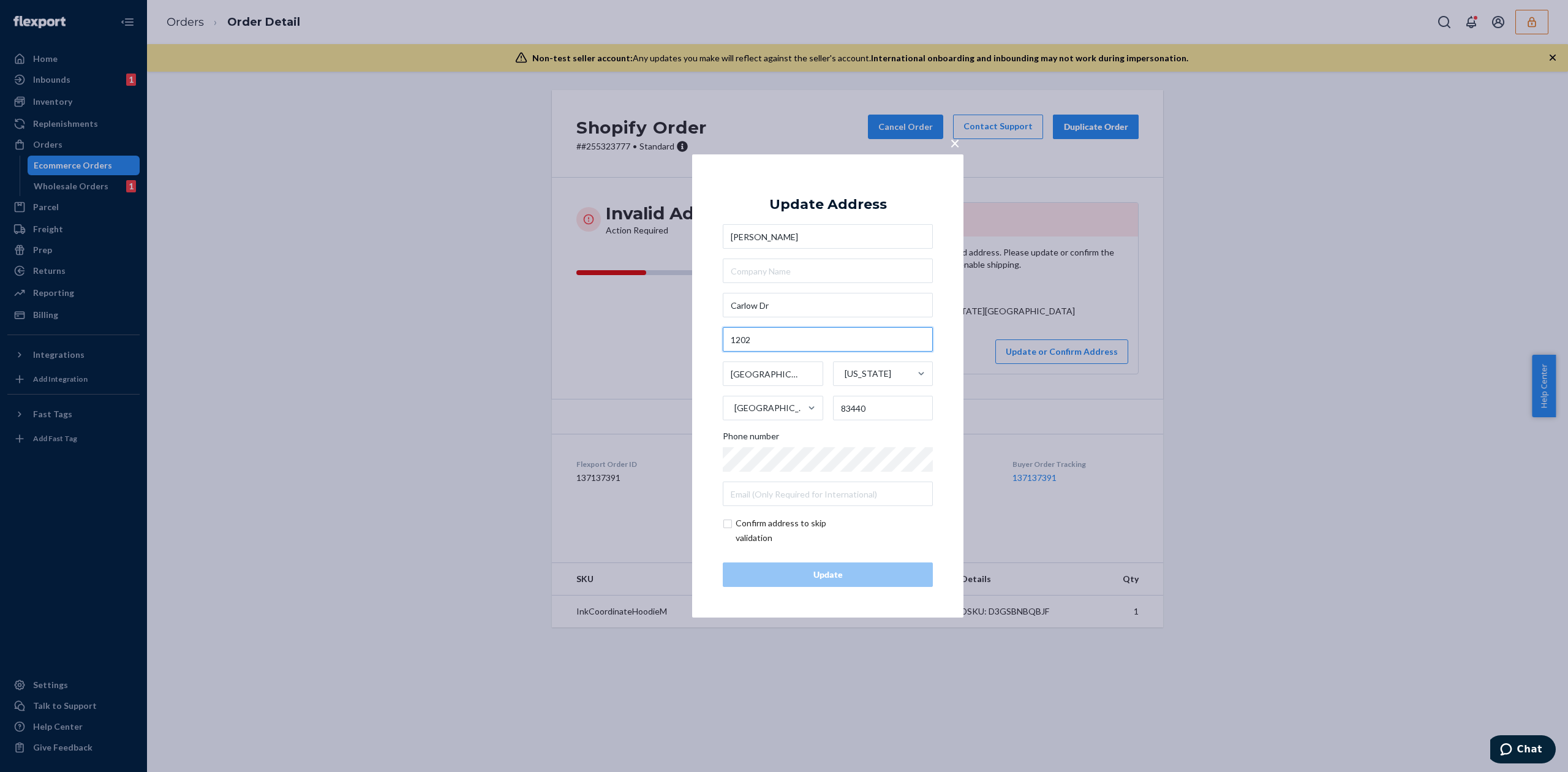
click at [747, 332] on input "1202" at bounding box center [827, 339] width 210 height 24
click at [730, 298] on input "Carlow Dr" at bounding box center [827, 305] width 210 height 24
paste input "1202"
type input "1202 Carlow Dr"
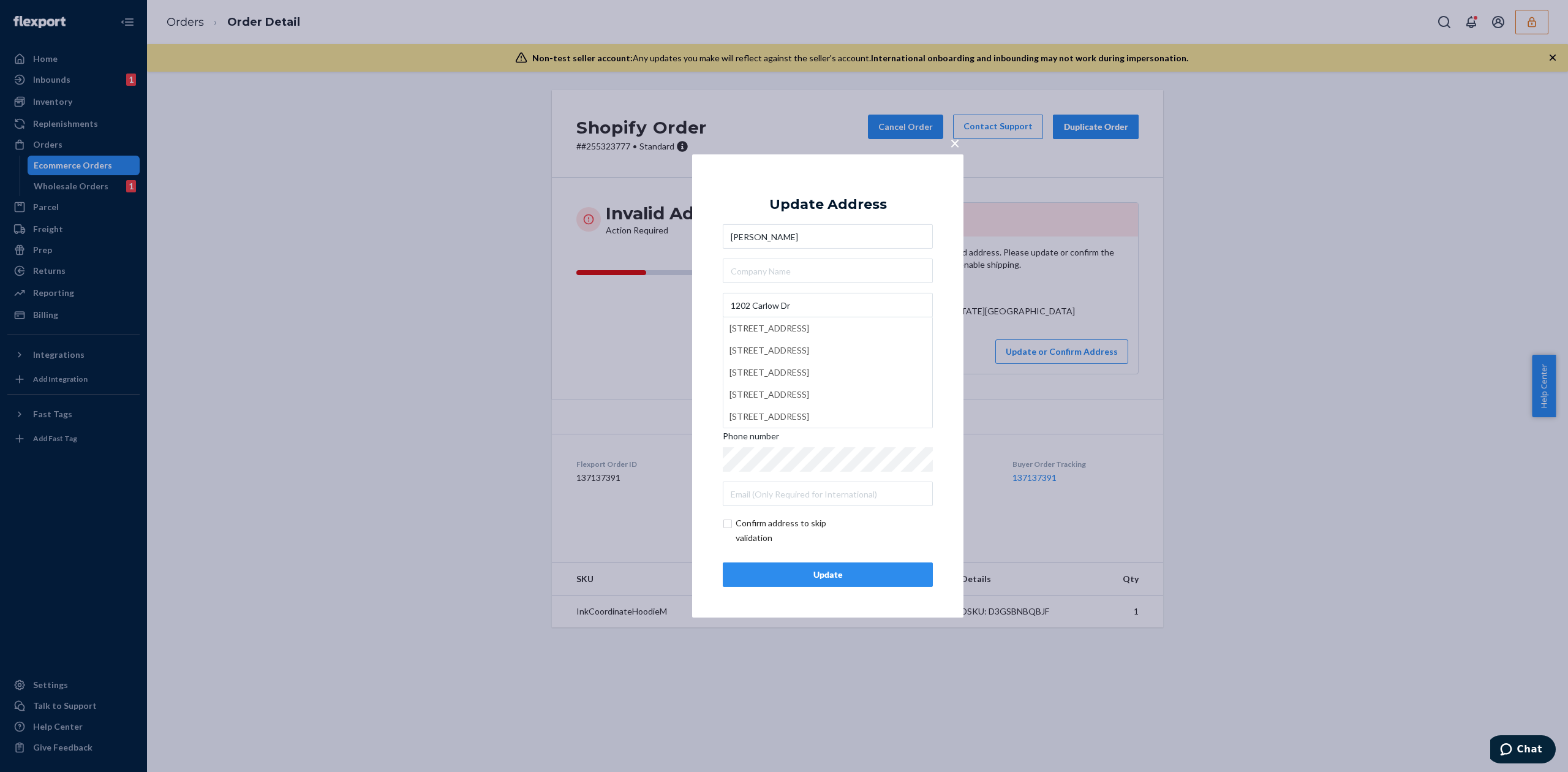
click at [828, 201] on div "Update Address" at bounding box center [827, 205] width 117 height 15
click at [814, 570] on div "Update" at bounding box center [827, 575] width 189 height 12
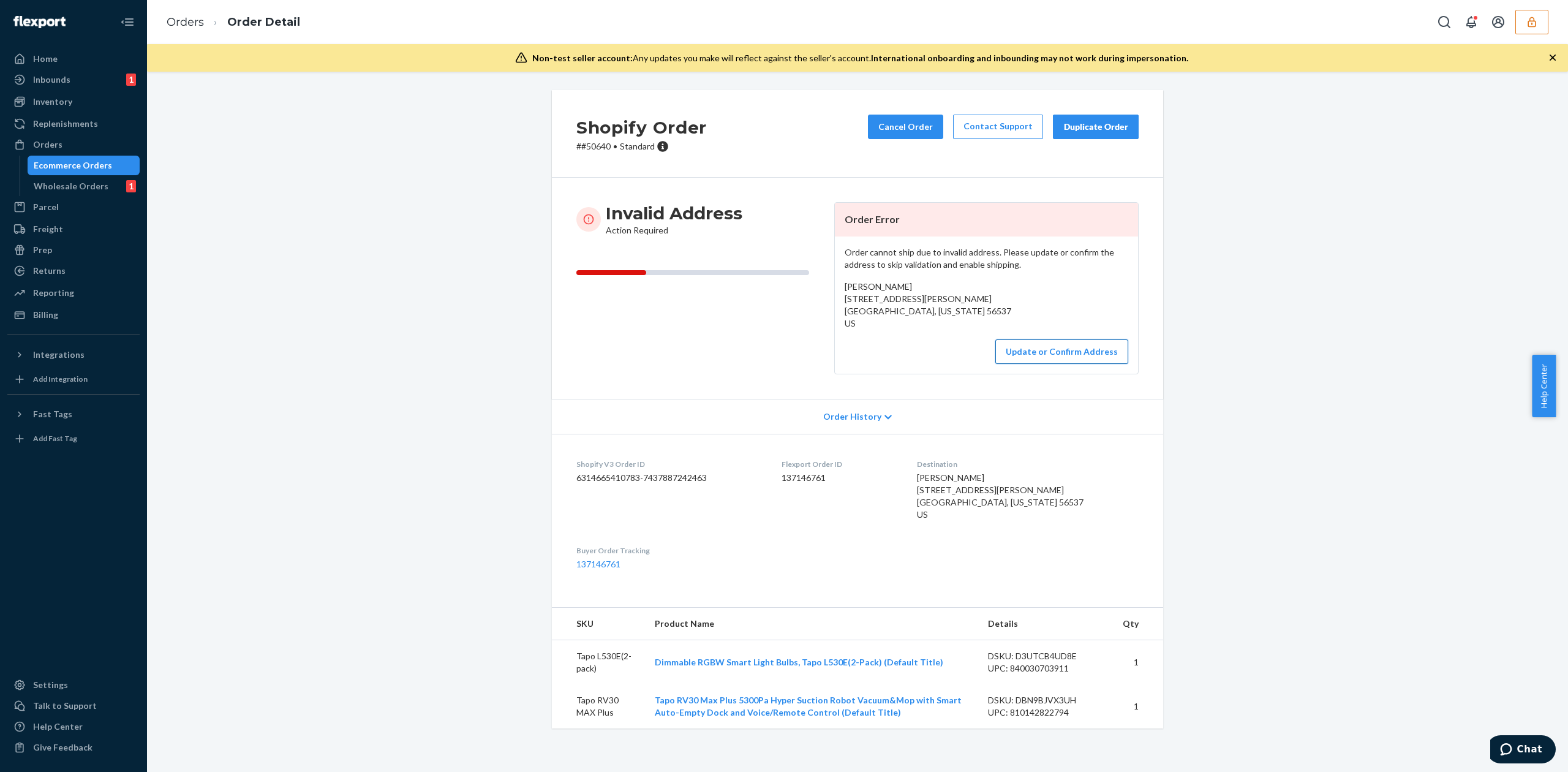
click at [1024, 352] on button "Update or Confirm Address" at bounding box center [1061, 352] width 133 height 24
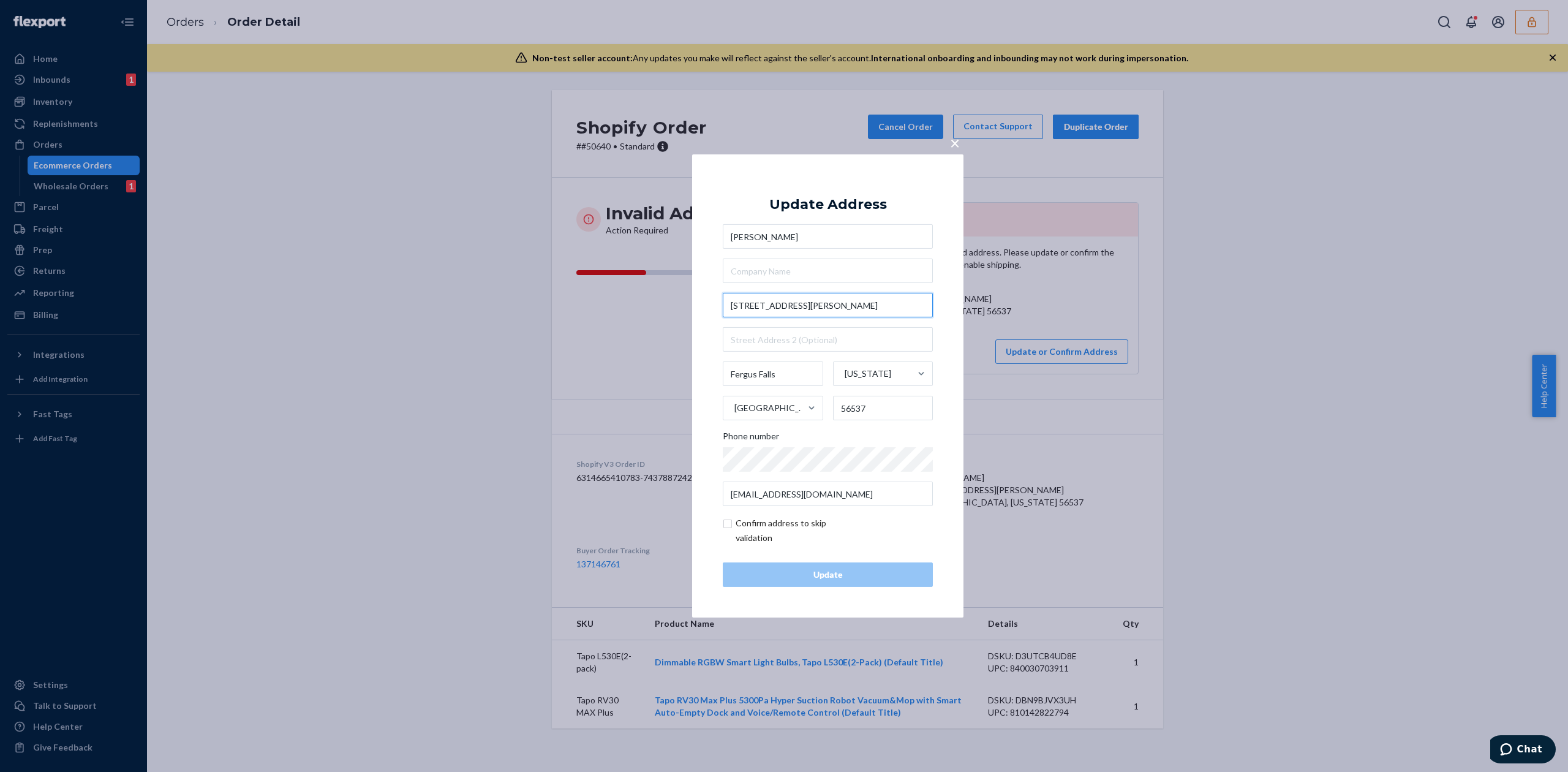
click at [748, 306] on input "11O1 E Alcott Ave." at bounding box center [827, 305] width 210 height 24
type input "1101 E Alcott Ave."
click at [829, 185] on div "Update Address Cindy Horton 1101 E Alcott Ave. 1101 E Alcott Ave, Fergus Falls,…" at bounding box center [827, 386] width 210 height 402
click at [844, 579] on div "Update" at bounding box center [827, 575] width 189 height 12
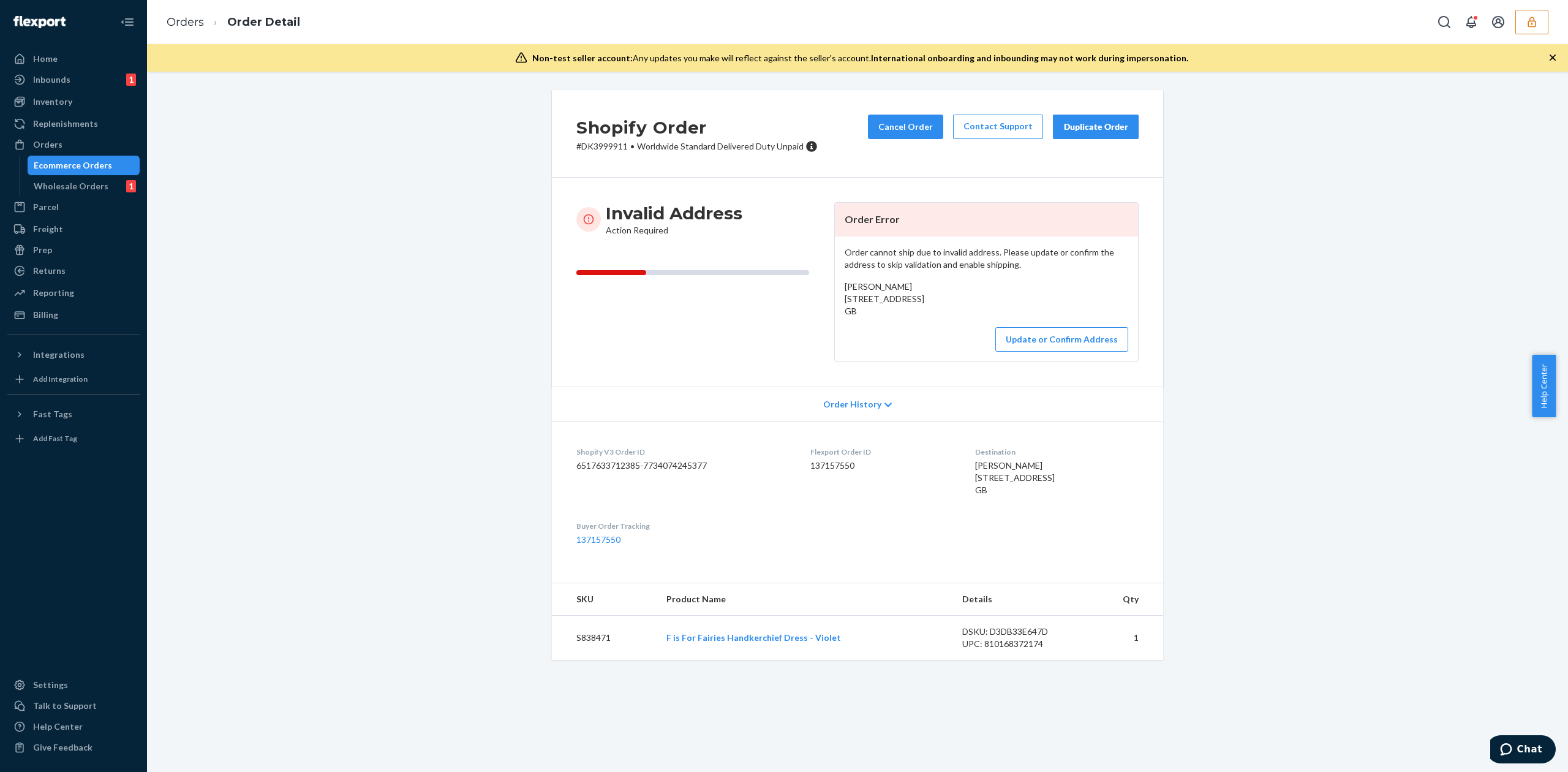
drag, startPoint x: 838, startPoint y: 297, endPoint x: 992, endPoint y: 327, distance: 156.9
click at [992, 327] on div "Order cannot ship due to invalid address. Please update or confirm the address …" at bounding box center [986, 299] width 303 height 125
copy span "[STREET_ADDRESS]"
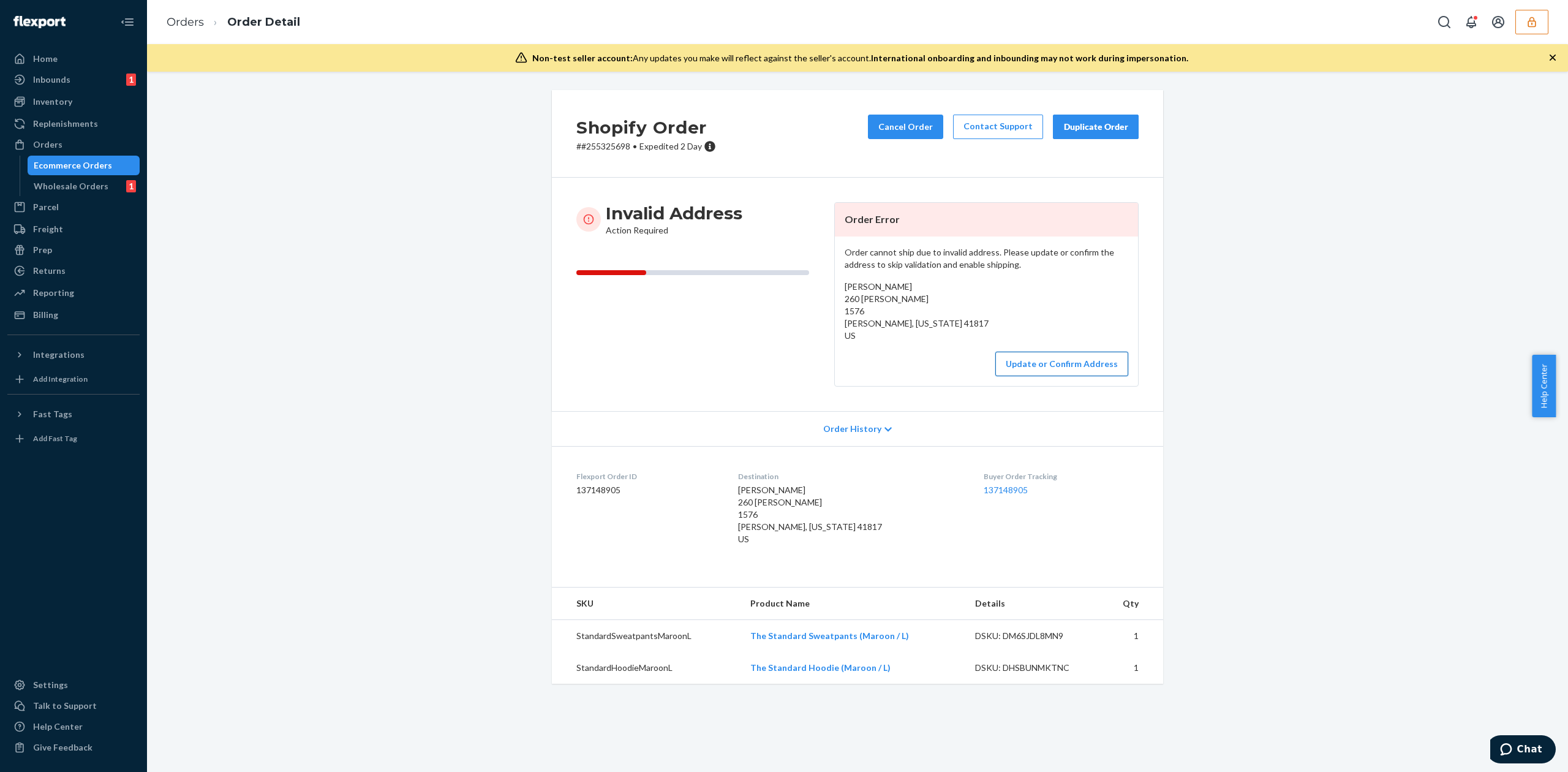
click at [1093, 363] on button "Update or Confirm Address" at bounding box center [1061, 363] width 133 height 24
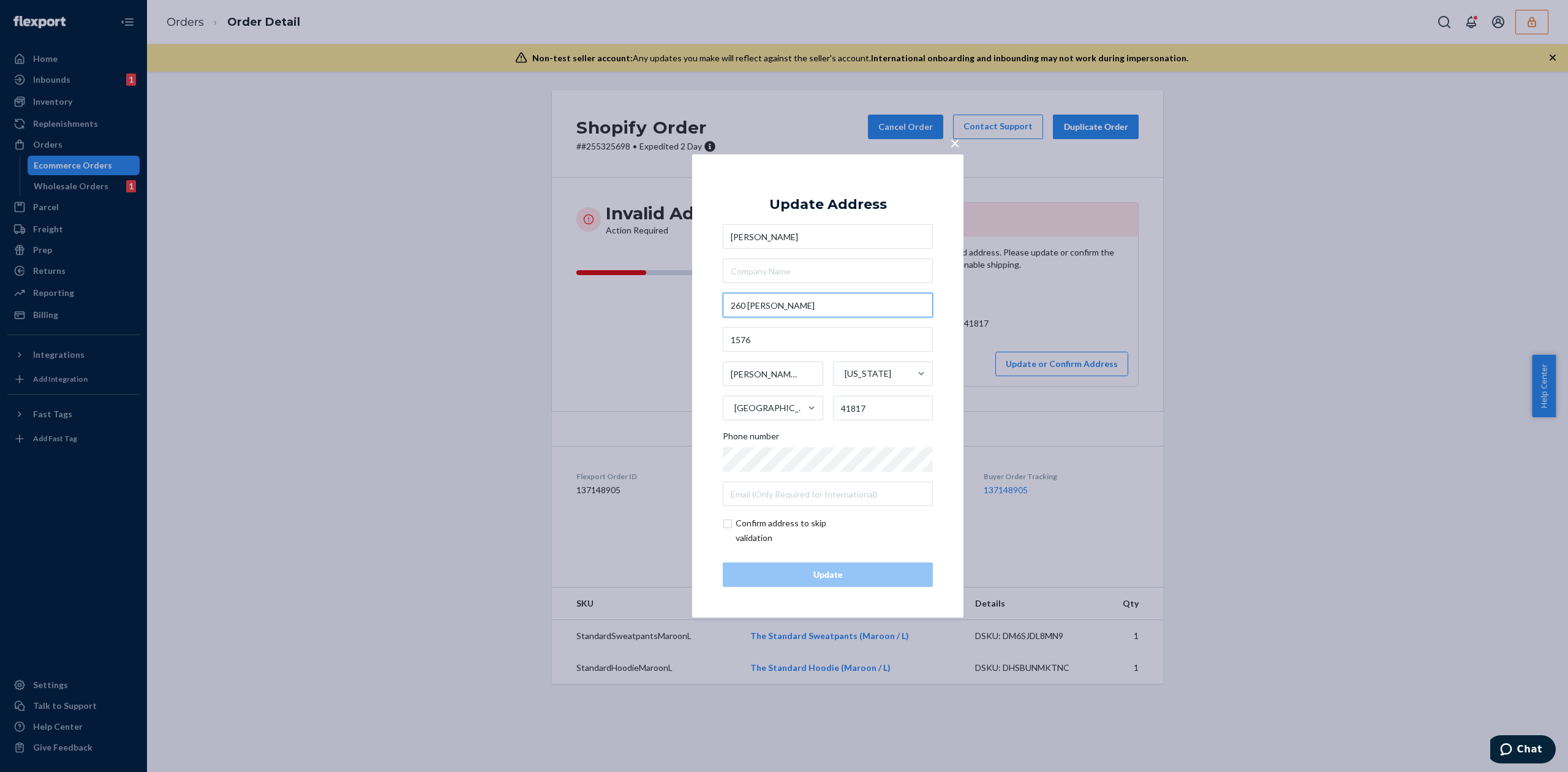
click at [764, 307] on input "260 Wm Terry Ln" at bounding box center [827, 305] width 210 height 24
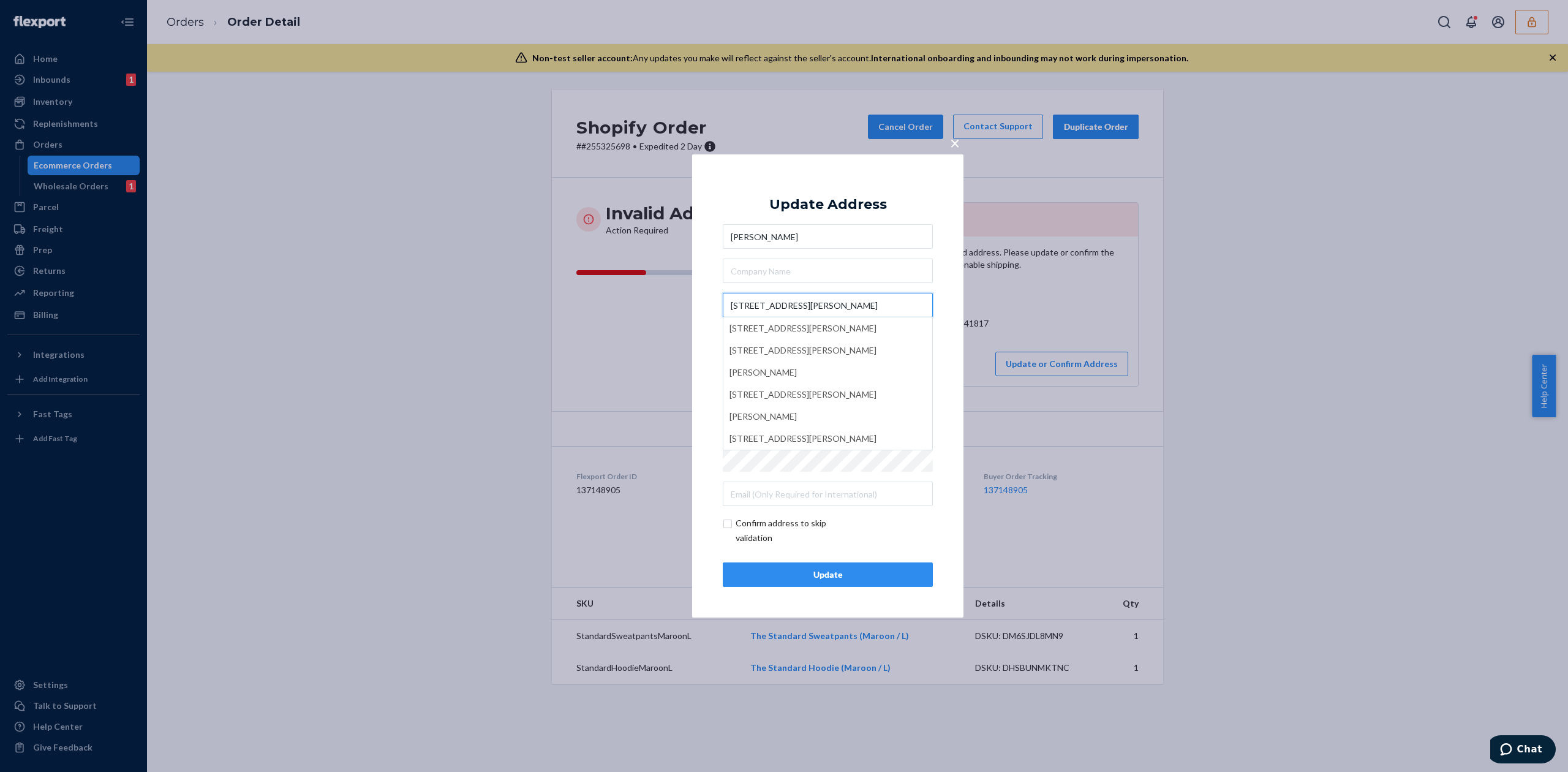
type input "260 W Terry Ln"
click at [836, 193] on div "Update Address Preston Napier 260 W Terry Ln 260 W Terry Ln, Bloomington, IN, U…" at bounding box center [827, 386] width 210 height 402
click at [955, 143] on span "×" at bounding box center [955, 143] width 10 height 21
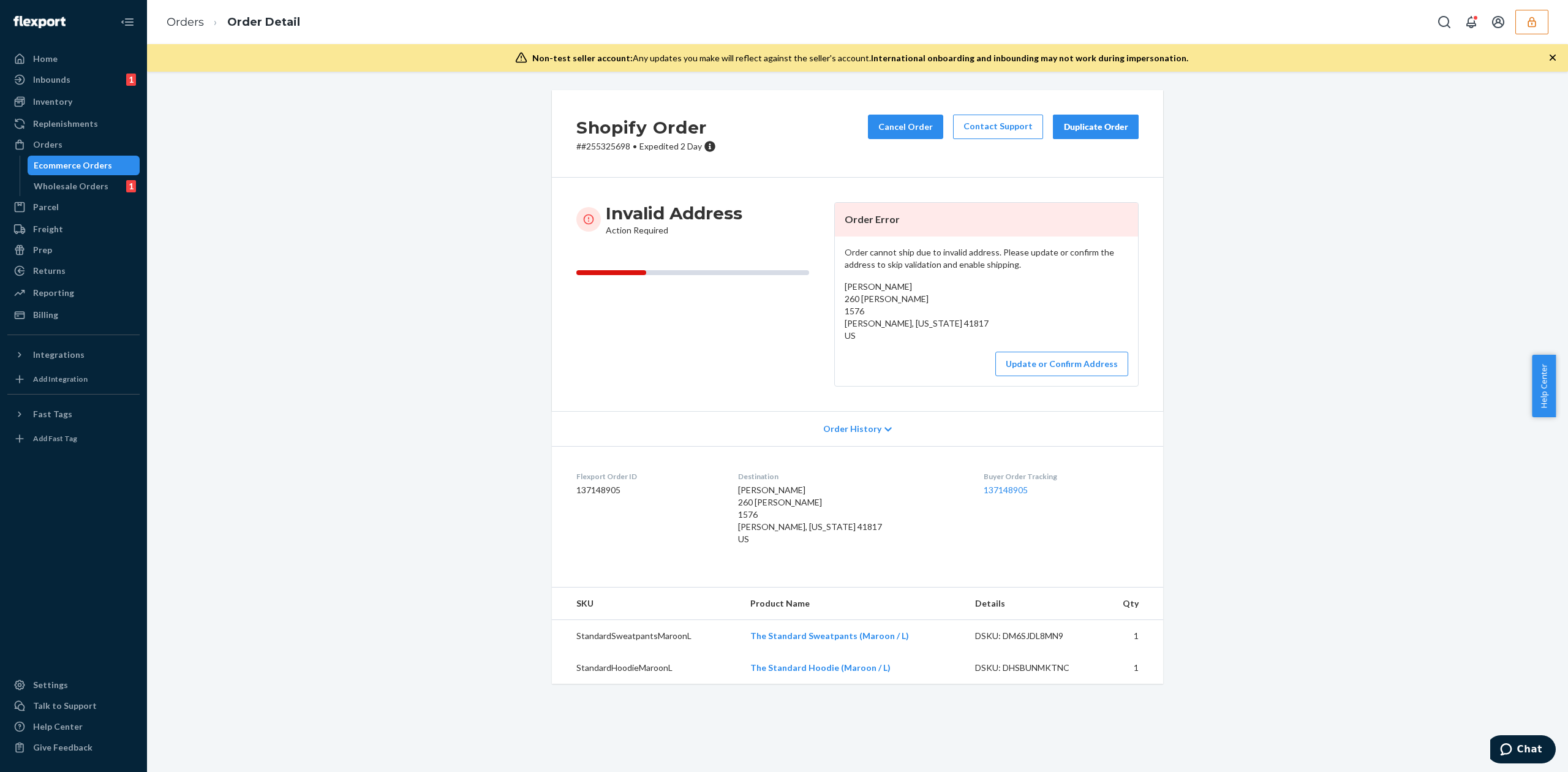
click at [845, 299] on span "Preston Napier 260 Wm Terry Ln 1576 Garner, Kentucky 41817 US" at bounding box center [917, 311] width 144 height 60
drag, startPoint x: 839, startPoint y: 299, endPoint x: 940, endPoint y: 324, distance: 104.0
click at [940, 324] on div "Preston Napier 260 Wm Terry Ln 1576 Garner, Kentucky 41817 US" at bounding box center [986, 311] width 284 height 61
copy span "260 Wm Terry Ln 1576 Garner, Kentucky 41817"
click at [1048, 366] on button "Update or Confirm Address" at bounding box center [1061, 363] width 133 height 24
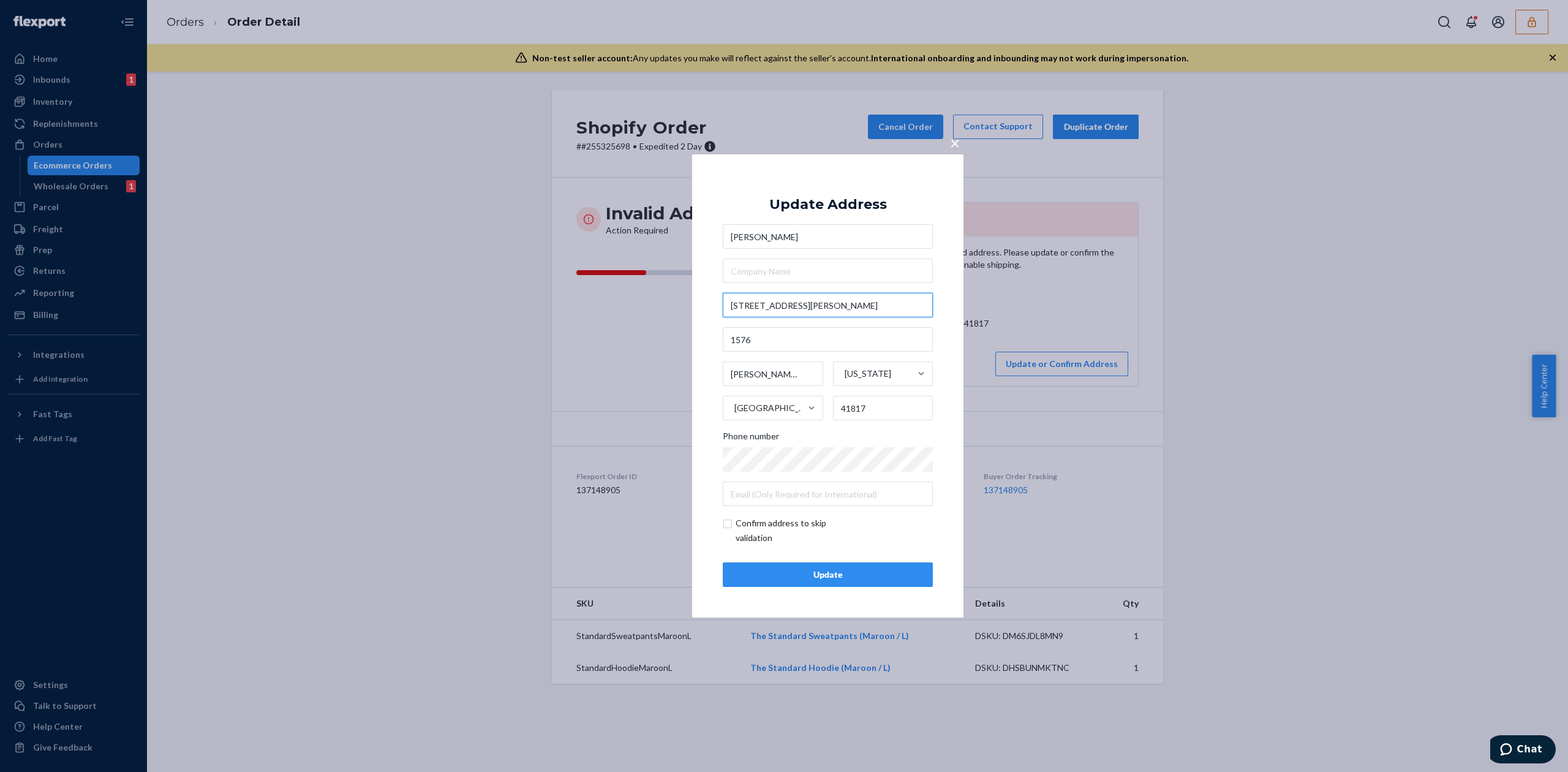
click at [758, 305] on input "260 W Terry Ln" at bounding box center [827, 305] width 210 height 24
type input "260 W M Terry Ln"
click at [855, 179] on div "× Update Address Preston Napier 260 W M Terry Ln 1576 Garner Kentucky United St…" at bounding box center [827, 386] width 271 height 463
click at [736, 371] on input "Garner" at bounding box center [773, 373] width 101 height 24
click at [735, 371] on input "Garner" at bounding box center [773, 373] width 101 height 24
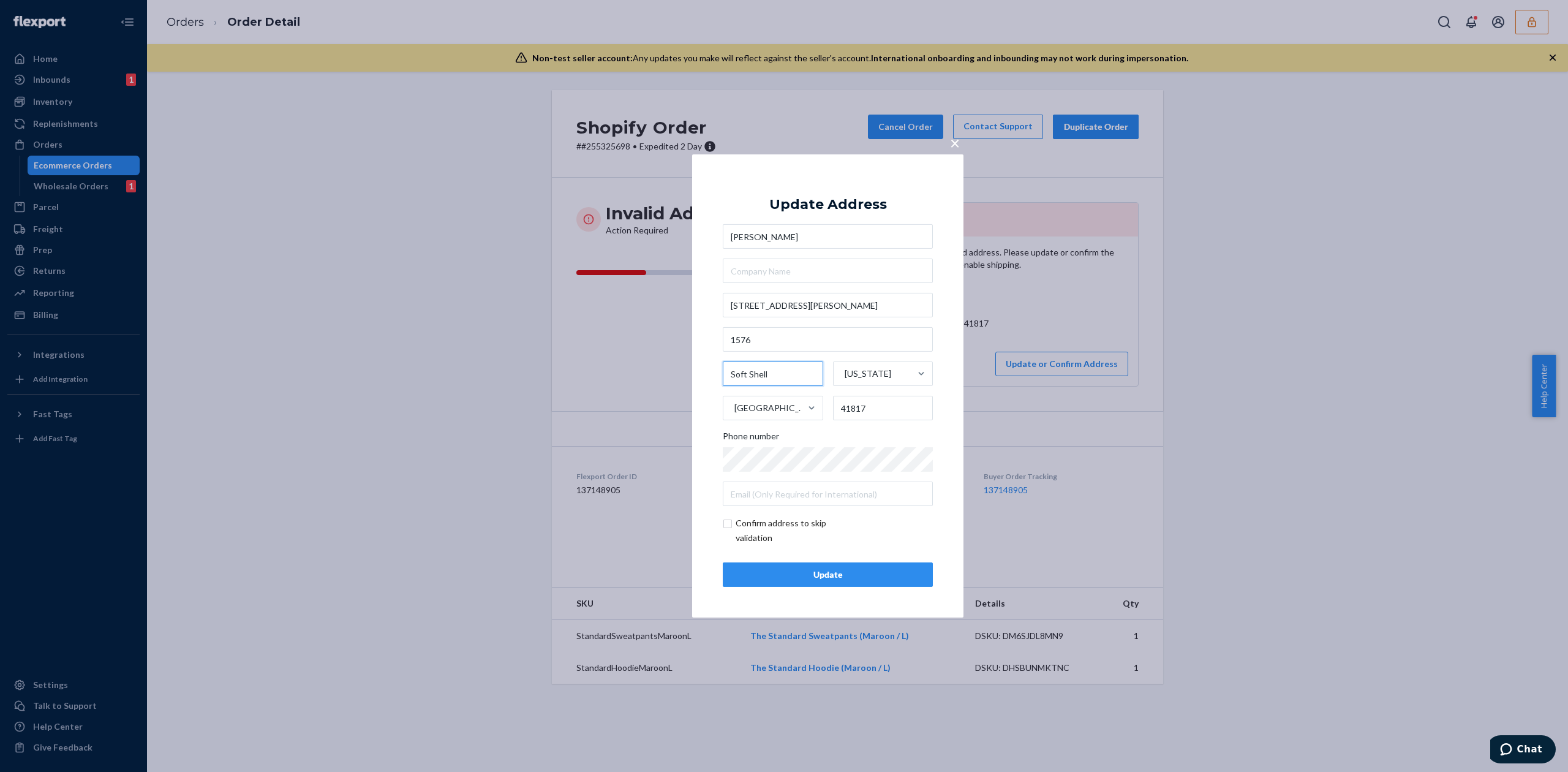
type input "Soft Shell"
drag, startPoint x: 855, startPoint y: 403, endPoint x: 873, endPoint y: 403, distance: 18.0
click at [873, 403] on input "41817" at bounding box center [883, 407] width 101 height 24
type input "41831"
click at [757, 525] on input "checkbox" at bounding box center [793, 530] width 142 height 29
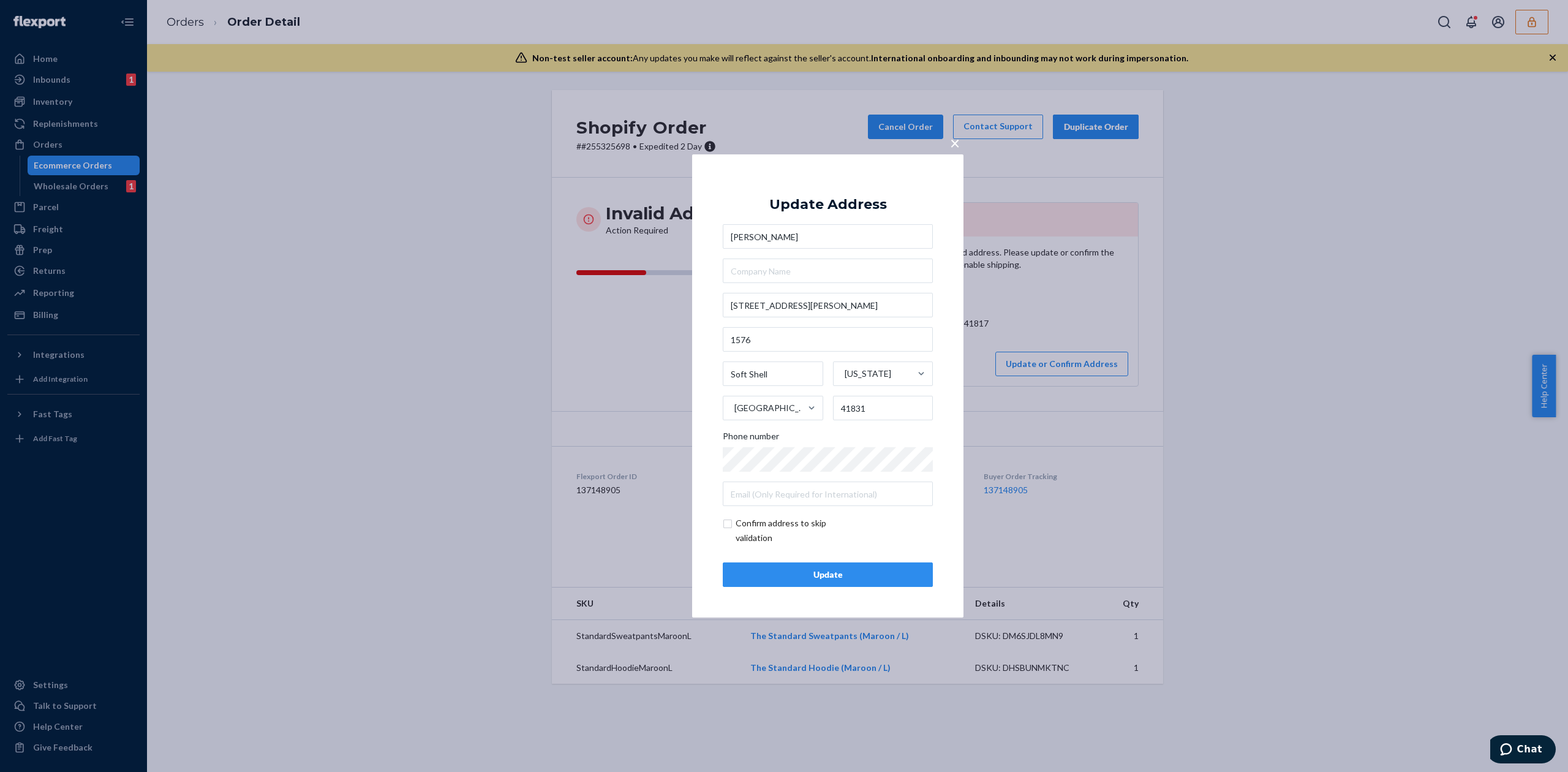
checkbox input "true"
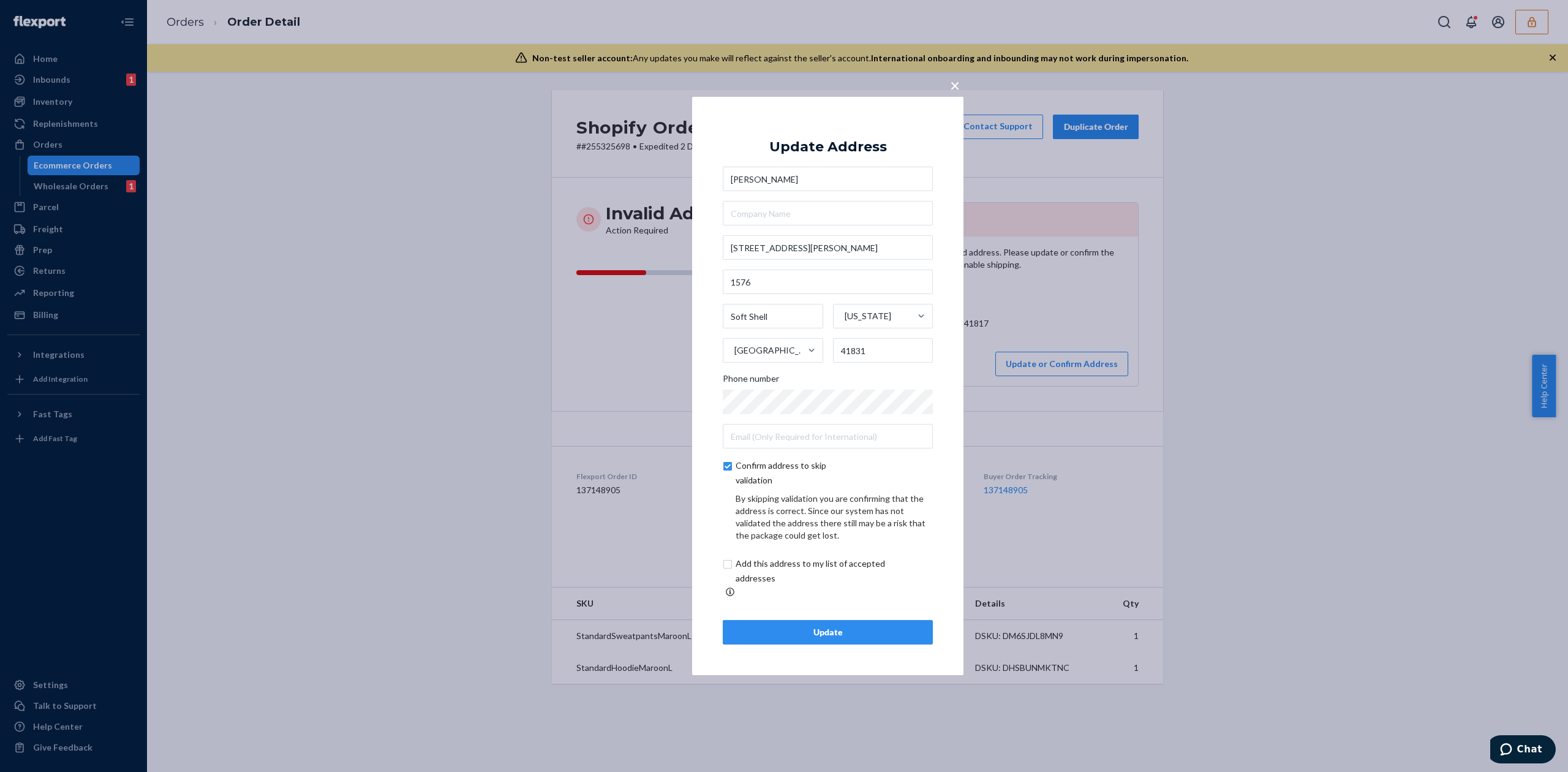
click at [845, 626] on div "Update" at bounding box center [827, 632] width 189 height 12
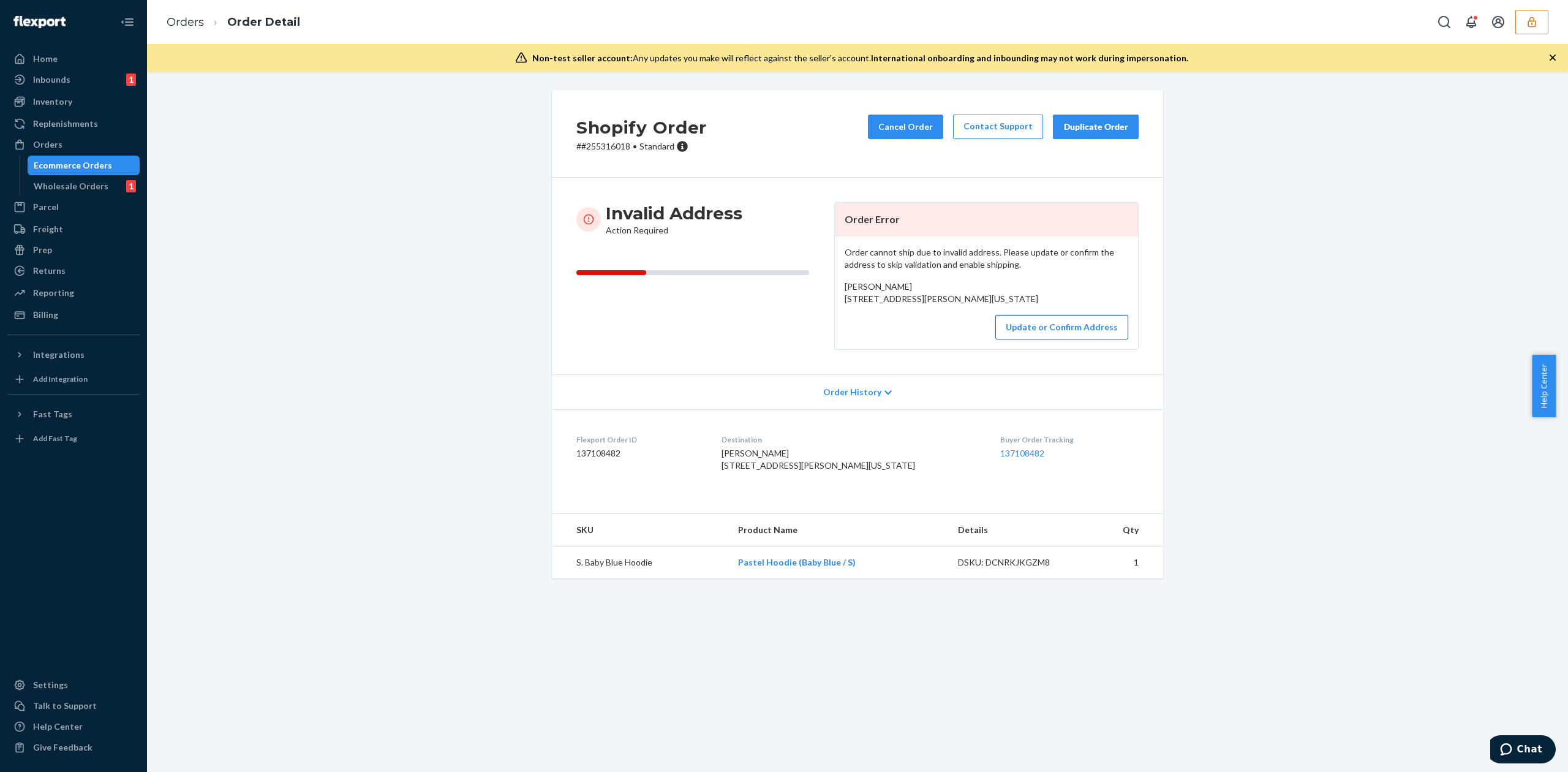
click at [1023, 340] on button "Update or Confirm Address" at bounding box center [1061, 327] width 133 height 24
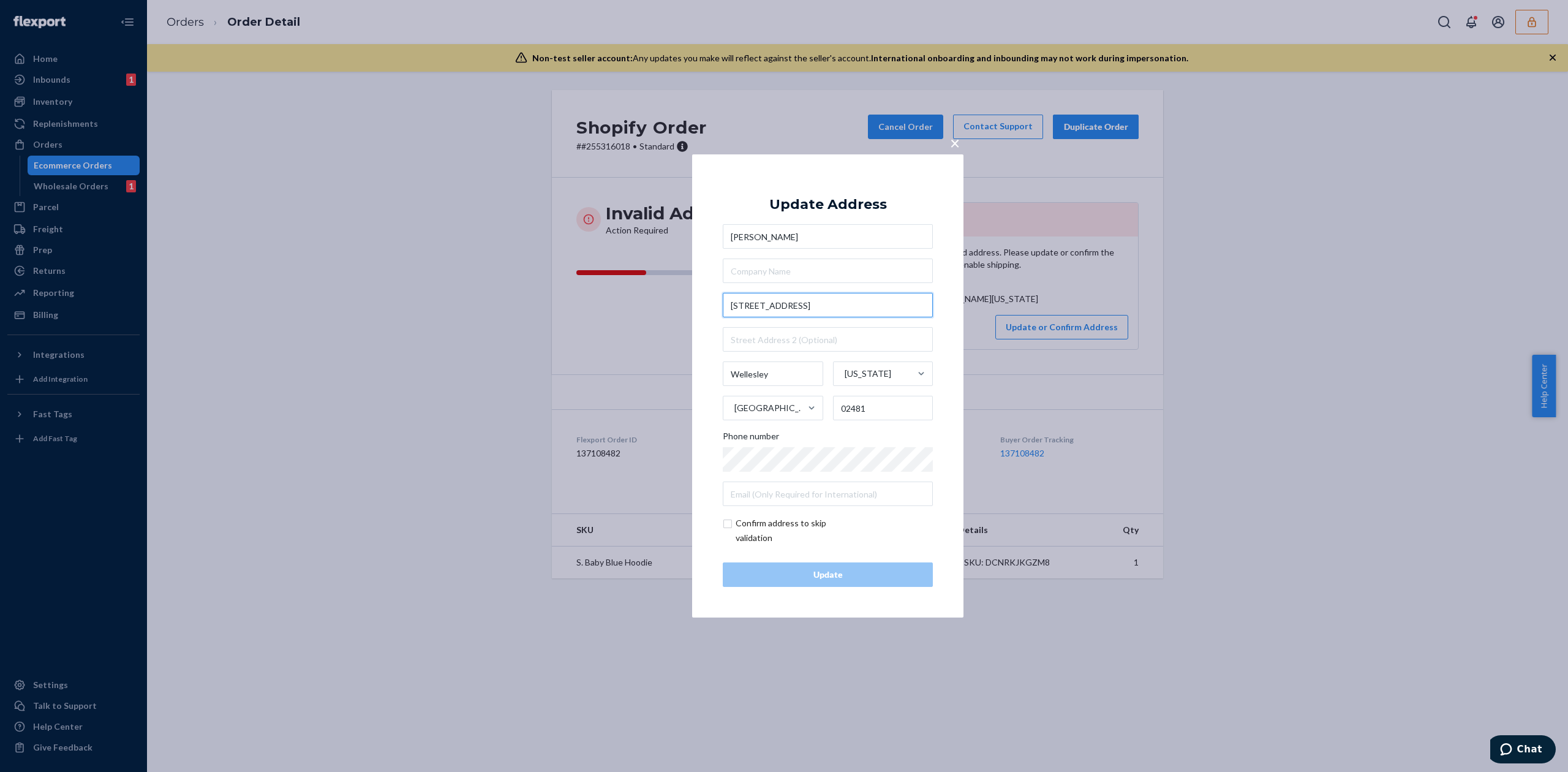
click at [834, 299] on input "[STREET_ADDRESS]" at bounding box center [827, 305] width 210 height 24
type input "12 [GEOGRAPHIC_DATA] Dr"
click at [848, 198] on div "Update Address" at bounding box center [827, 205] width 117 height 15
click at [854, 581] on div "Update" at bounding box center [827, 575] width 189 height 12
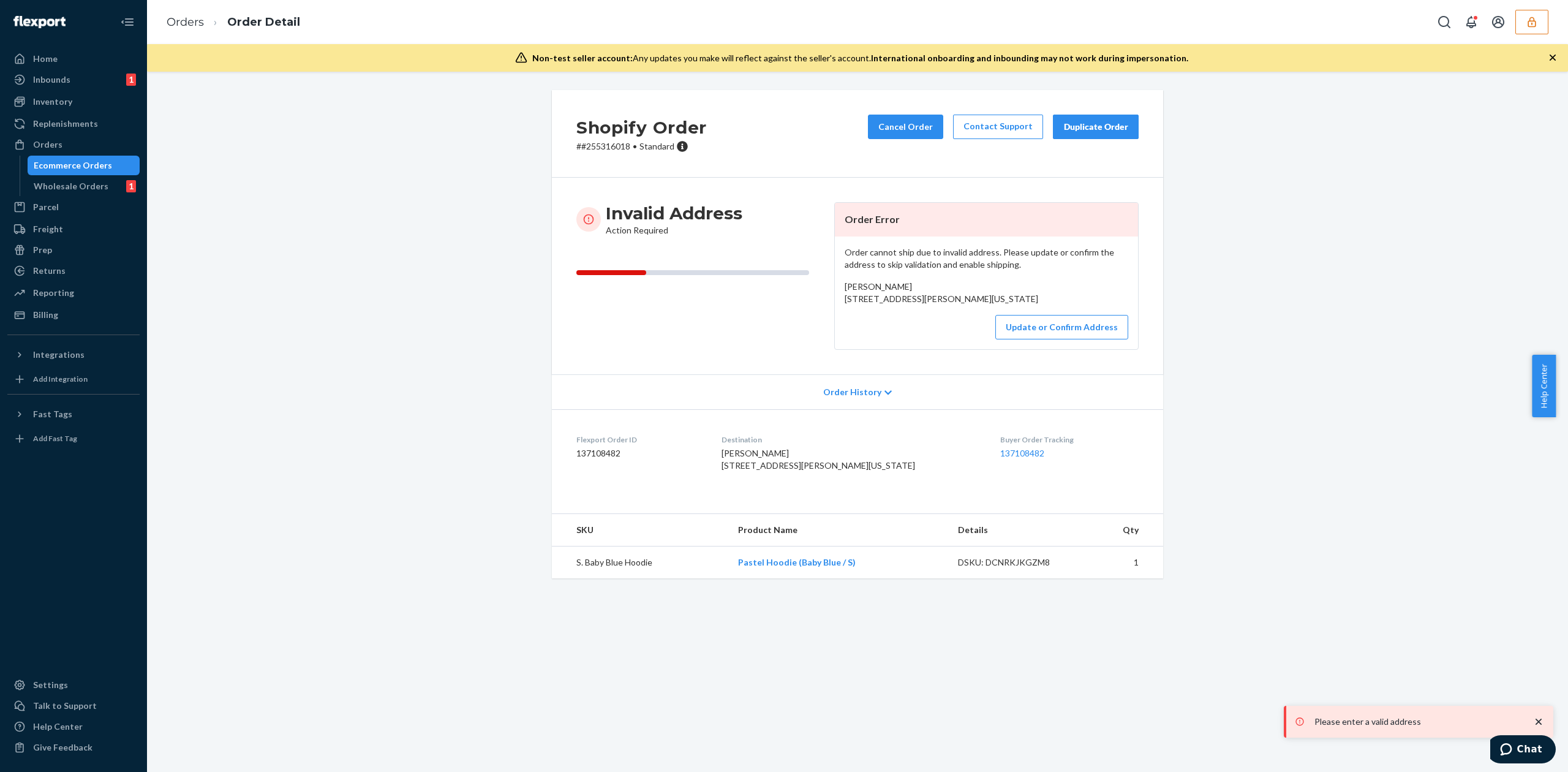
drag, startPoint x: 840, startPoint y: 299, endPoint x: 963, endPoint y: 309, distance: 123.4
click at [963, 305] on div "[PERSON_NAME] [STREET_ADDRESS][PERSON_NAME][US_STATE]" at bounding box center [986, 293] width 284 height 24
copy span "[STREET_ADDRESS][US_STATE]"
click at [1056, 340] on button "Update or Confirm Address" at bounding box center [1061, 327] width 133 height 24
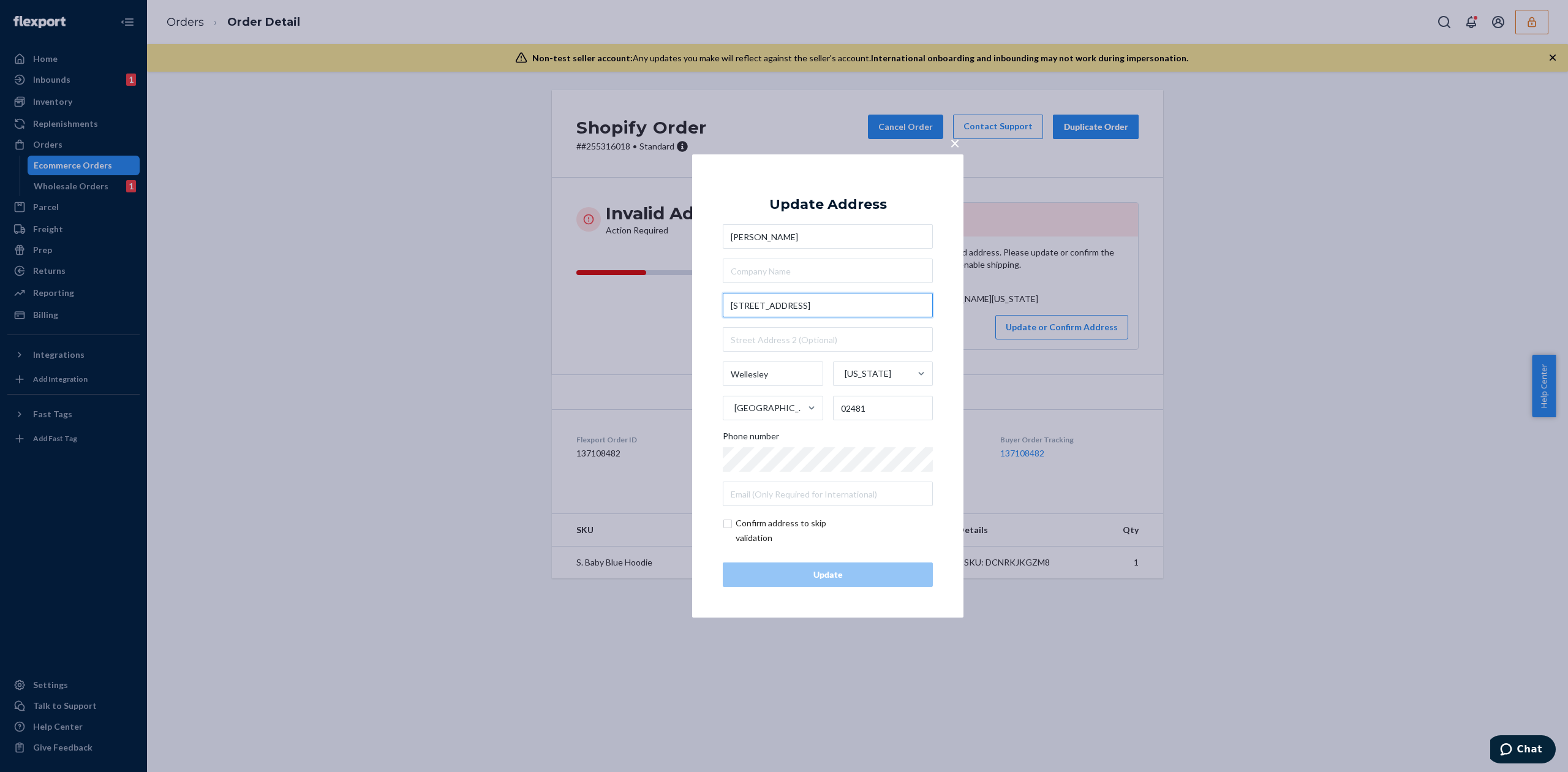
click at [816, 297] on input "[STREET_ADDRESS]" at bounding box center [827, 305] width 210 height 24
click at [834, 299] on input "[STREET_ADDRESS]" at bounding box center [827, 305] width 210 height 24
type input "12 [GEOGRAPHIC_DATA] Dr"
click at [860, 206] on div "Update Address" at bounding box center [827, 205] width 117 height 15
click at [754, 522] on input "checkbox" at bounding box center [793, 530] width 142 height 29
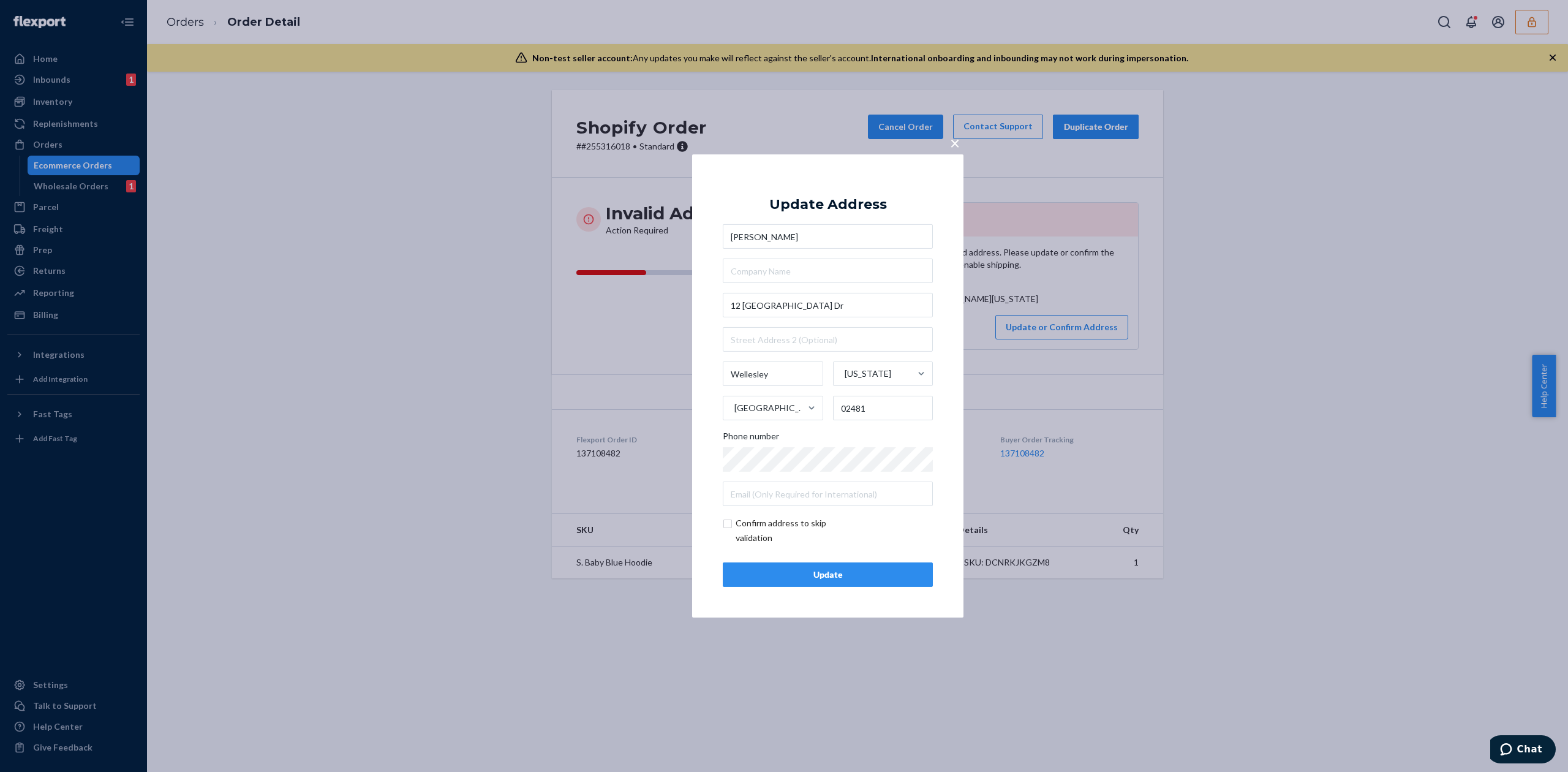
checkbox input "true"
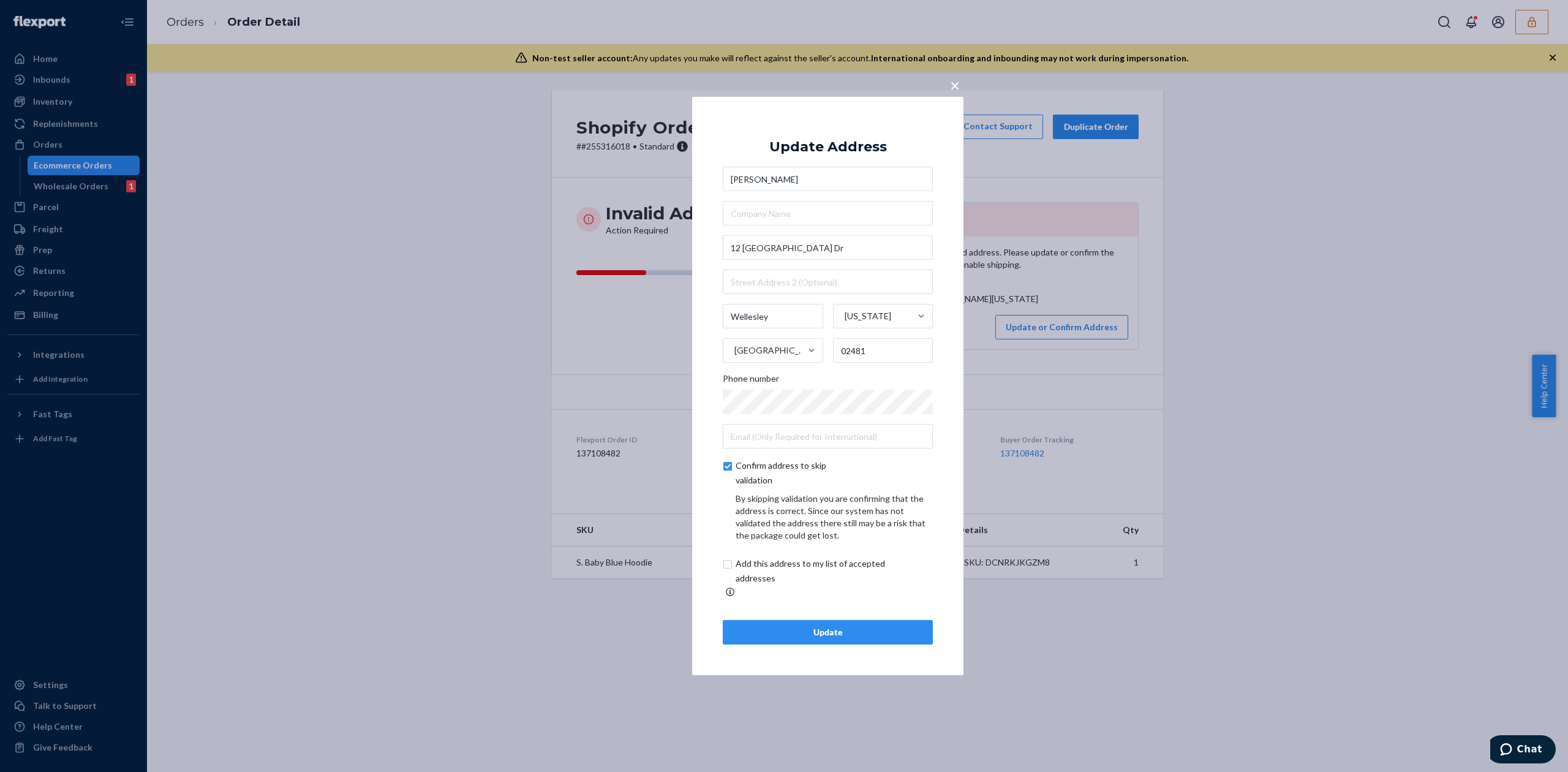
click at [877, 626] on div "Update" at bounding box center [827, 632] width 189 height 12
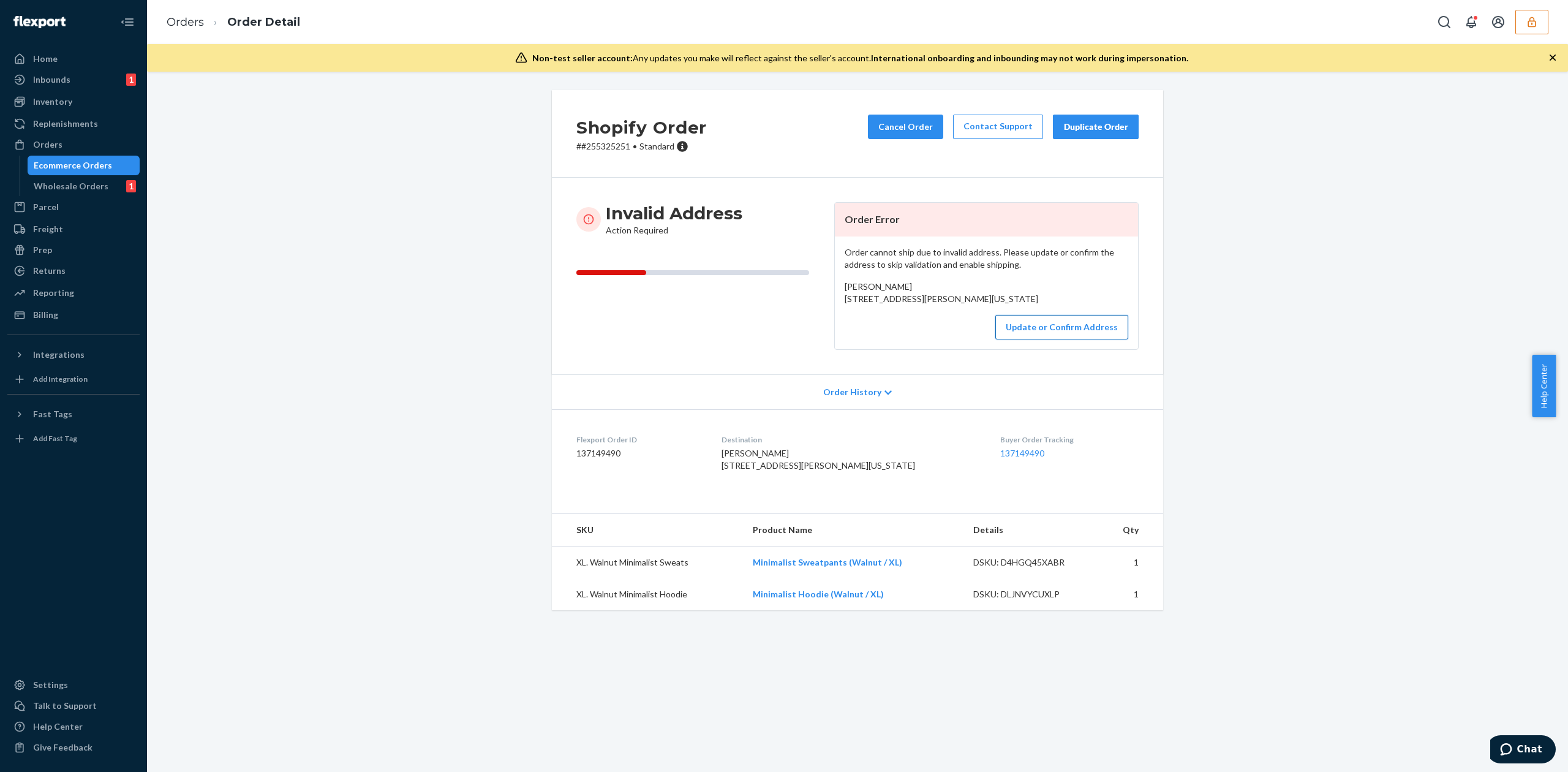
click at [1023, 340] on button "Update or Confirm Address" at bounding box center [1061, 327] width 133 height 24
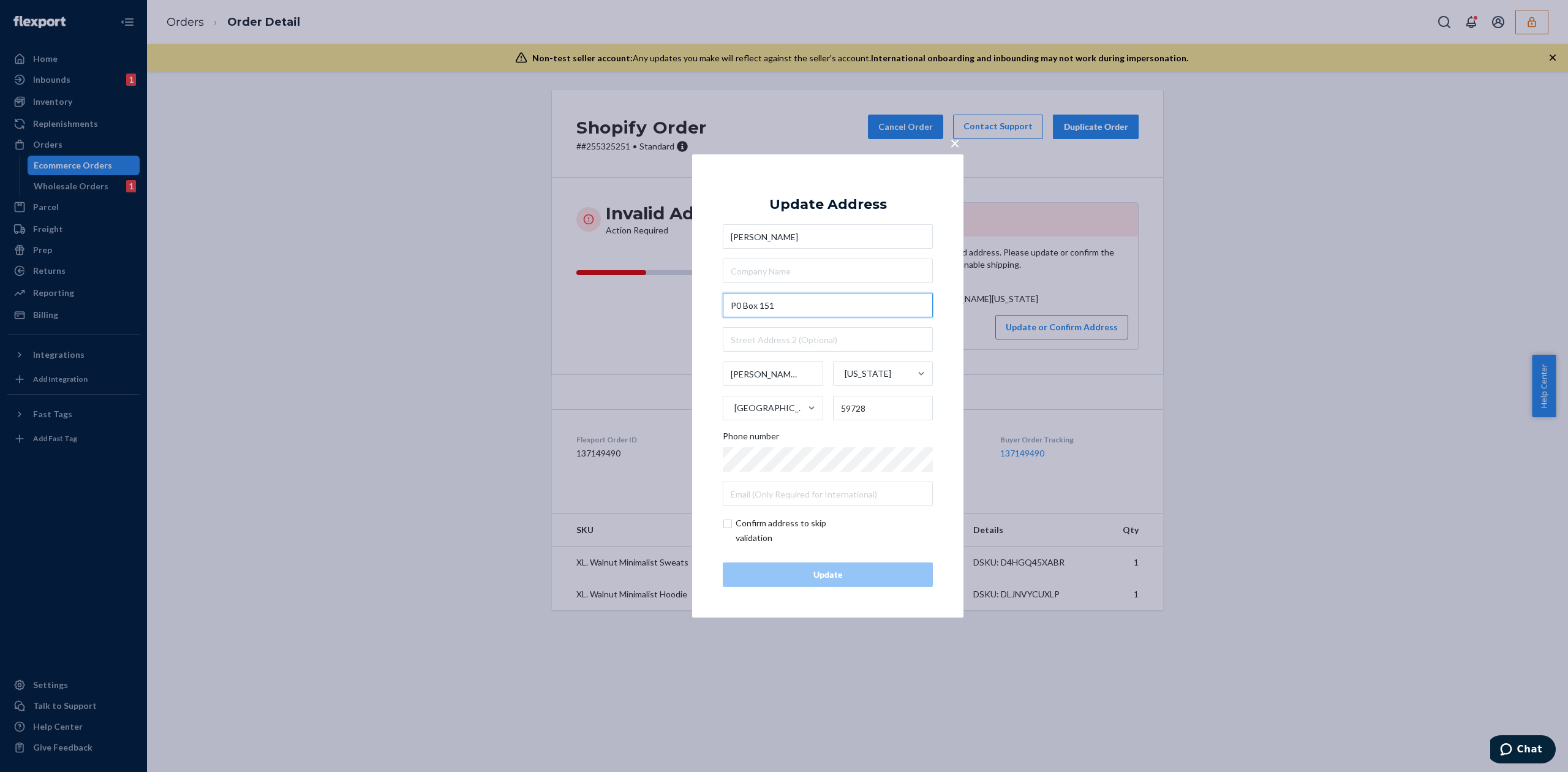
click at [741, 300] on input "P0 Box 151" at bounding box center [827, 305] width 210 height 24
type input "PO Box 151"
click at [844, 195] on div "Update Address Sara Berg PO Box 151 151 Po Box, La Plata, MD, USA 151 Box Avenu…" at bounding box center [827, 386] width 210 height 402
click at [842, 579] on div "Update" at bounding box center [827, 575] width 189 height 12
